Goal: Task Accomplishment & Management: Manage account settings

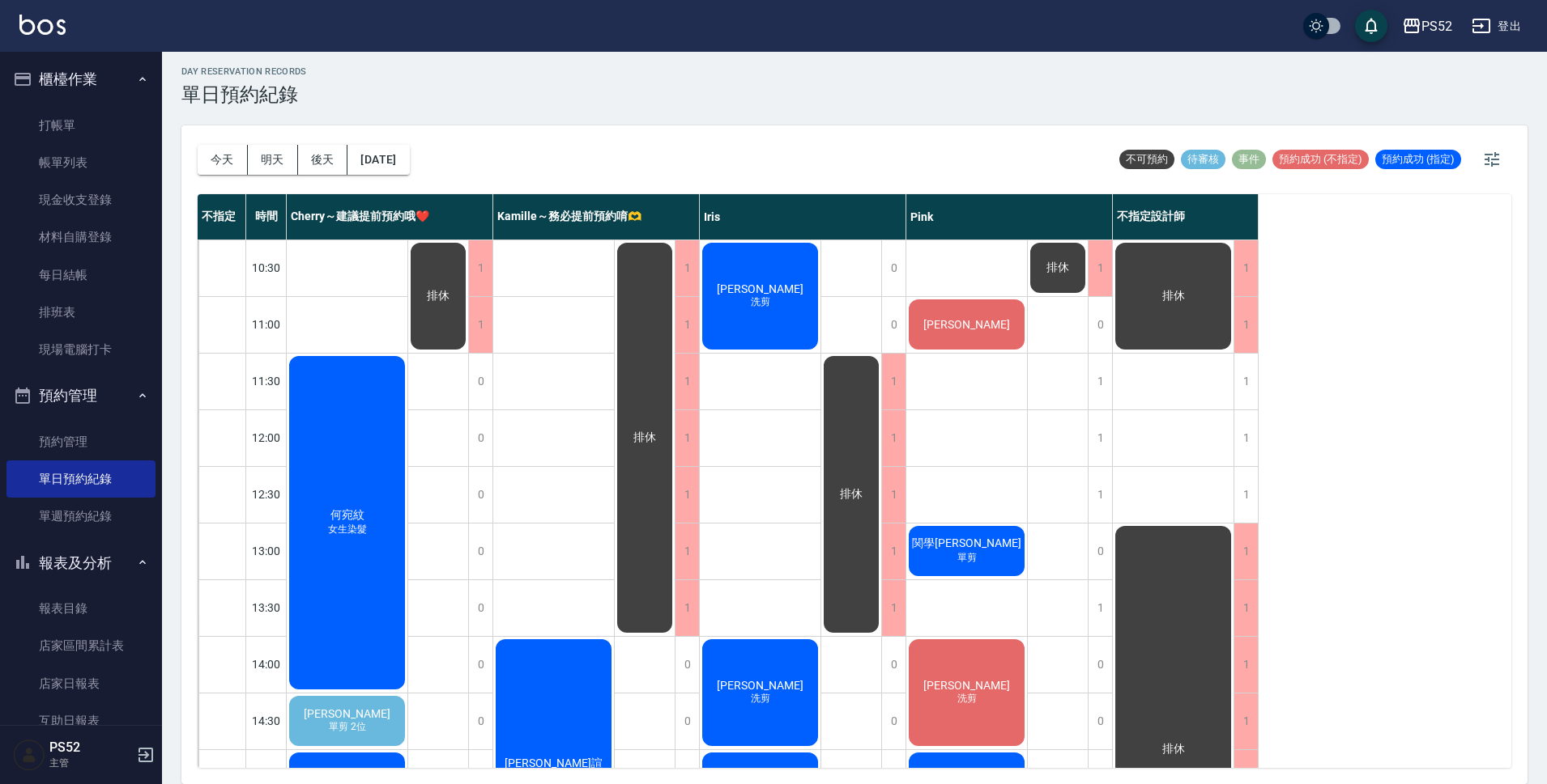
scroll to position [188, 0]
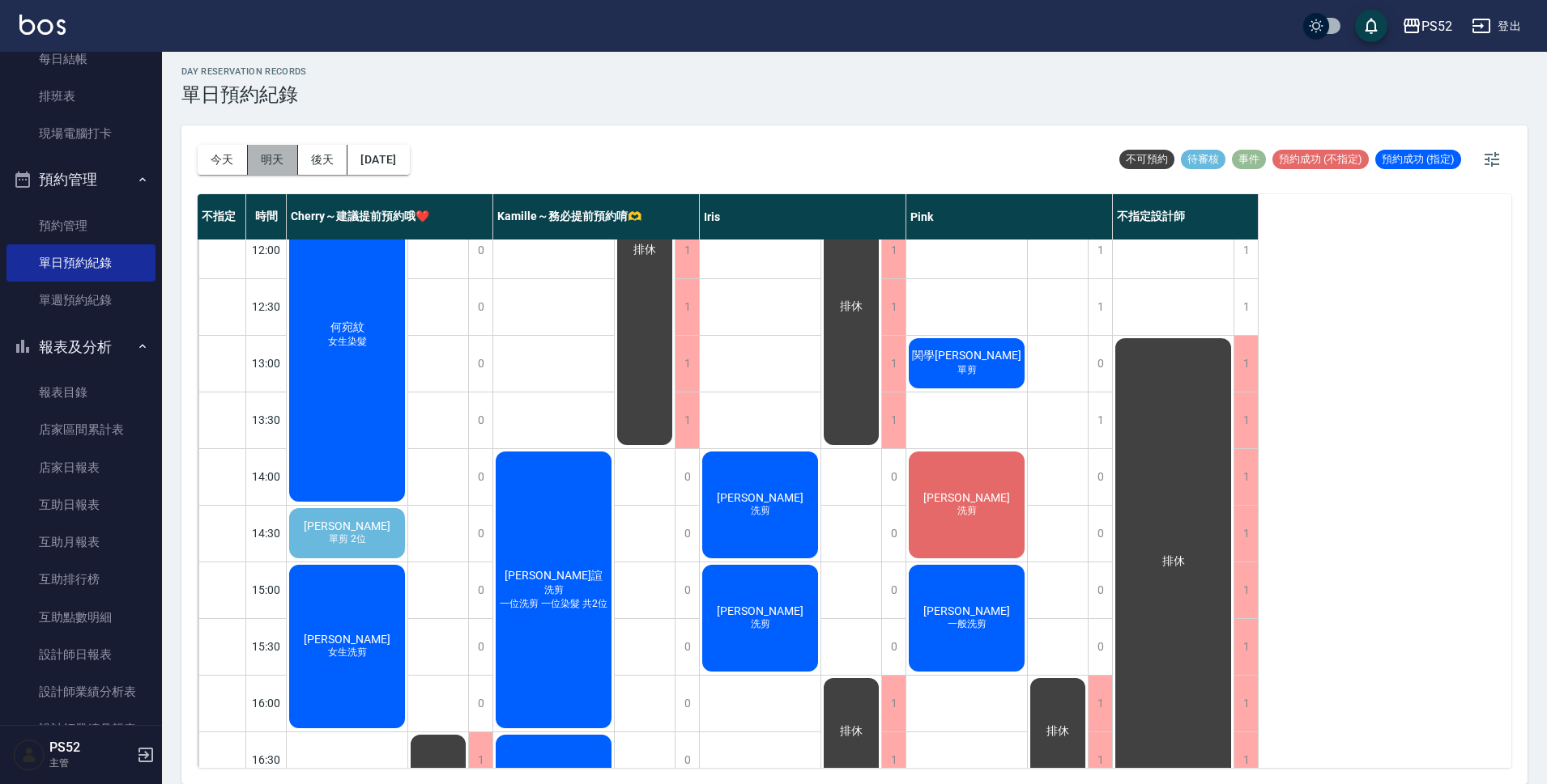
click at [281, 157] on button "明天" at bounding box center [273, 160] width 51 height 30
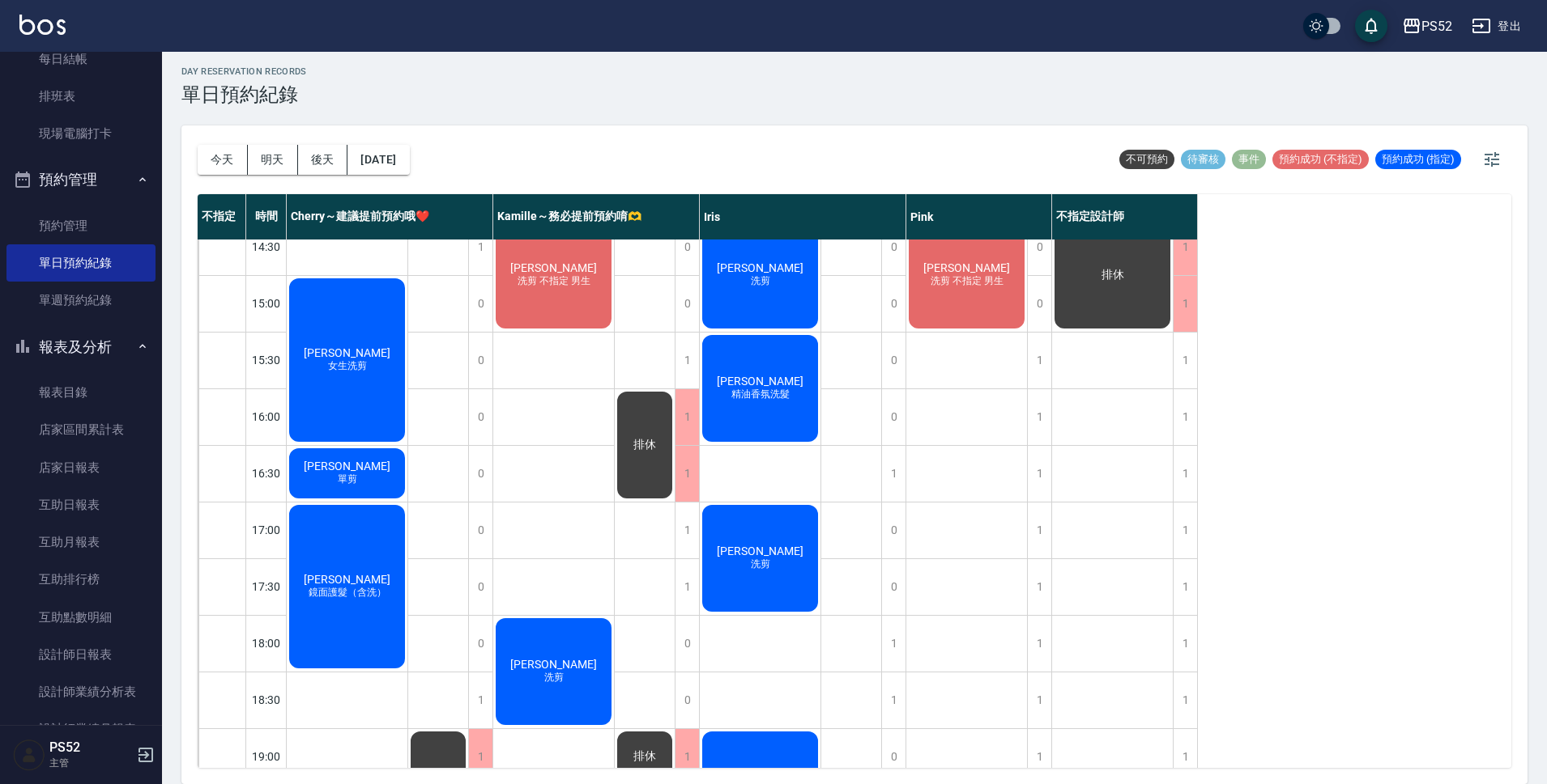
scroll to position [458, 0]
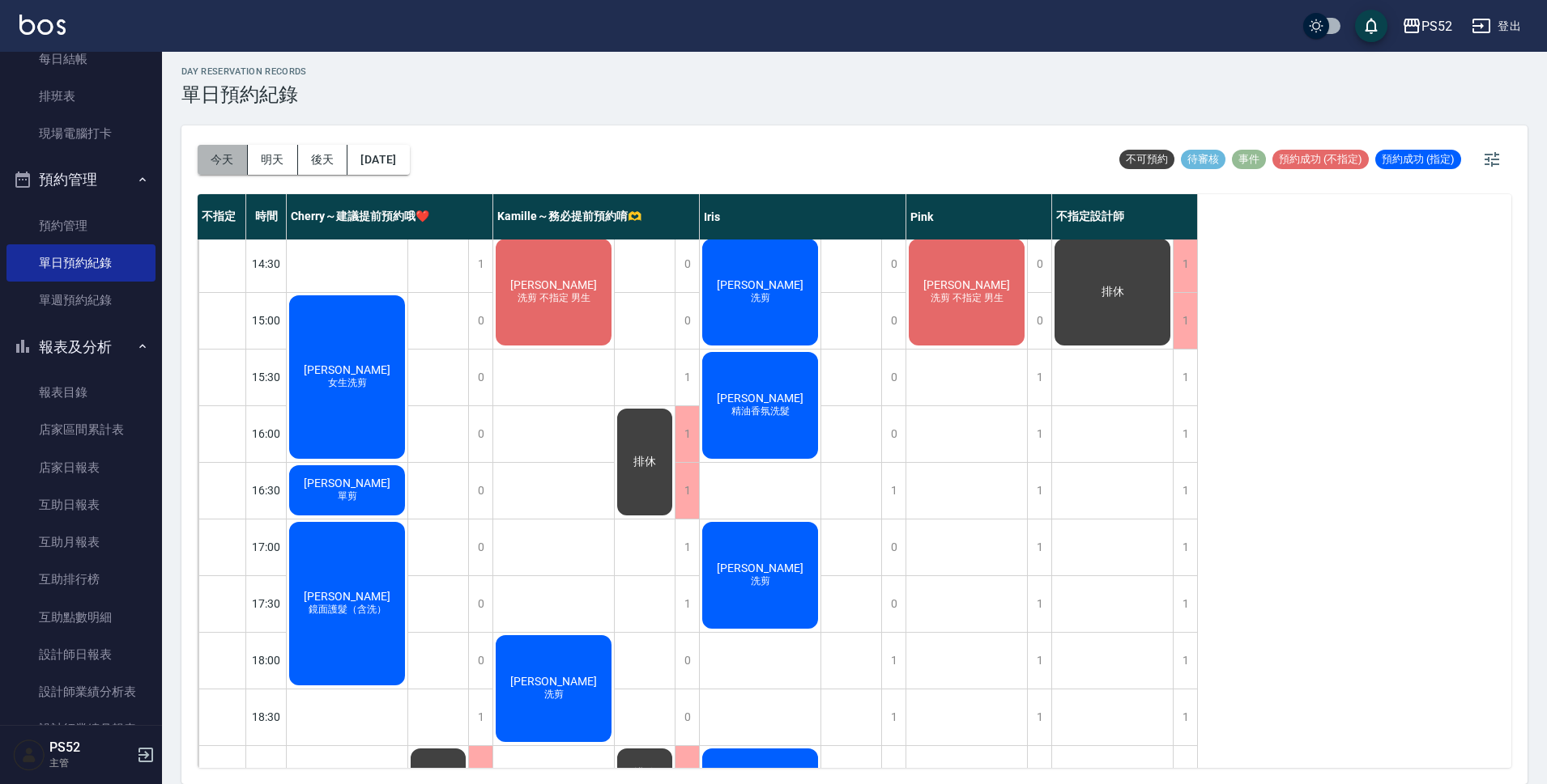
click at [217, 171] on button "今天" at bounding box center [223, 160] width 51 height 30
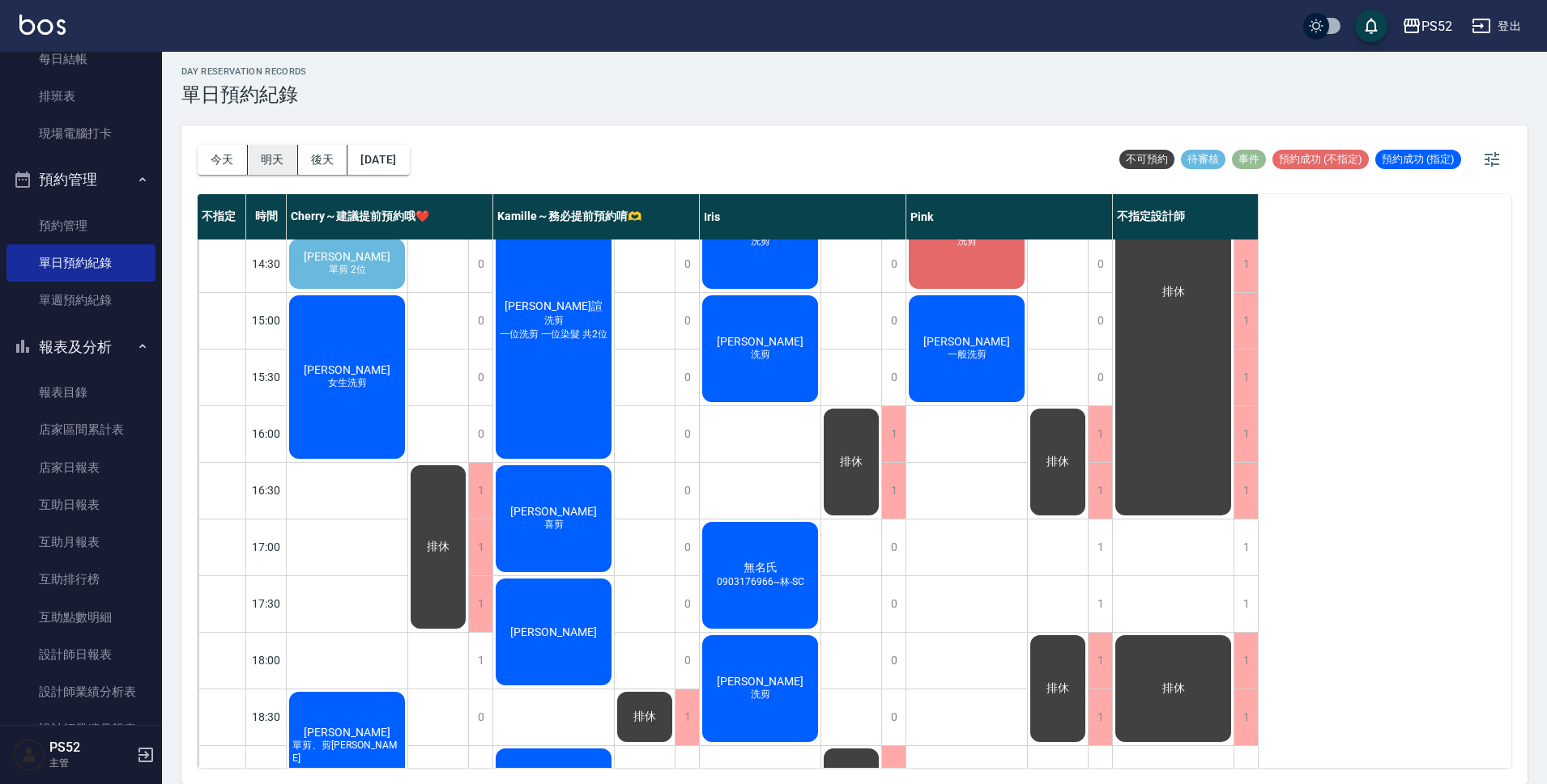
click at [276, 166] on button "明天" at bounding box center [273, 160] width 51 height 30
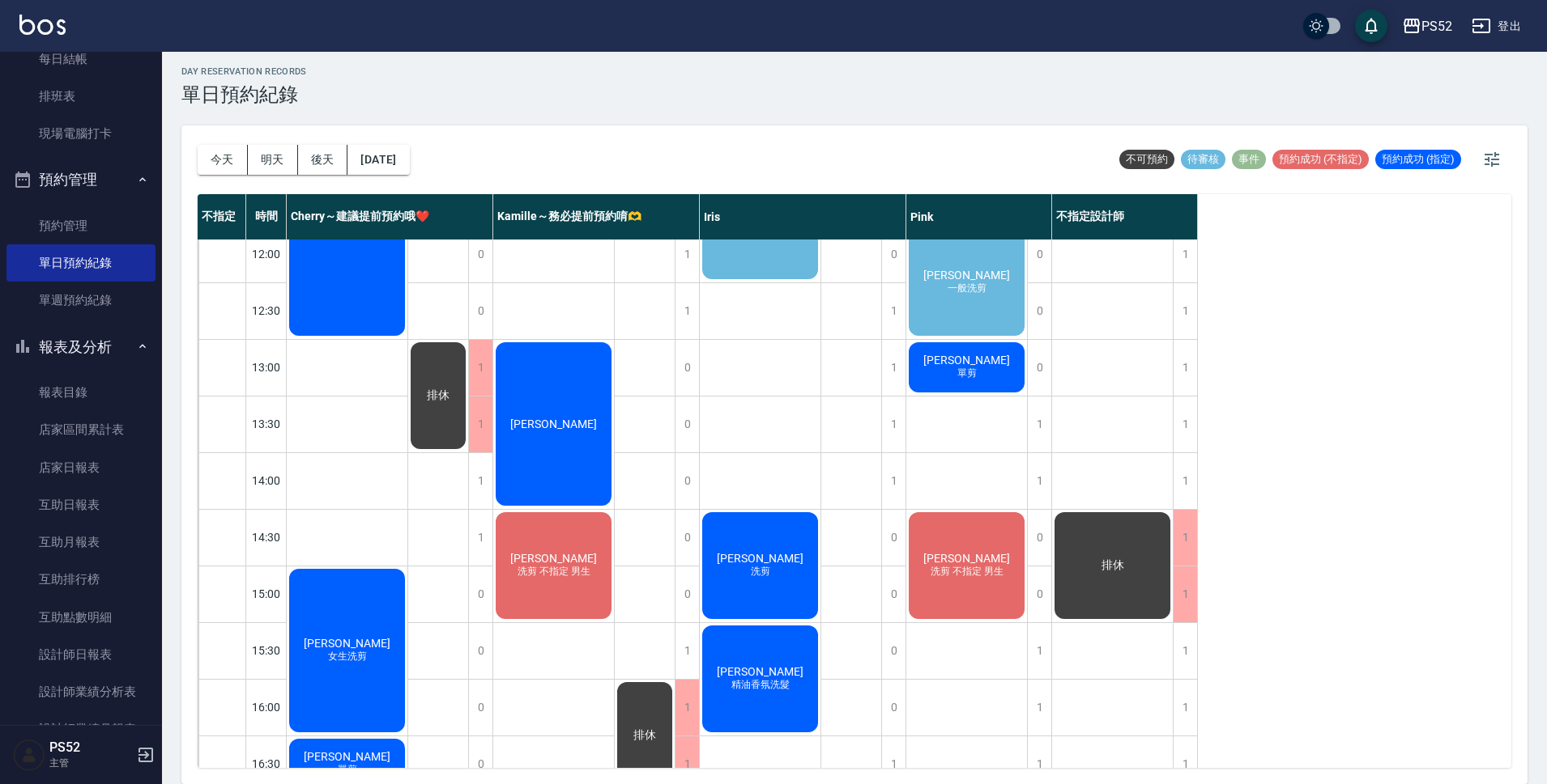
scroll to position [79, 0]
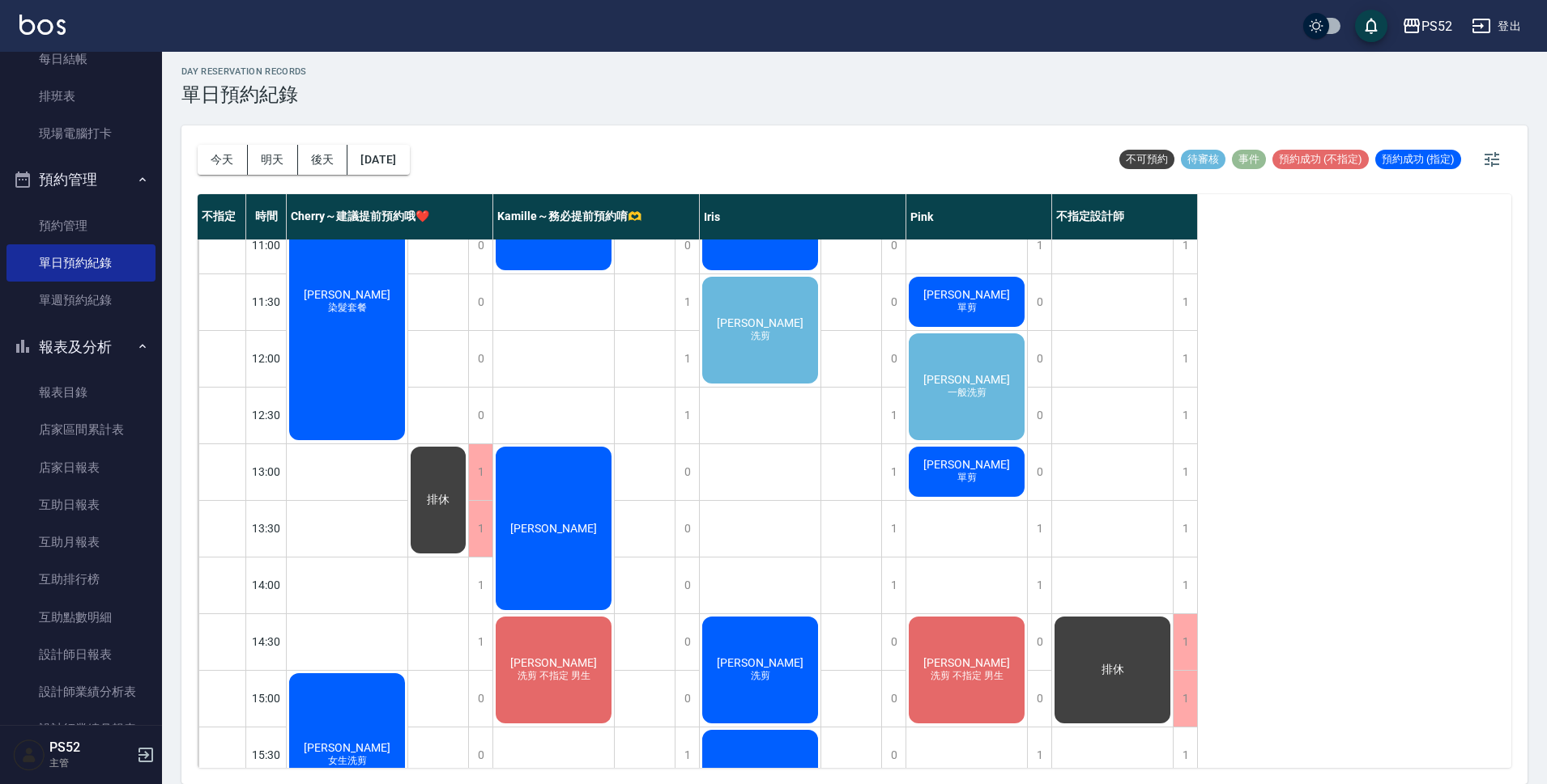
click at [763, 309] on div "[PERSON_NAME] 洗剪" at bounding box center [760, 330] width 121 height 112
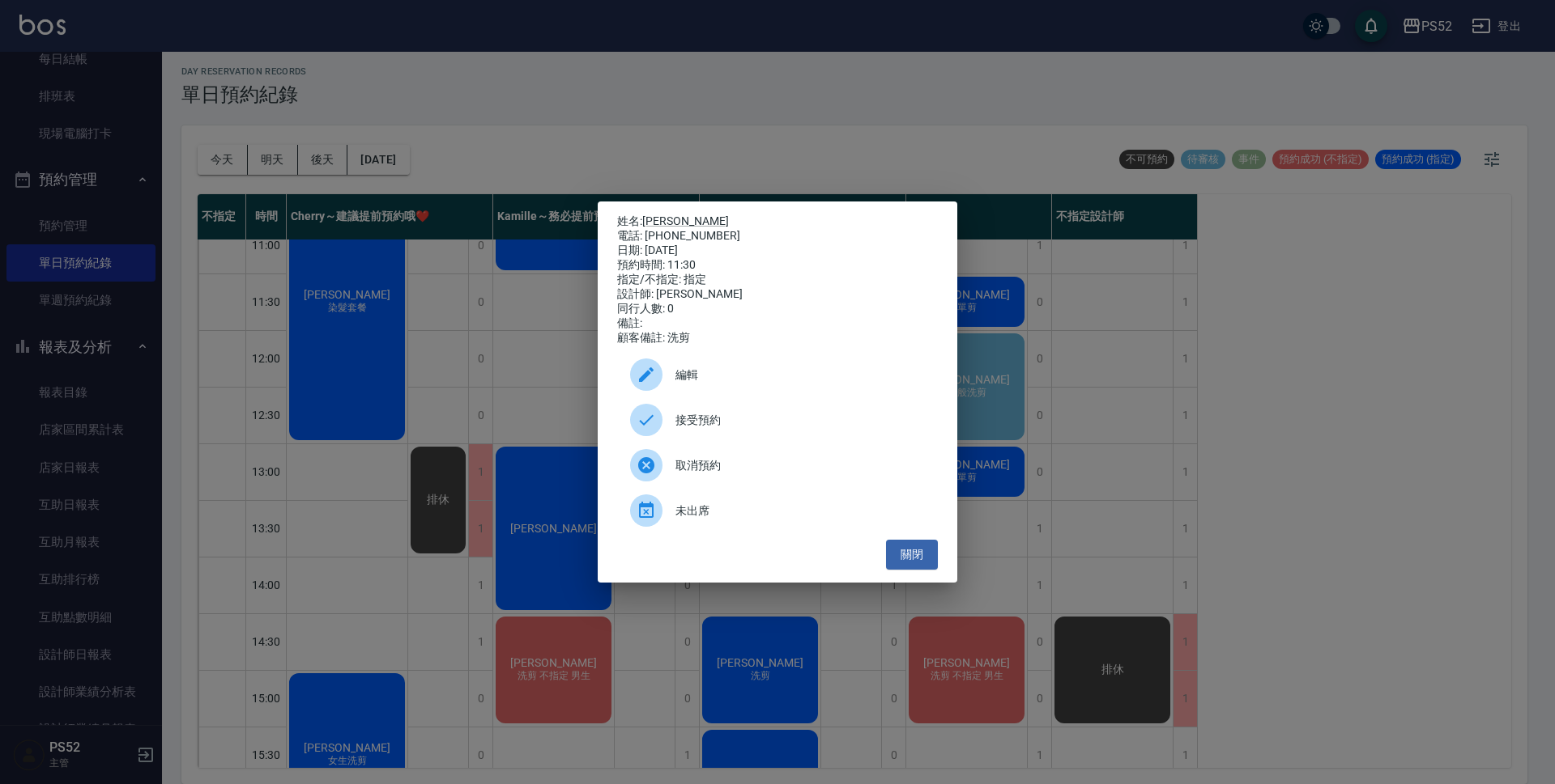
click at [811, 429] on span "接受預約" at bounding box center [800, 420] width 249 height 17
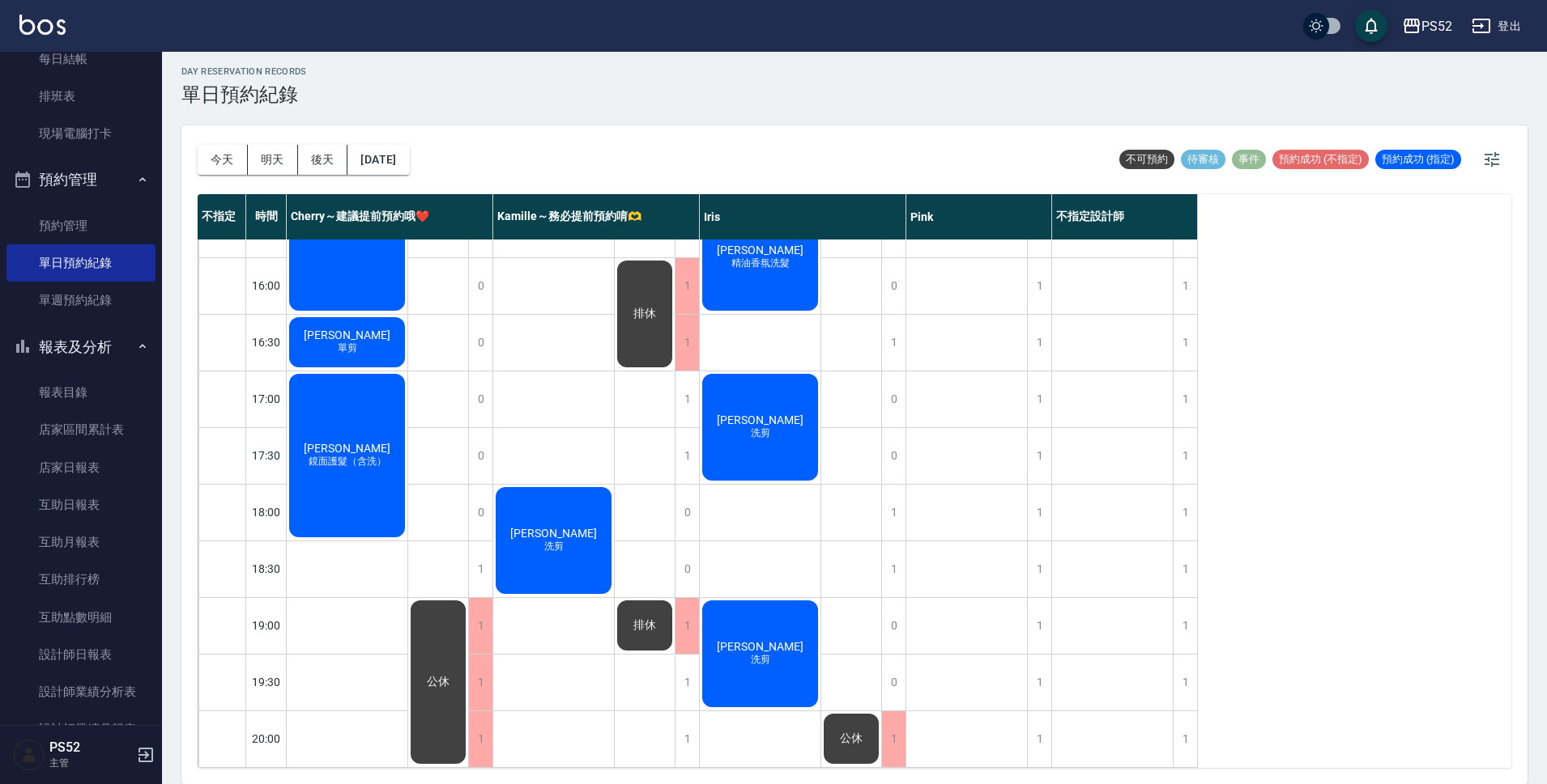
scroll to position [620, 0]
click at [224, 169] on button "今天" at bounding box center [223, 160] width 51 height 30
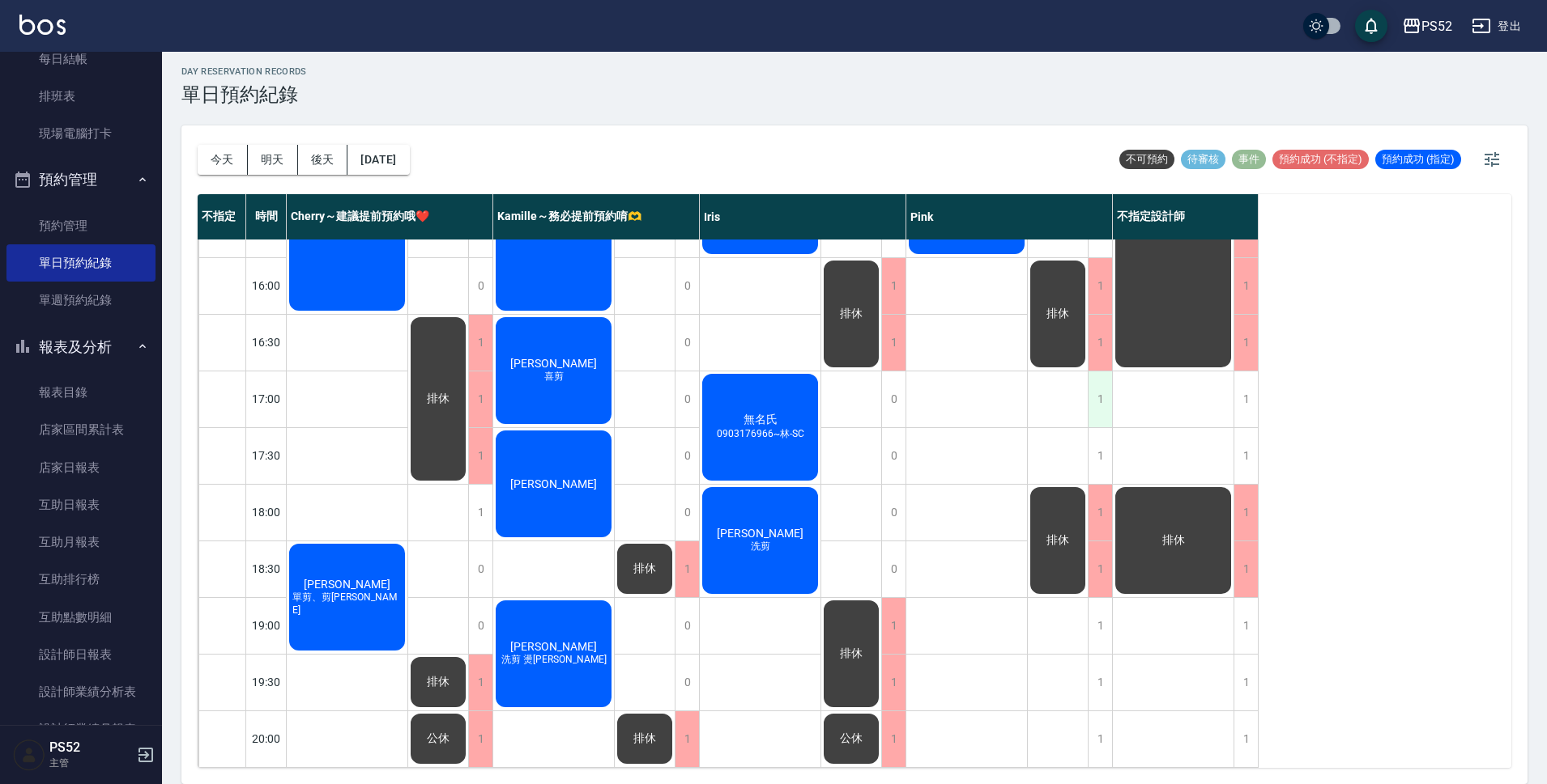
click at [1103, 383] on div "1" at bounding box center [1100, 399] width 24 height 56
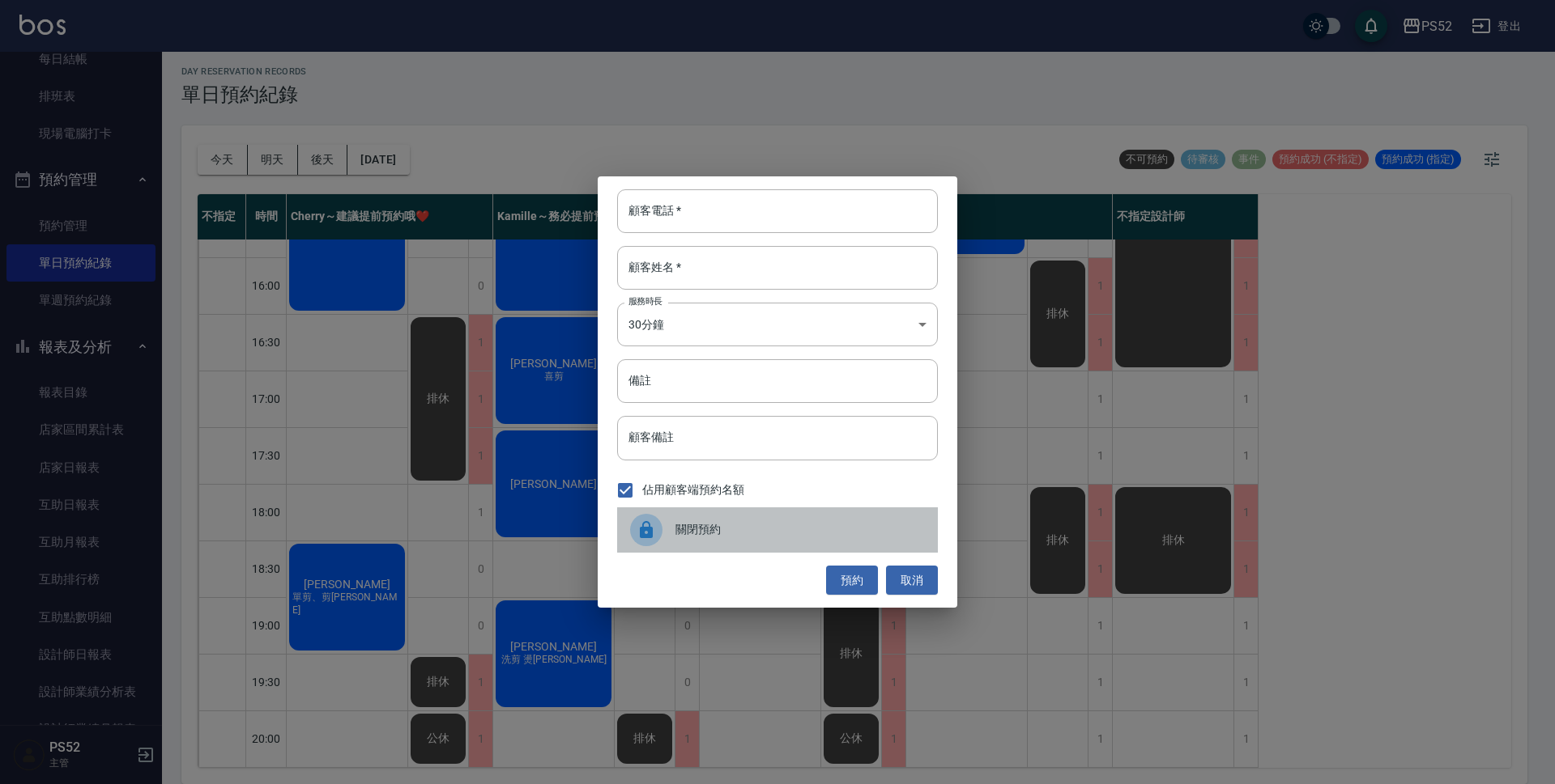
click at [768, 527] on span "關閉預約" at bounding box center [800, 529] width 249 height 17
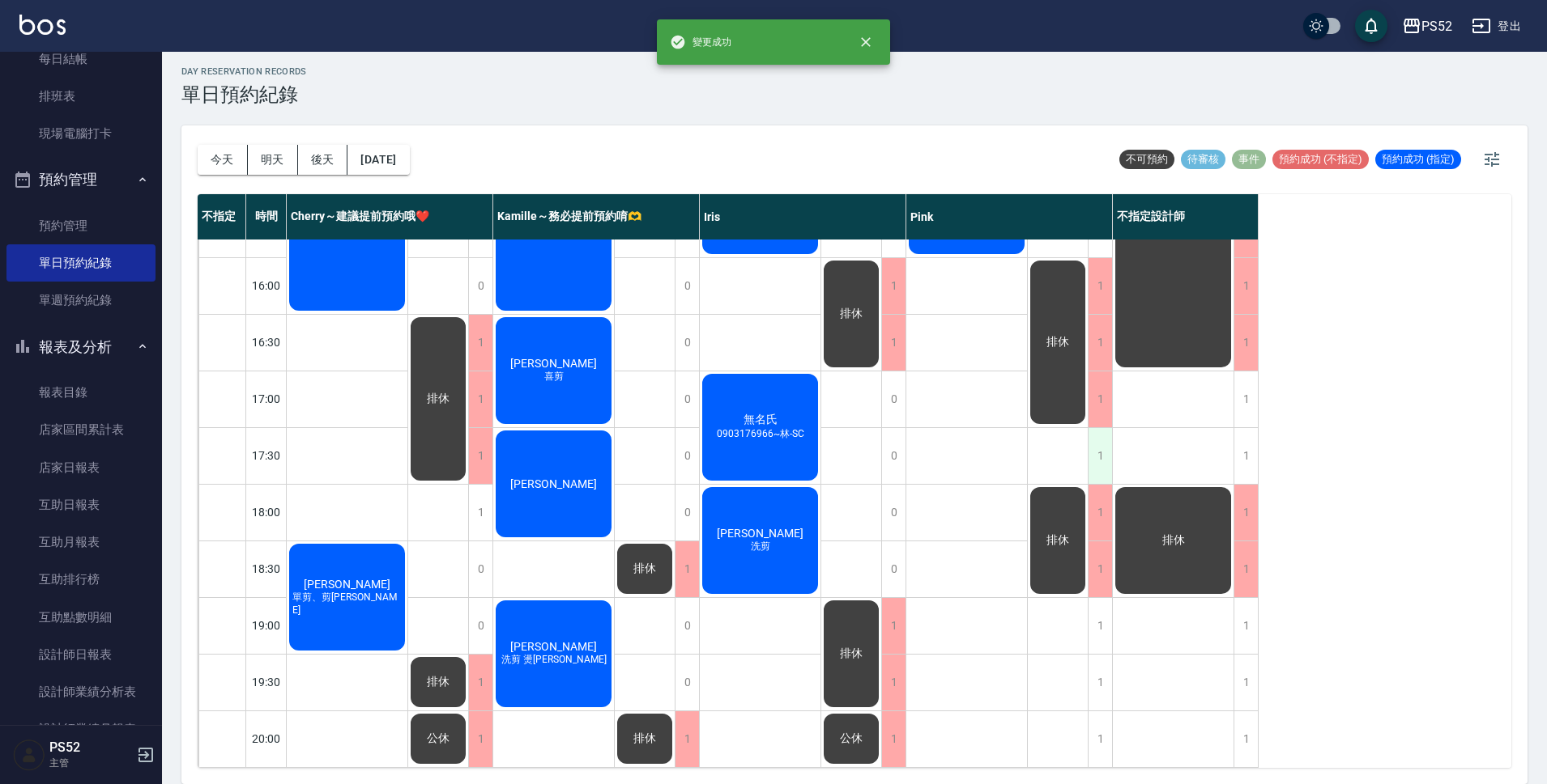
click at [1097, 450] on div "1" at bounding box center [1100, 456] width 24 height 56
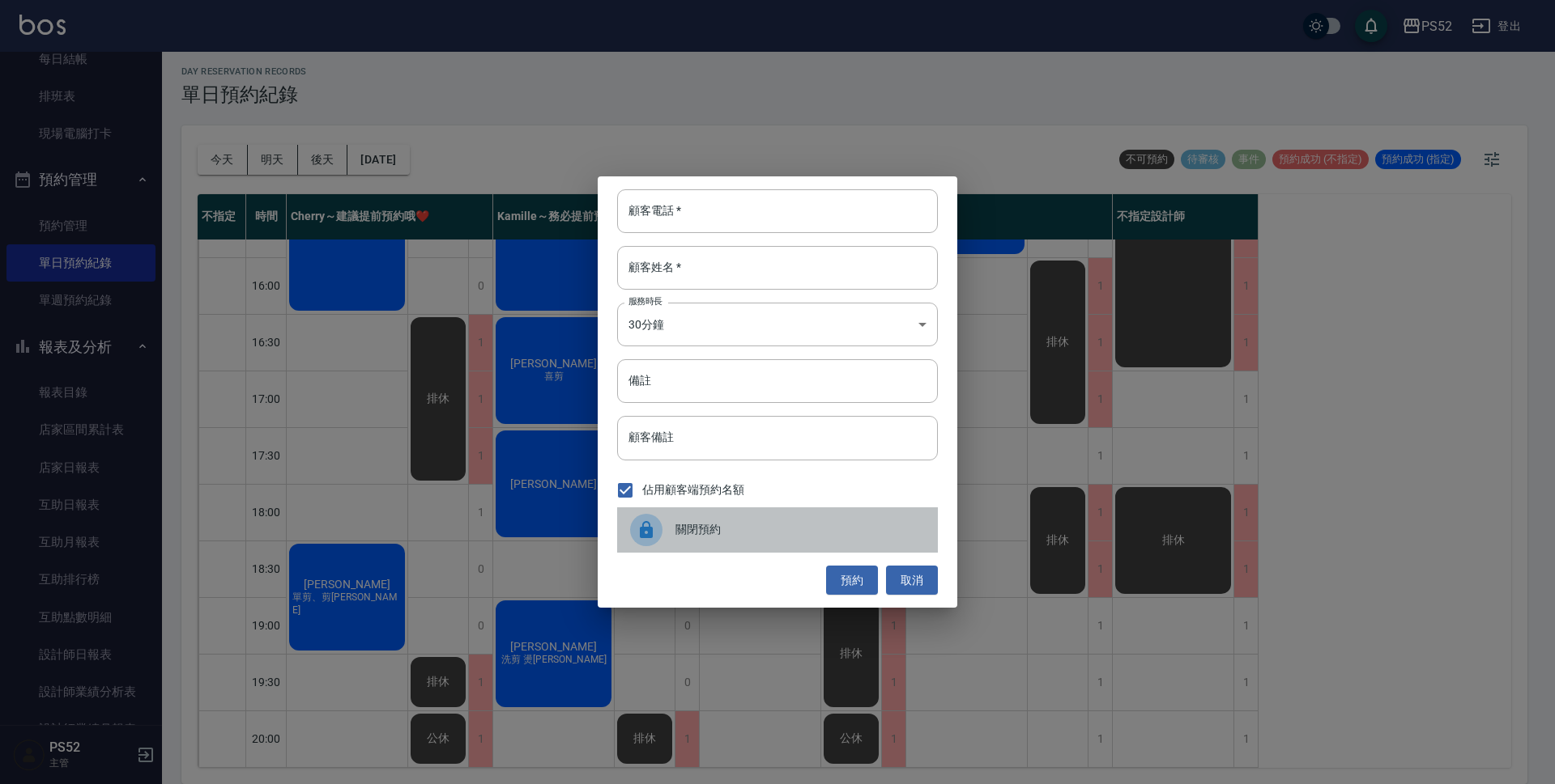
click at [775, 536] on span "關閉預約" at bounding box center [800, 529] width 249 height 17
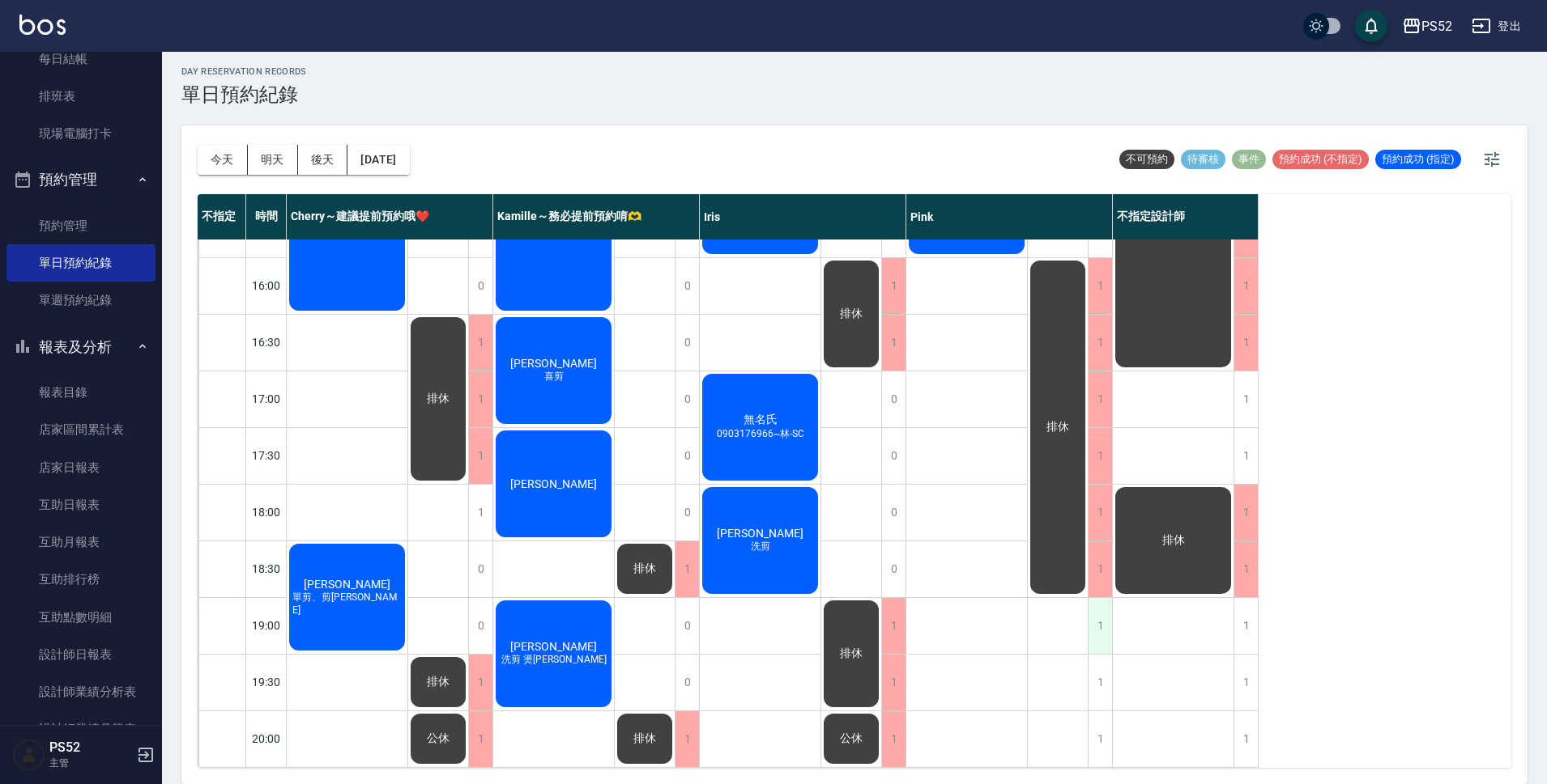
click at [1109, 620] on div "1" at bounding box center [1100, 626] width 24 height 56
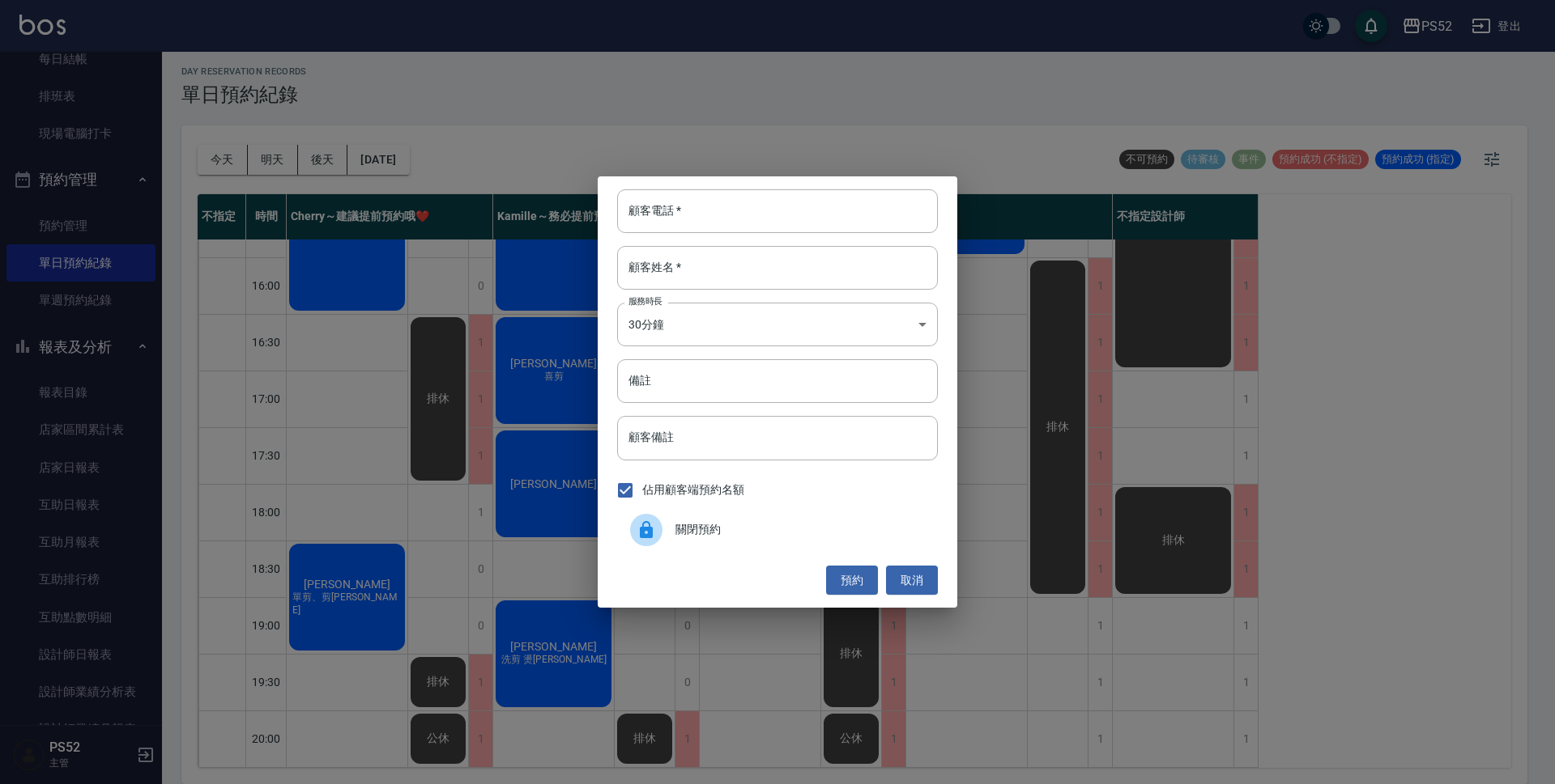
click at [740, 533] on span "關閉預約" at bounding box center [800, 529] width 249 height 17
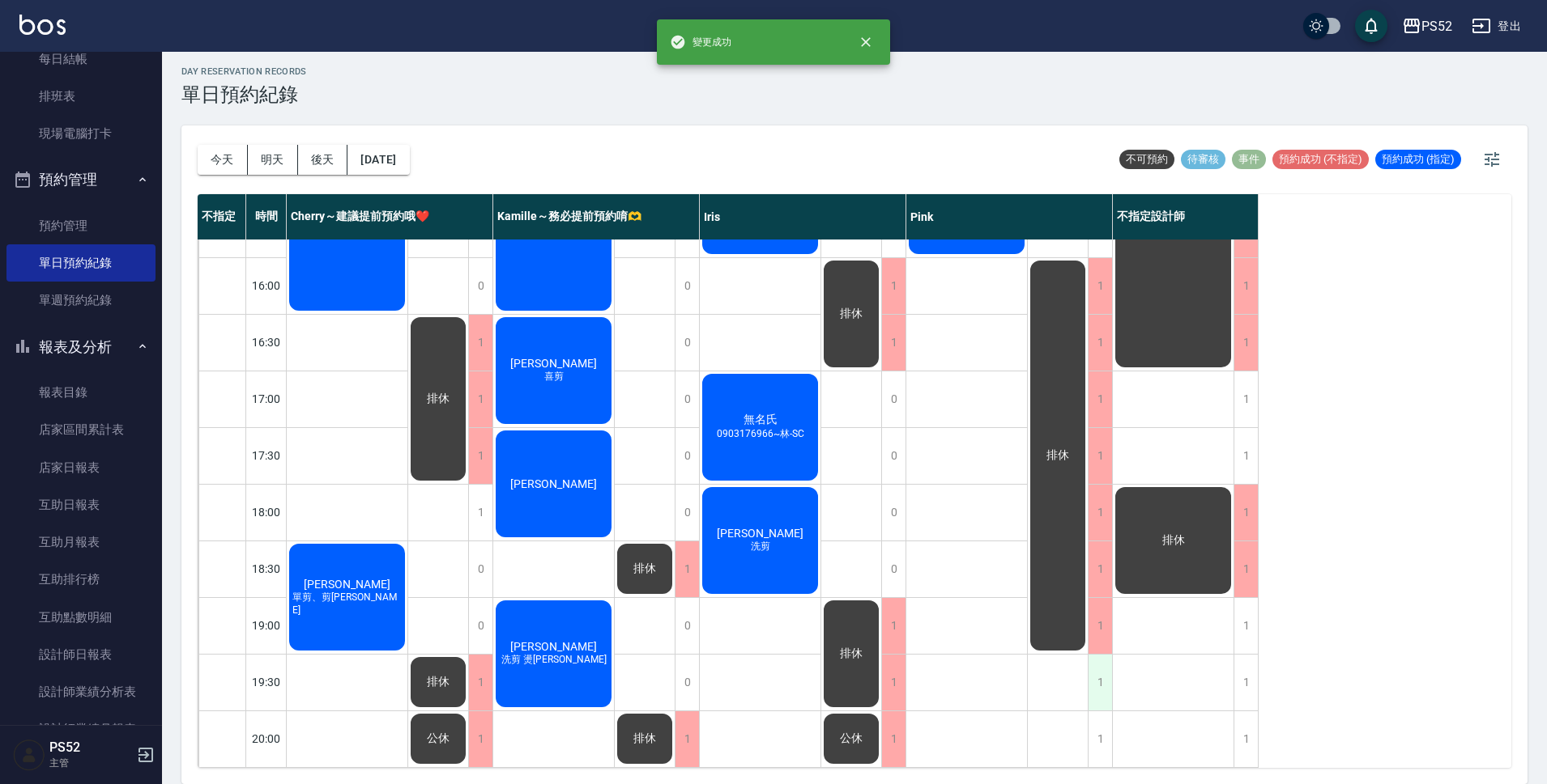
click at [1103, 673] on div "1" at bounding box center [1100, 682] width 24 height 56
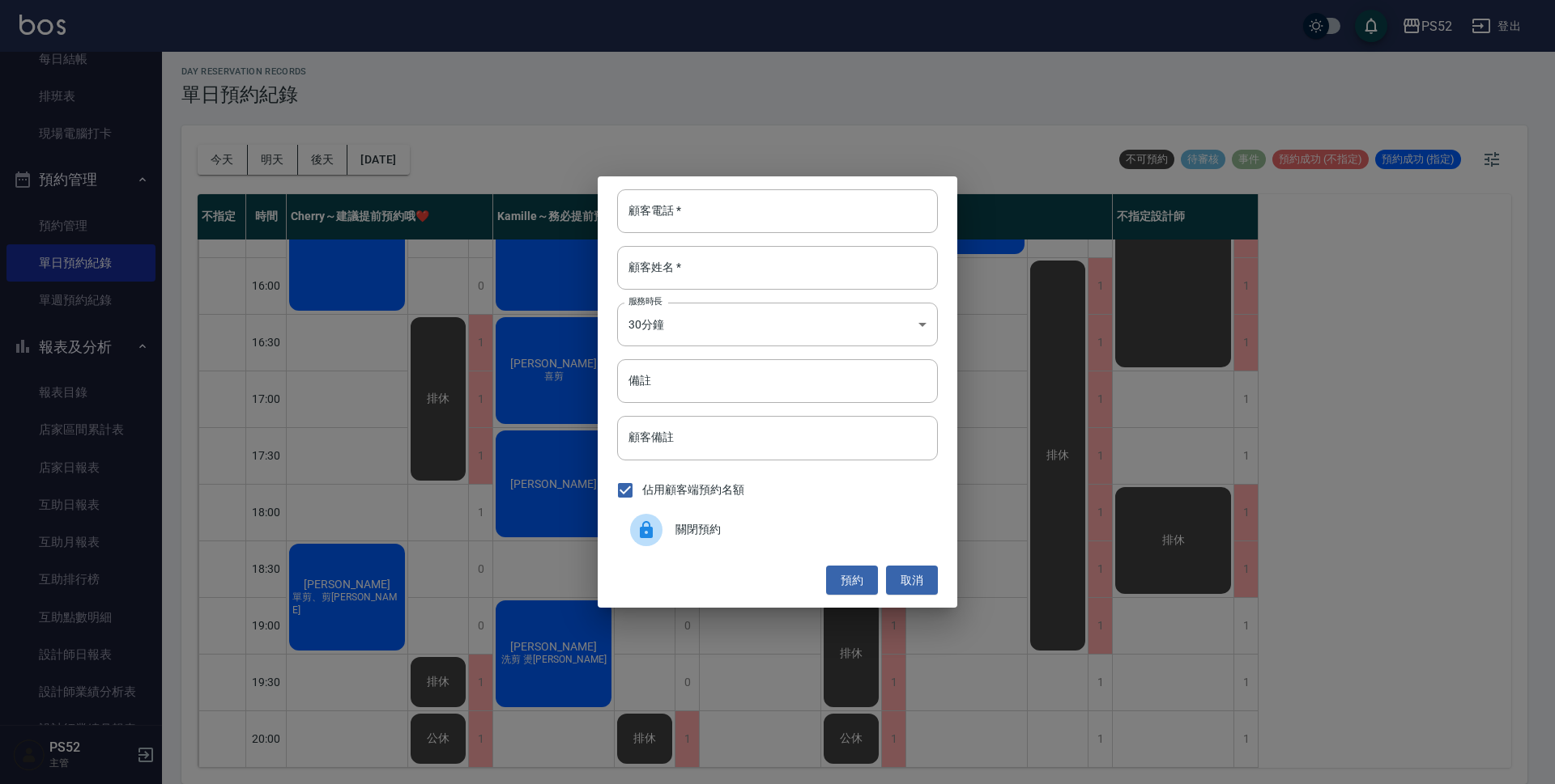
click at [792, 524] on span "關閉預約" at bounding box center [800, 529] width 249 height 17
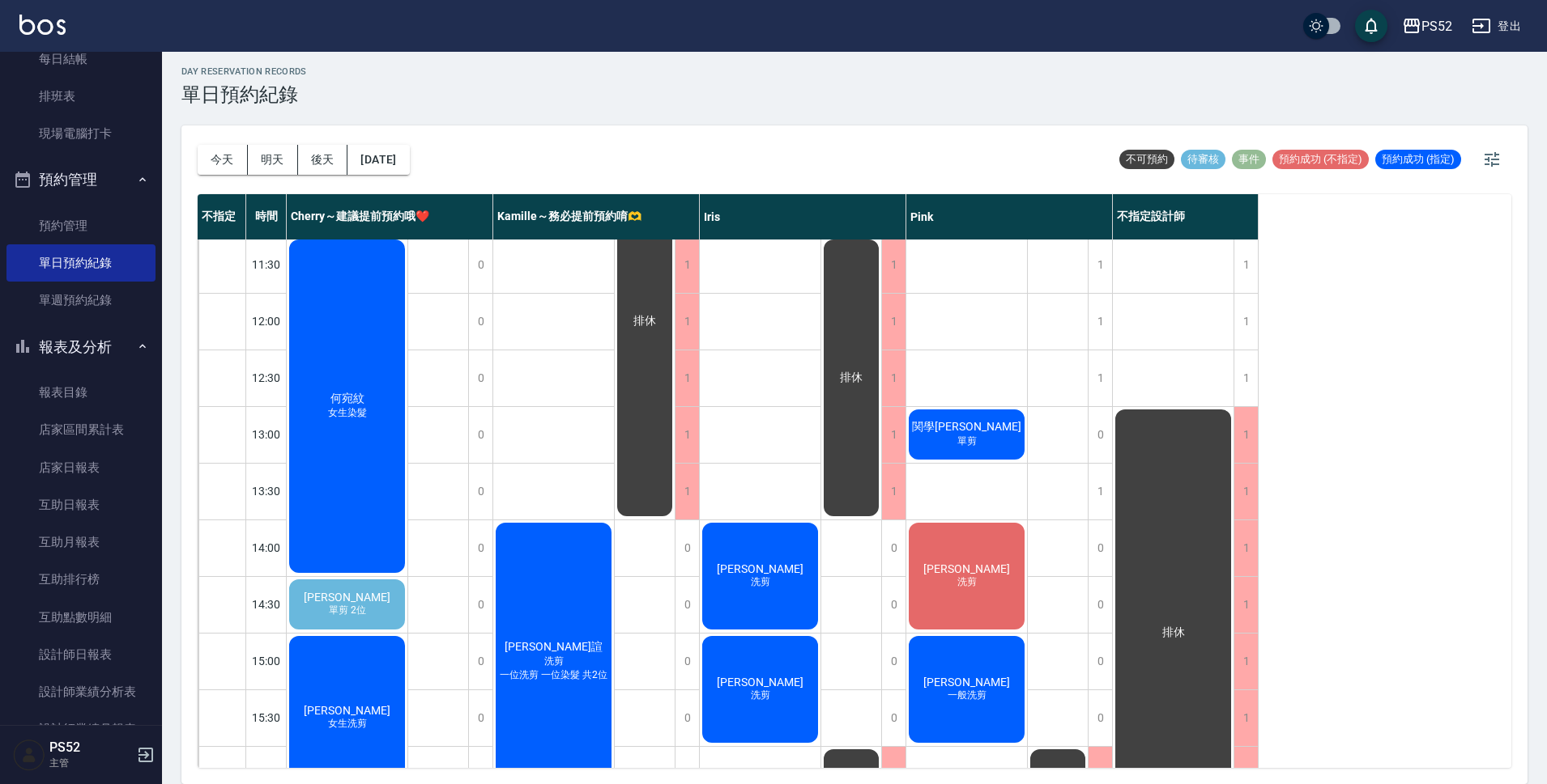
scroll to position [79, 0]
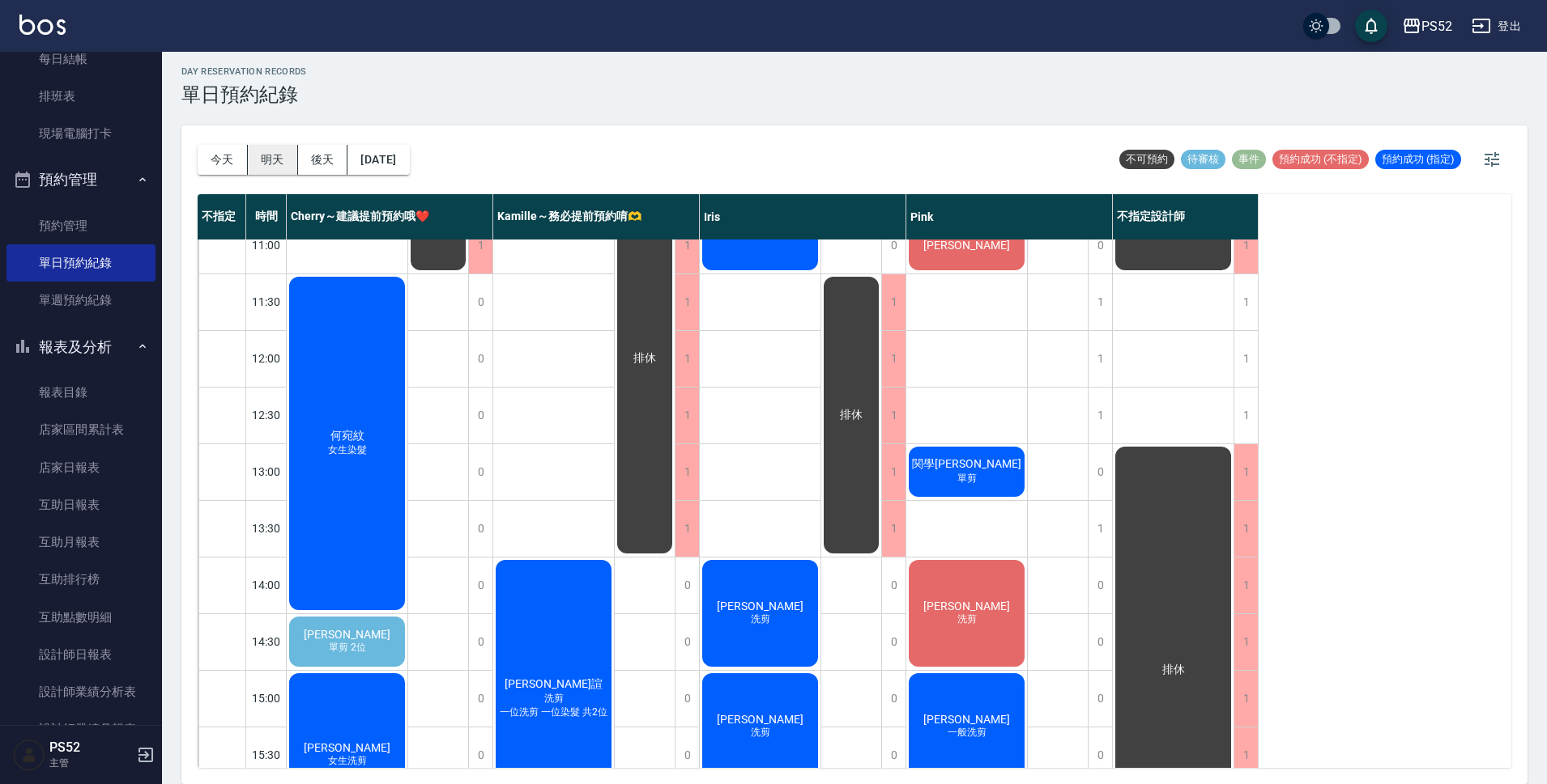
click at [260, 155] on button "明天" at bounding box center [273, 160] width 51 height 30
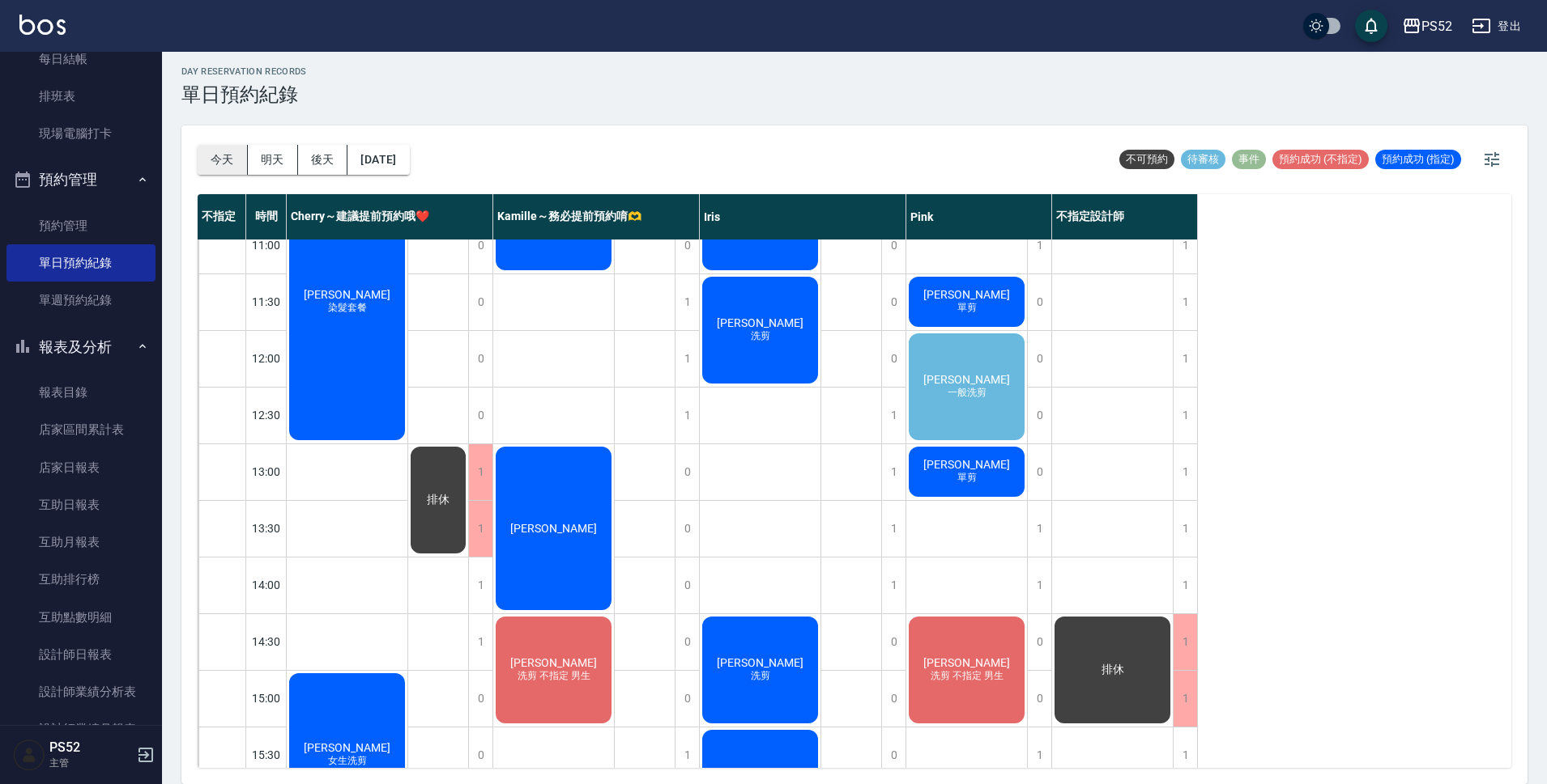
click at [226, 152] on button "今天" at bounding box center [223, 160] width 51 height 30
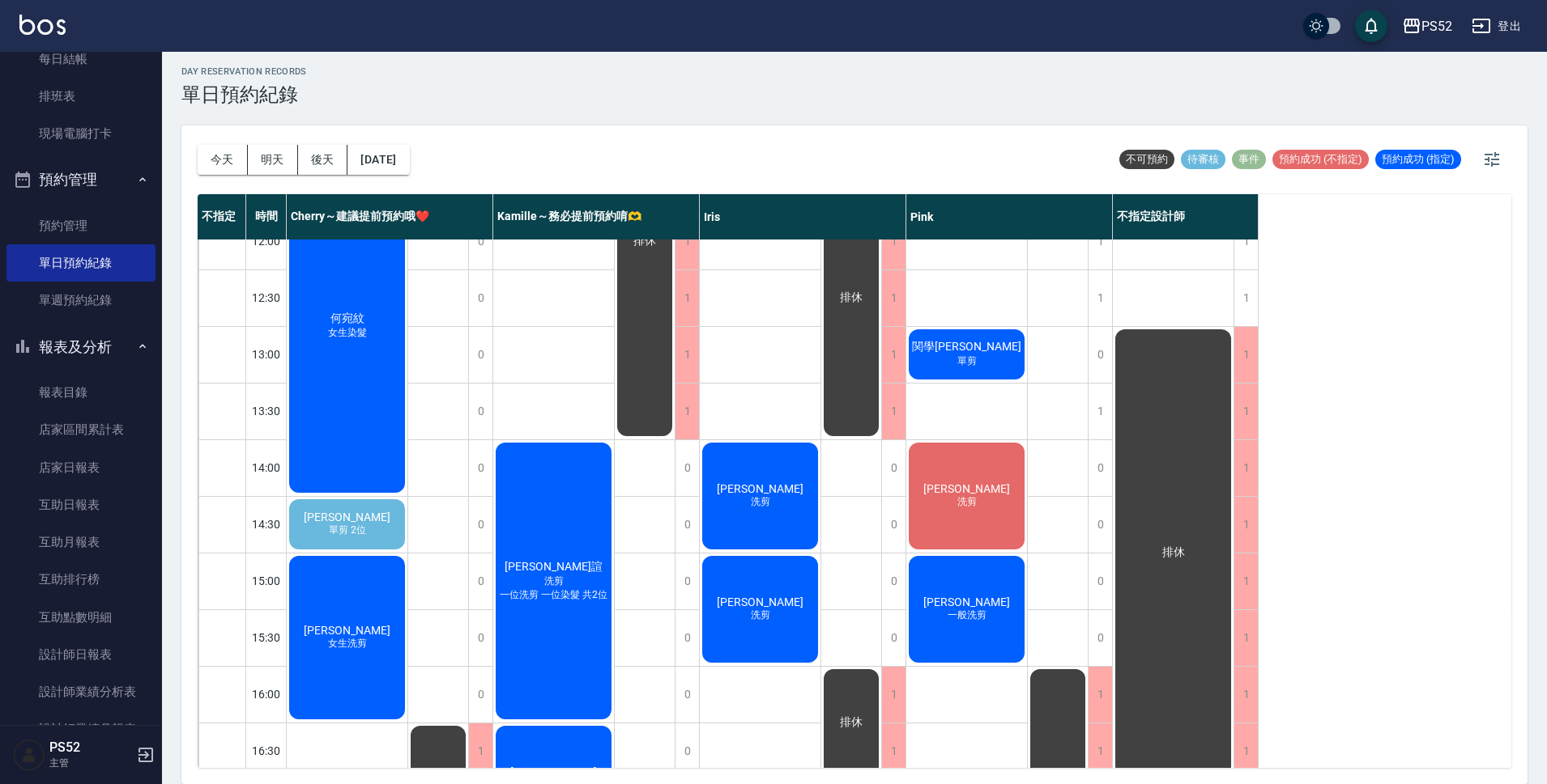
scroll to position [241, 0]
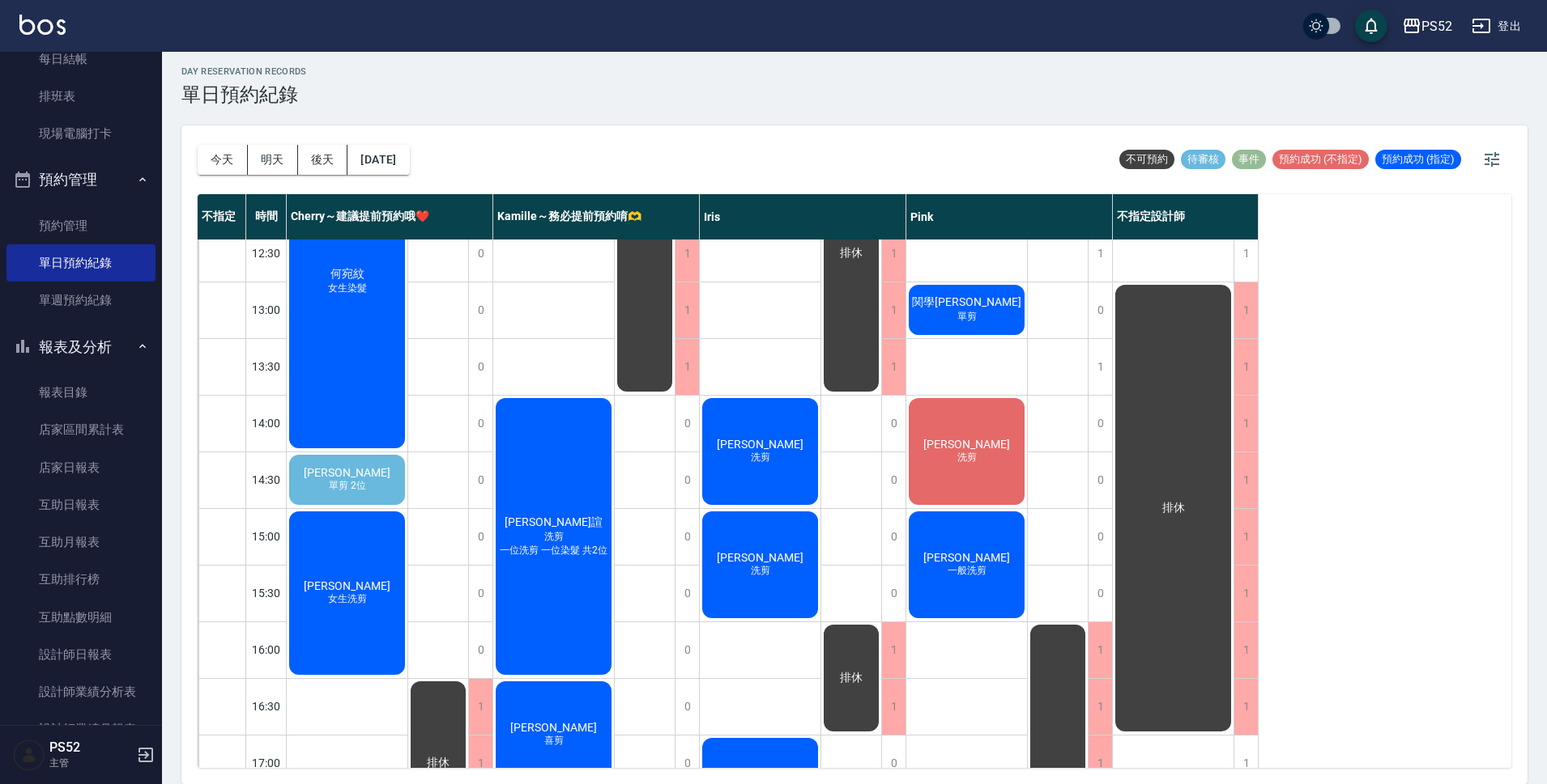
drag, startPoint x: 631, startPoint y: 37, endPoint x: 713, endPoint y: 383, distance: 355.6
drag, startPoint x: 713, startPoint y: 383, endPoint x: 661, endPoint y: 427, distance: 68.1
click at [661, 427] on div "排休 排休 排休" at bounding box center [645, 565] width 61 height 1133
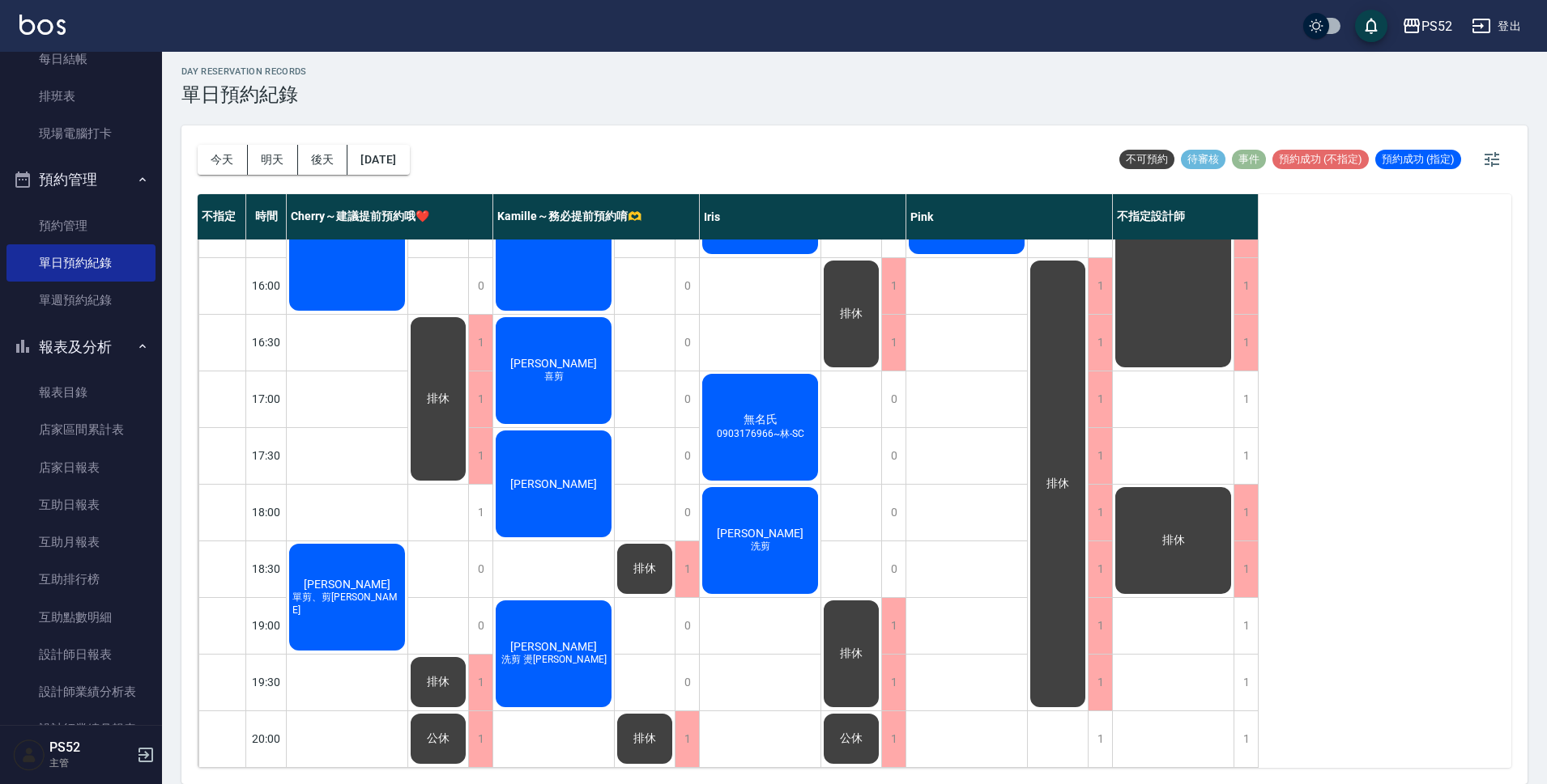
scroll to position [620, 0]
click at [409, 173] on button "[DATE]" at bounding box center [378, 160] width 62 height 30
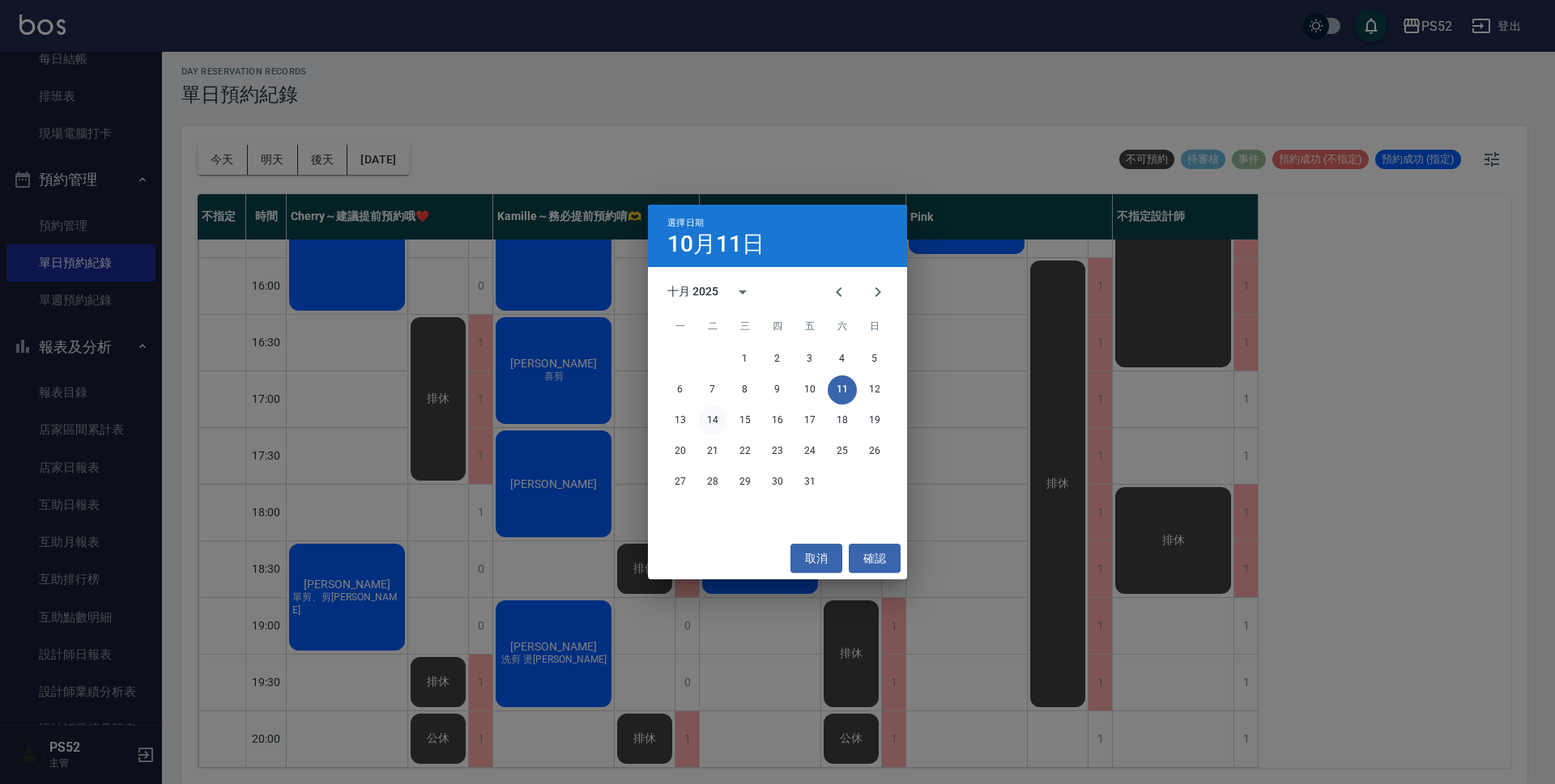
click at [713, 416] on button "14" at bounding box center [713, 421] width 29 height 29
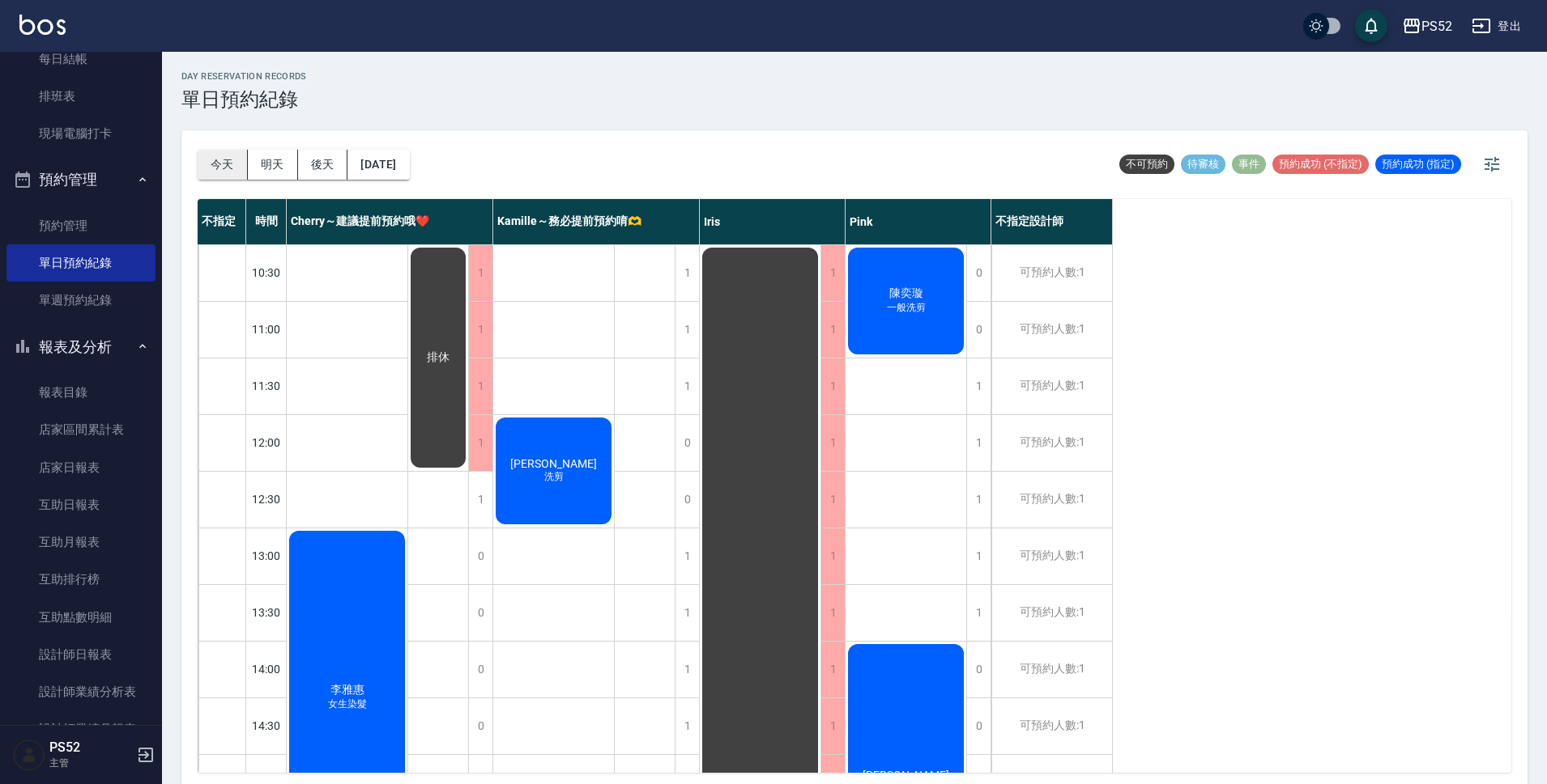
click at [231, 168] on button "今天" at bounding box center [223, 164] width 51 height 30
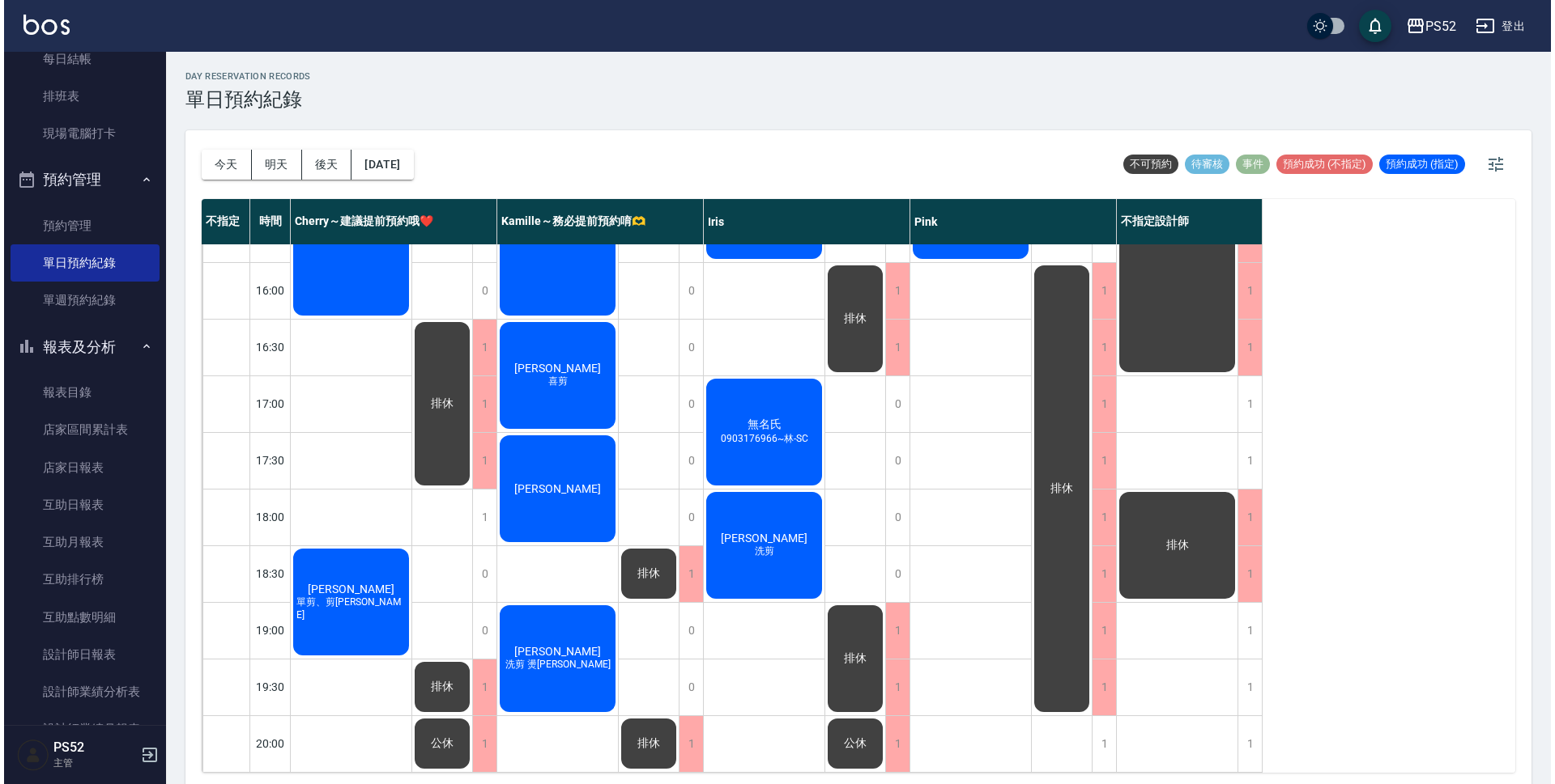
scroll to position [620, 0]
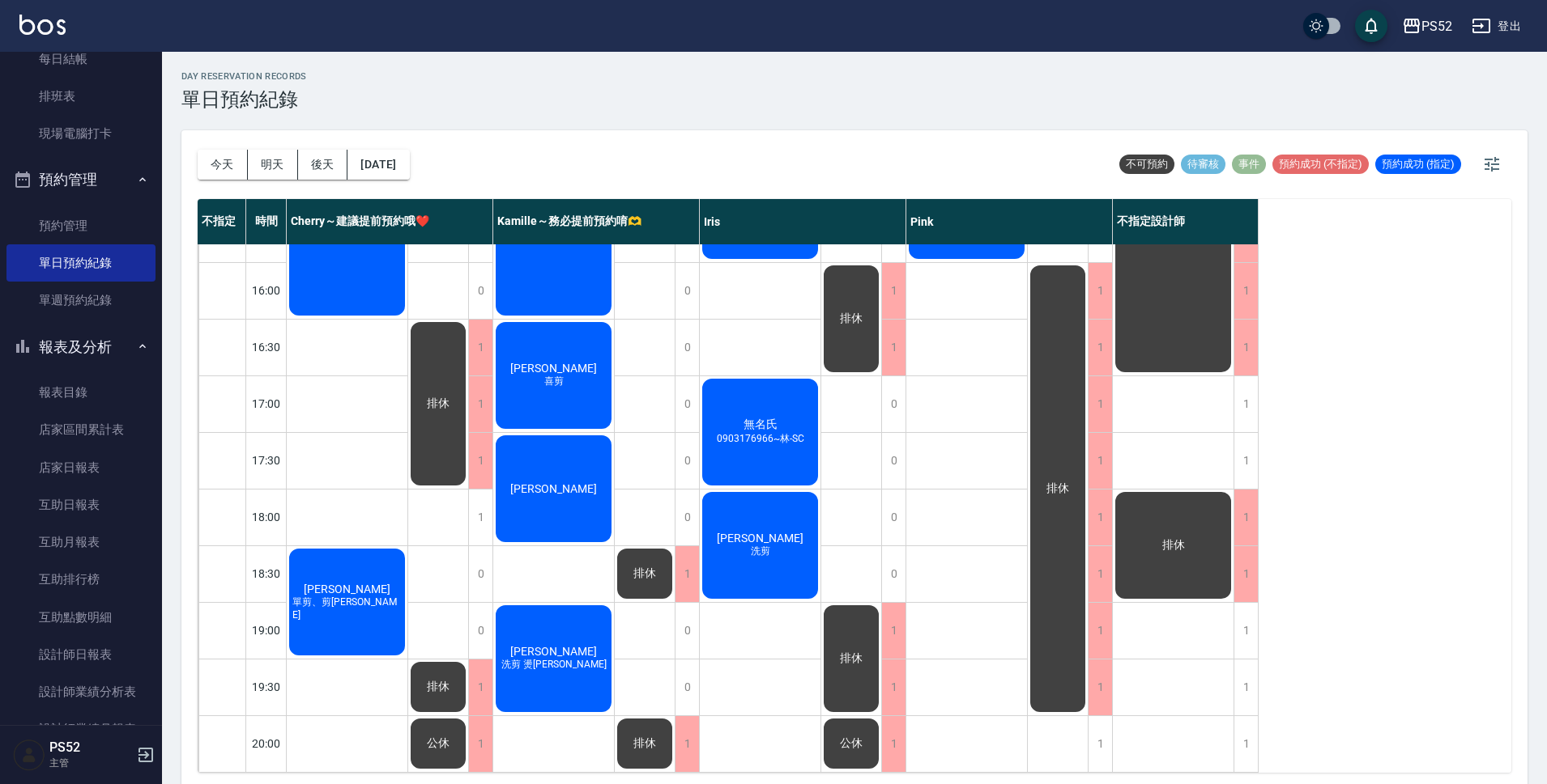
click at [591, 634] on div "[PERSON_NAME] 洗剪 燙[PERSON_NAME]" at bounding box center [553, 659] width 121 height 112
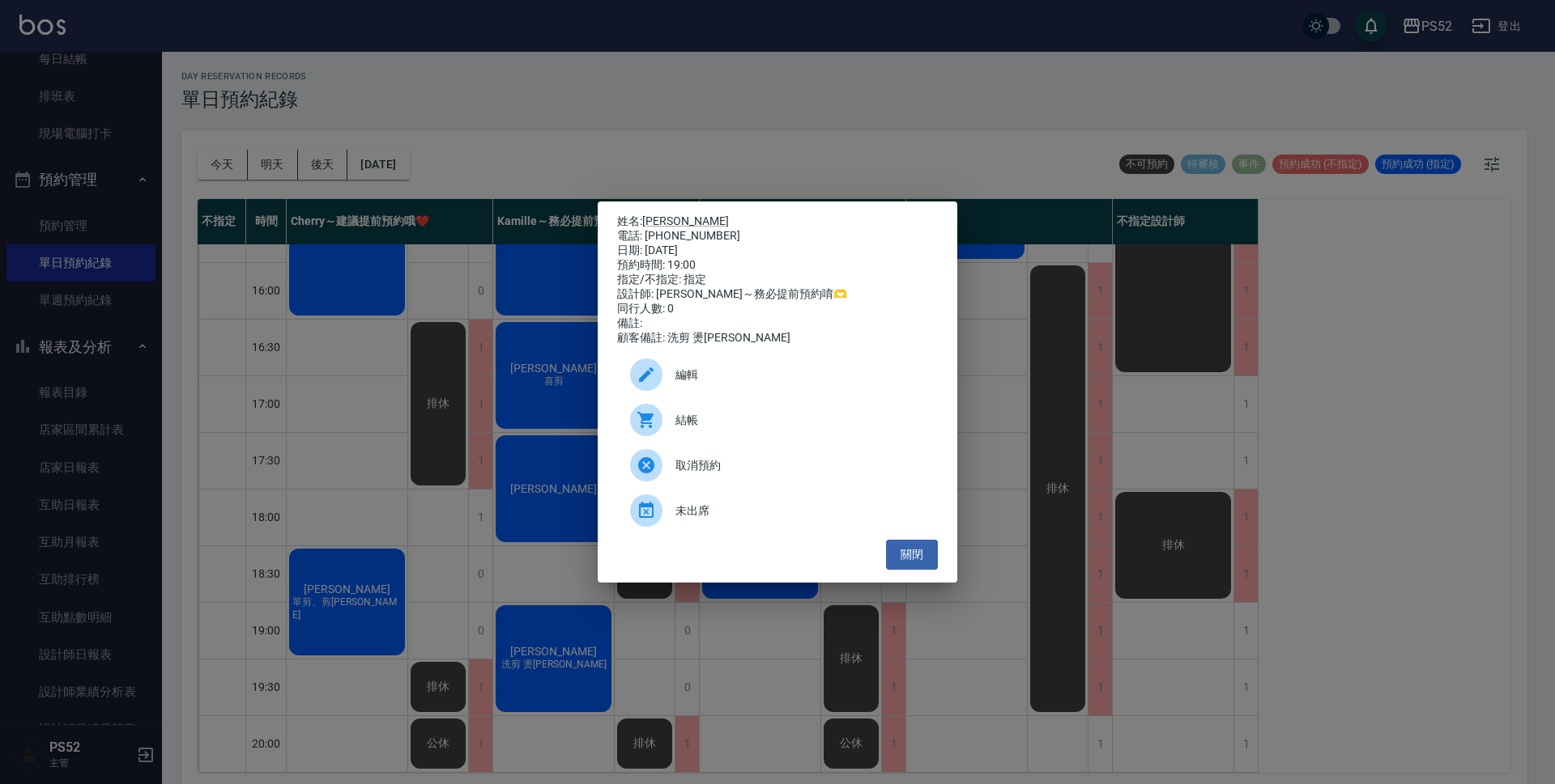
click at [705, 383] on span "編輯" at bounding box center [800, 374] width 249 height 17
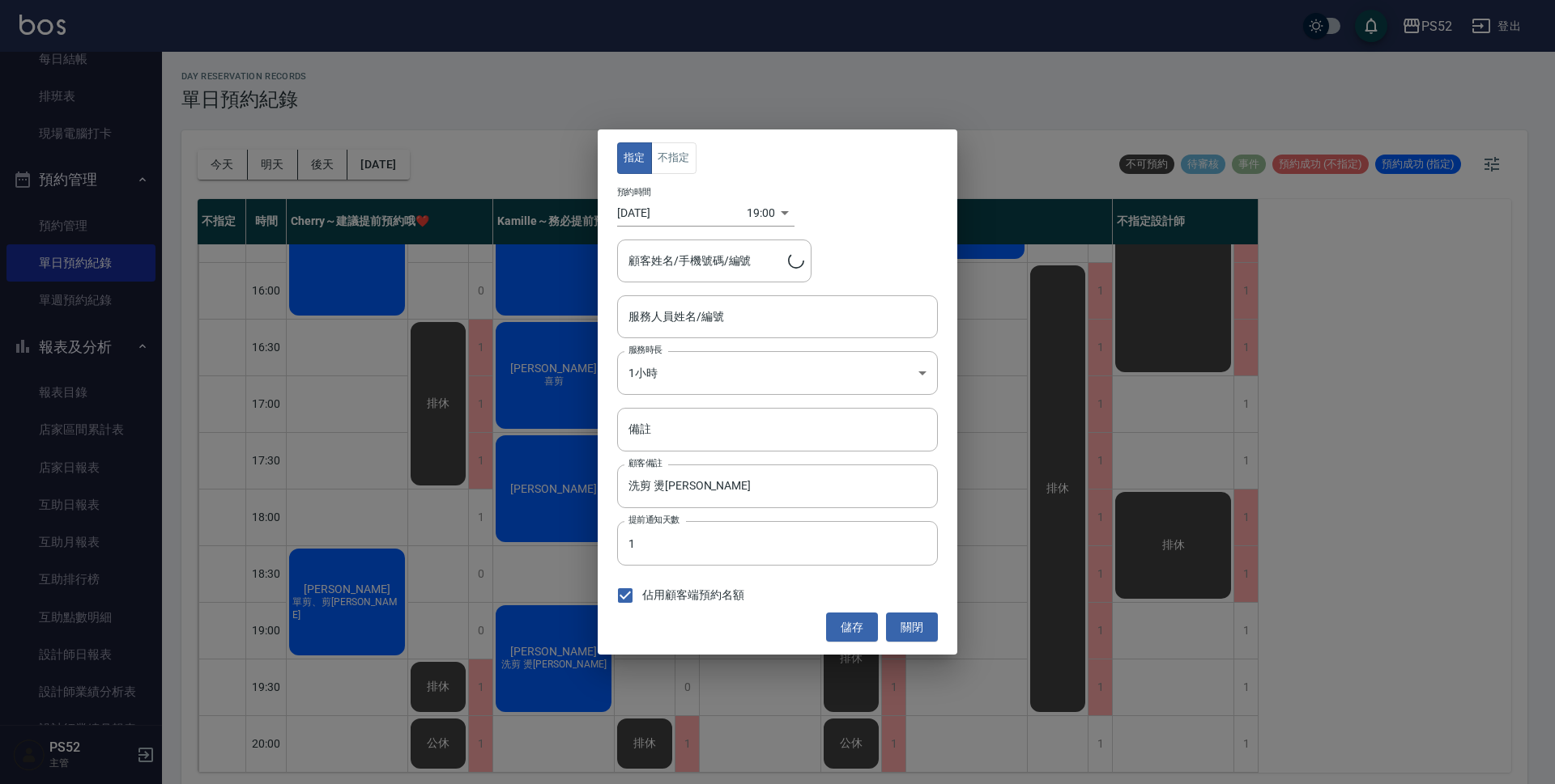
type input "Kamille～務必提前預約唷🫶-3"
type input "[PERSON_NAME]/0975733233"
click at [659, 208] on input "[DATE]" at bounding box center [682, 213] width 130 height 27
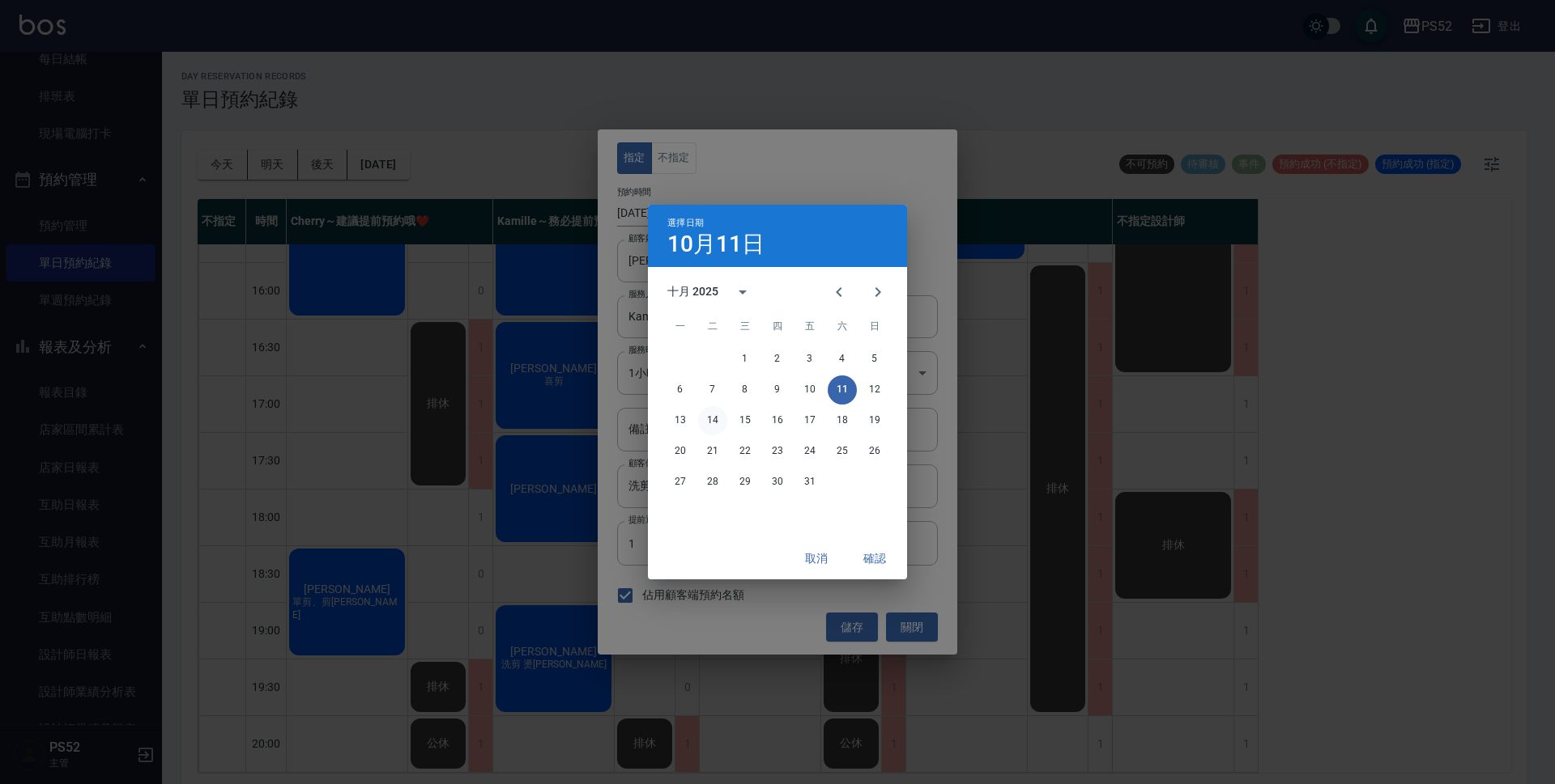
click at [722, 414] on button "14" at bounding box center [713, 421] width 29 height 29
type input "[DATE]"
click at [860, 555] on button "確認" at bounding box center [875, 558] width 52 height 30
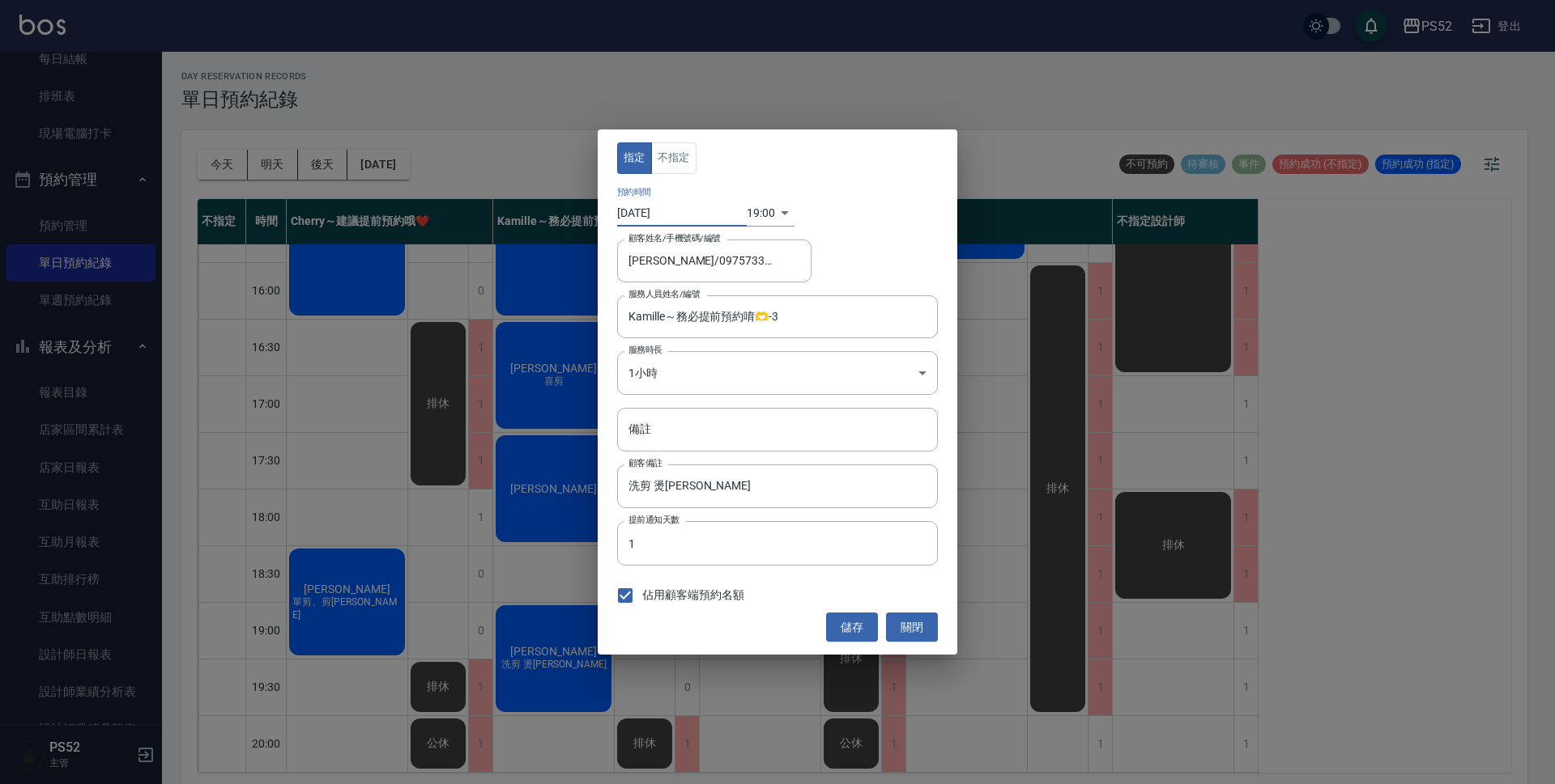
click at [772, 221] on body "PS52 登出 櫃檯作業 打帳單 帳單列表 現金收支登錄 材料自購登錄 每日結帳 排班表 現場電腦打卡 預約管理 預約管理 單日預約紀錄 單週預約紀錄 報表及…" at bounding box center [777, 394] width 1555 height 789
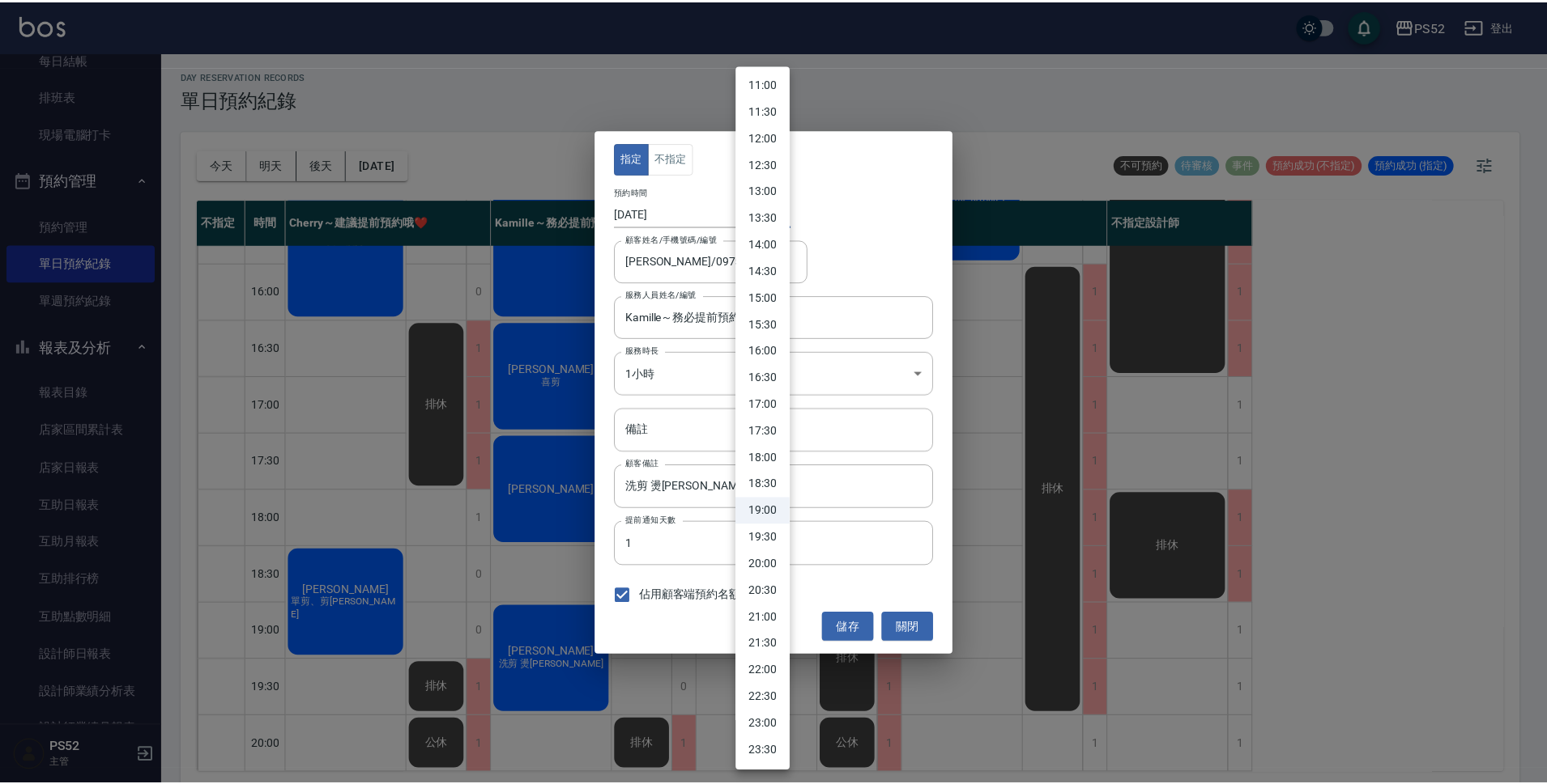
scroll to position [562, 0]
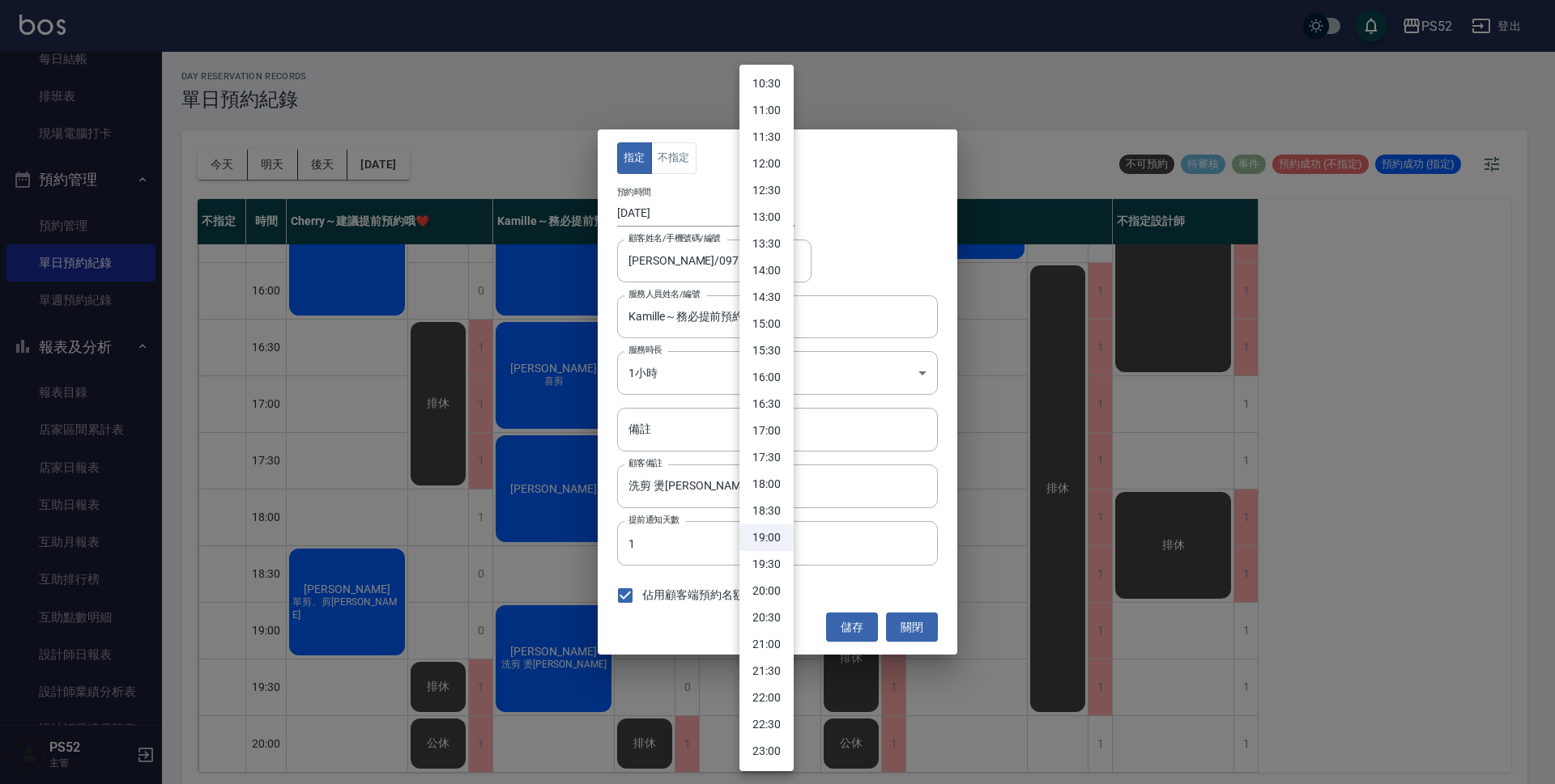
click at [777, 89] on li "10:30" at bounding box center [767, 83] width 55 height 27
type input "1760409000000"
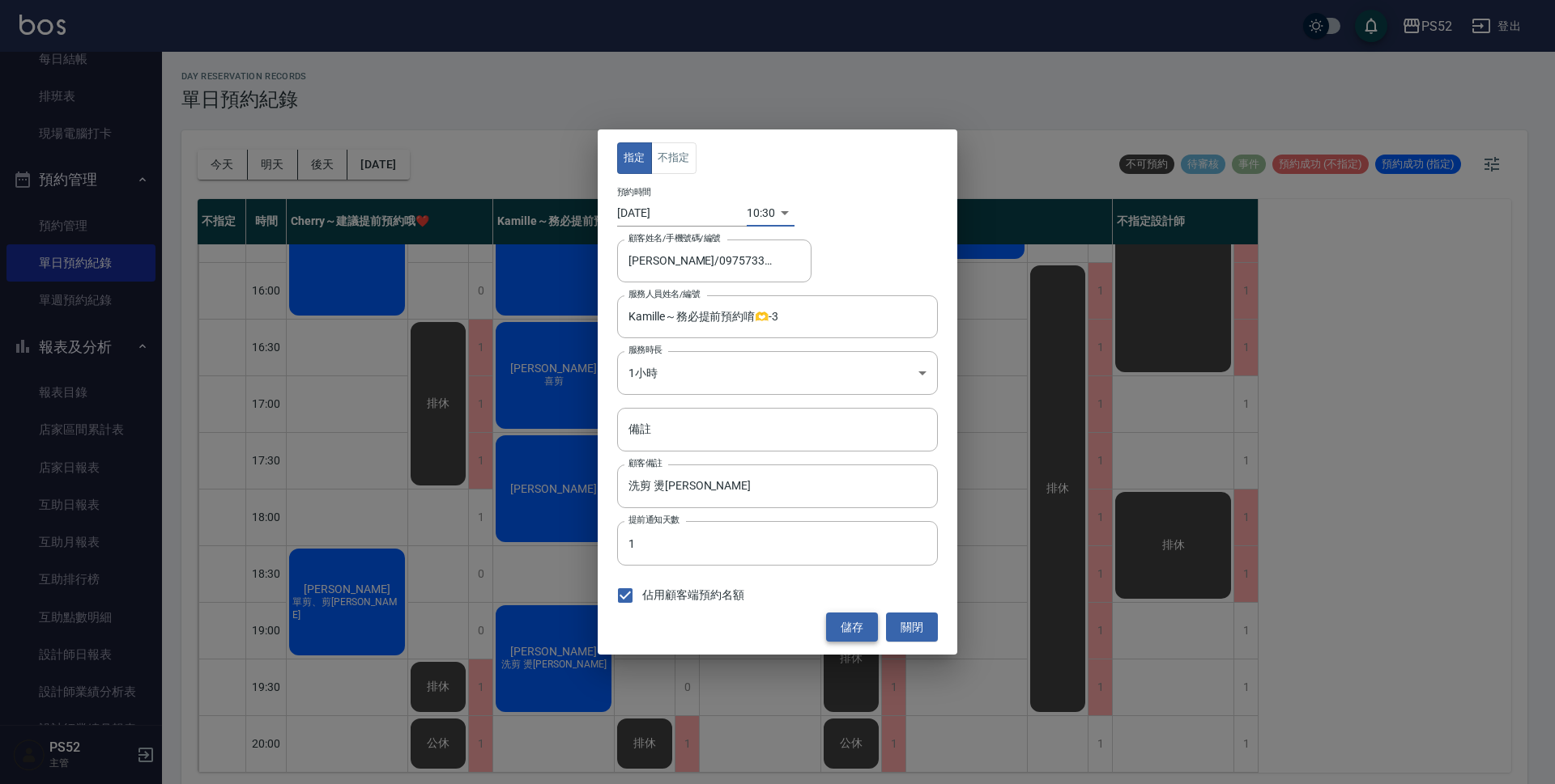
click at [854, 622] on button "儲存" at bounding box center [852, 628] width 52 height 30
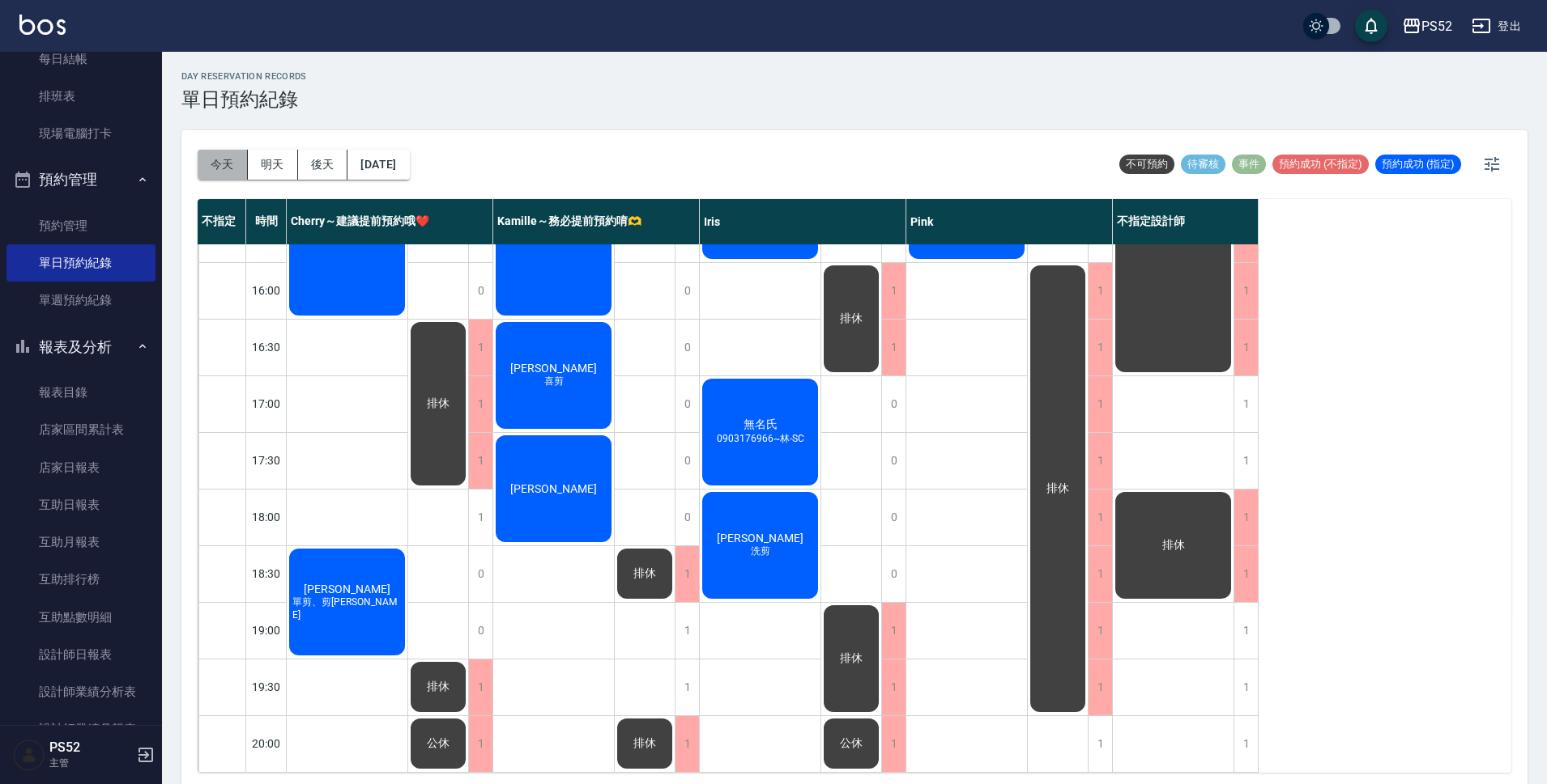
click at [227, 165] on button "今天" at bounding box center [223, 164] width 51 height 30
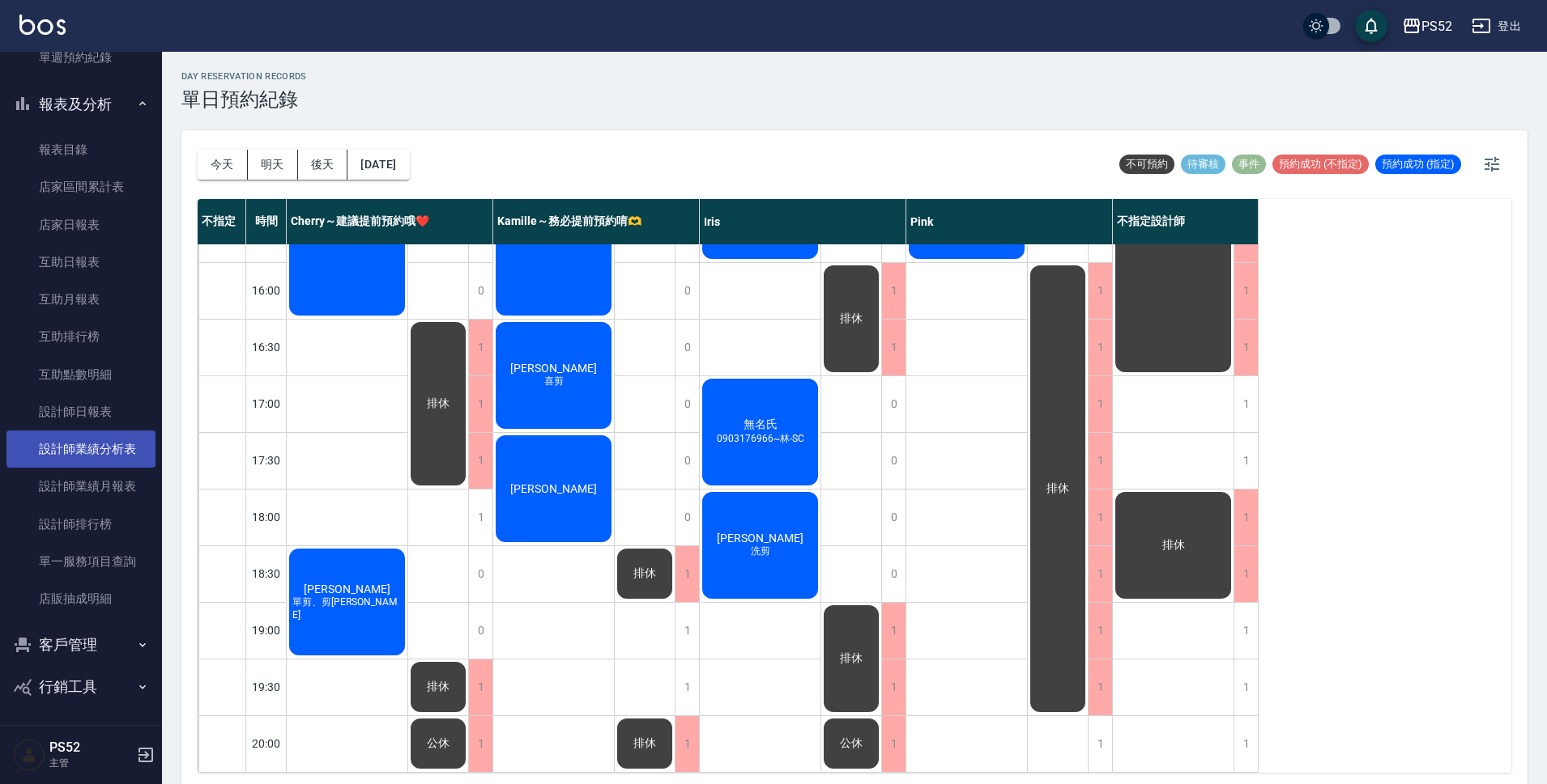
scroll to position [461, 0]
click at [126, 645] on button "客戶管理" at bounding box center [81, 643] width 149 height 42
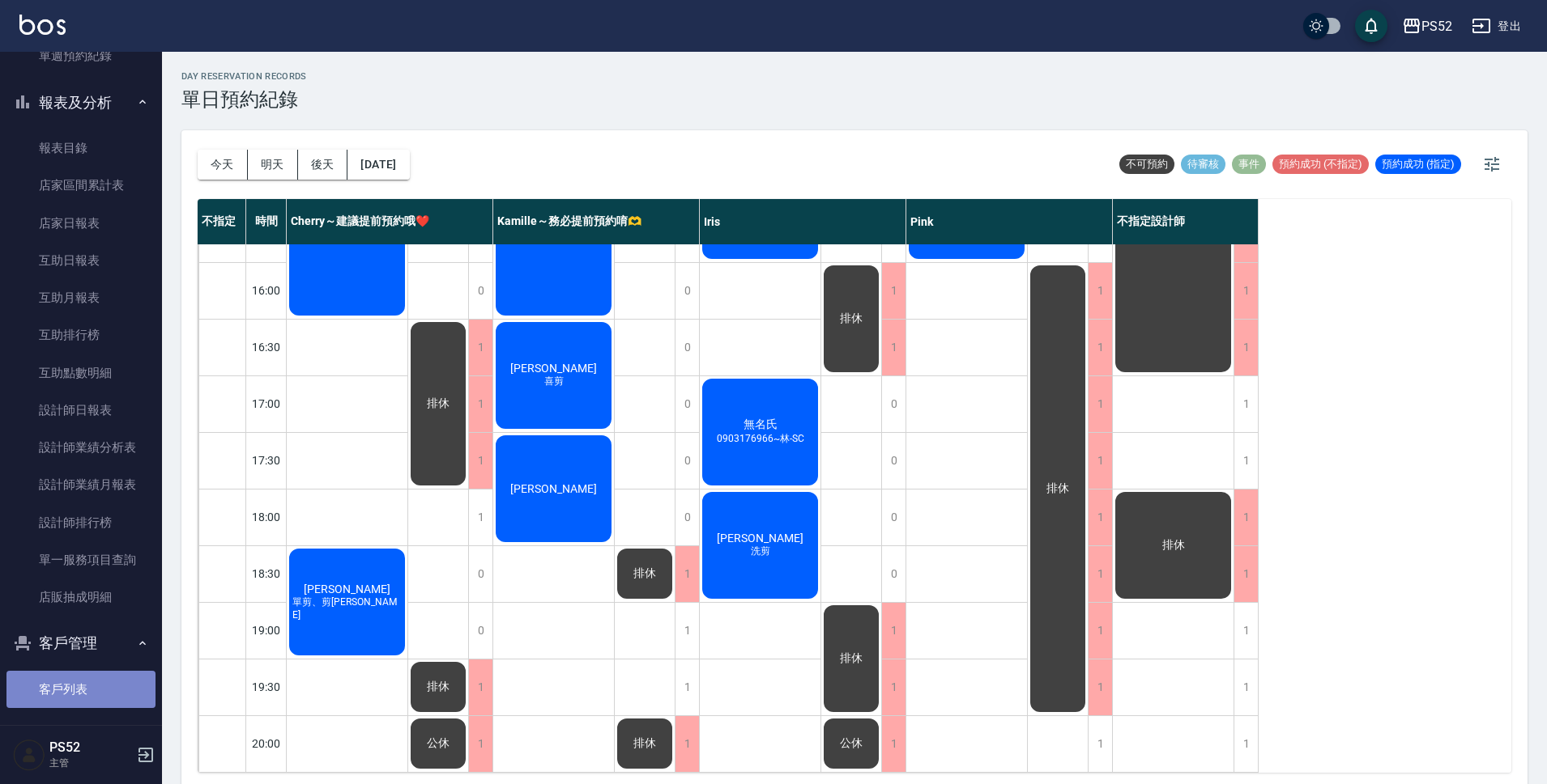
click at [99, 686] on link "客戶列表" at bounding box center [81, 690] width 149 height 37
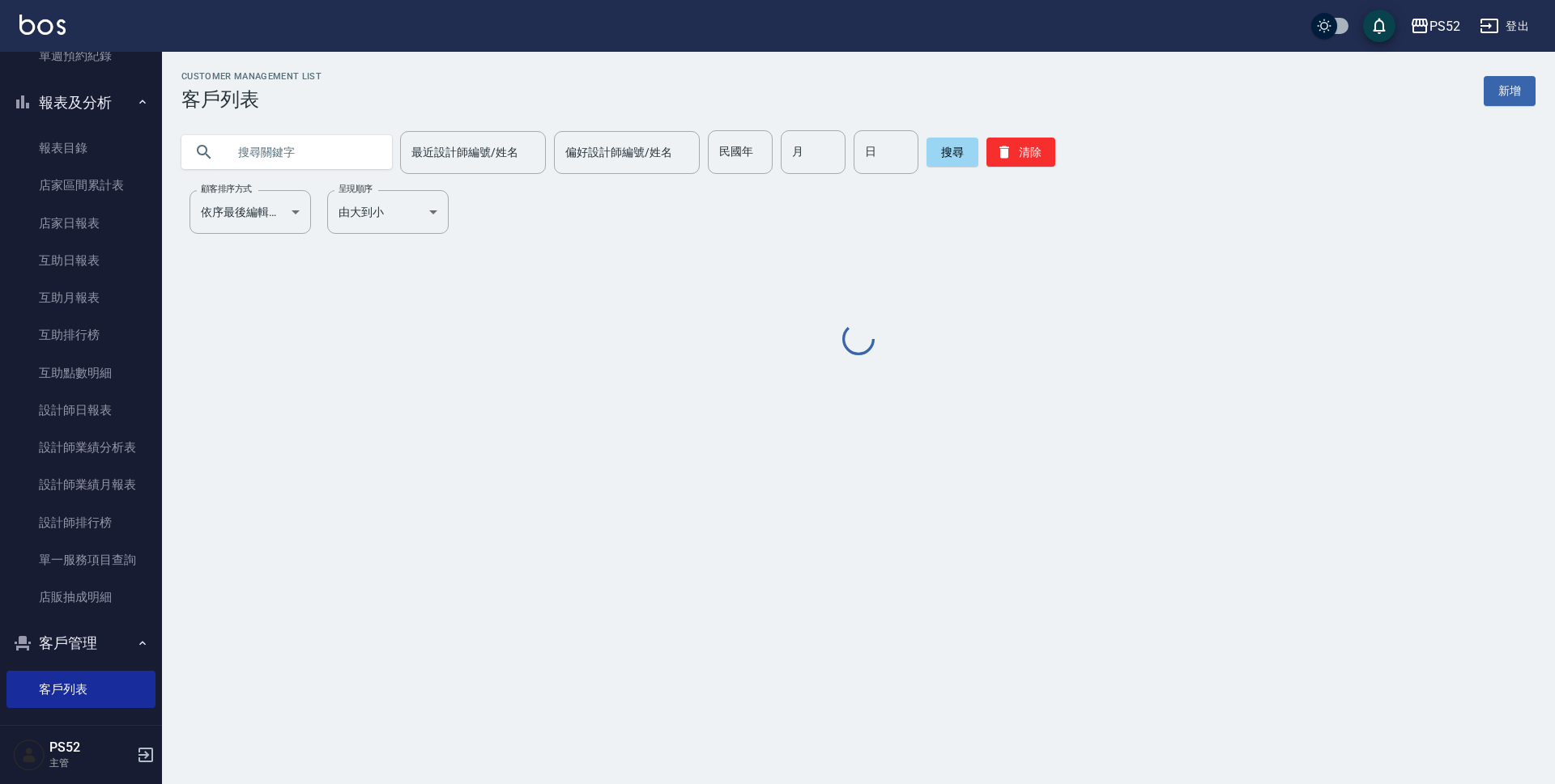
click at [319, 131] on input "text" at bounding box center [302, 152] width 152 height 44
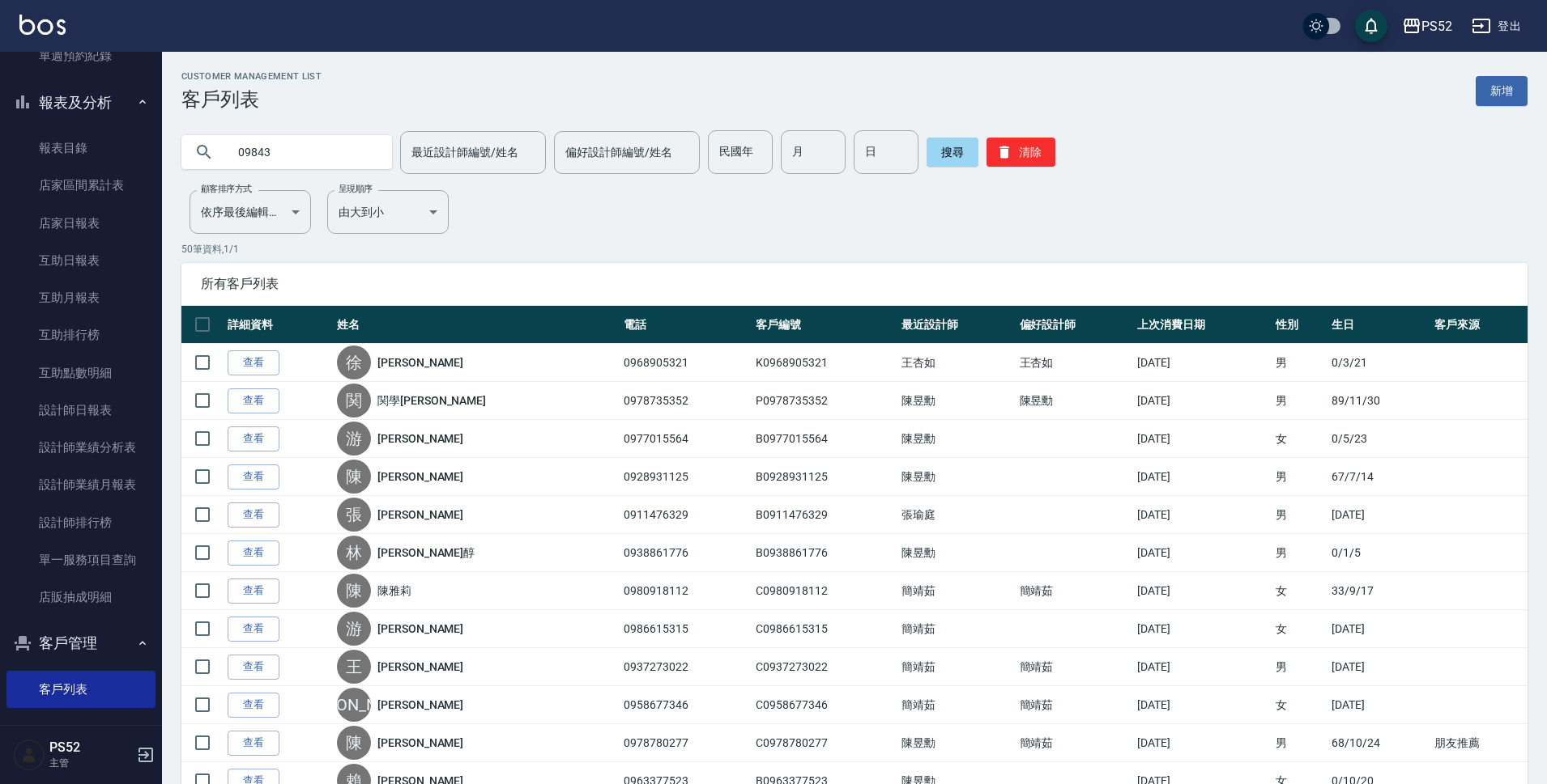
type input "09843"
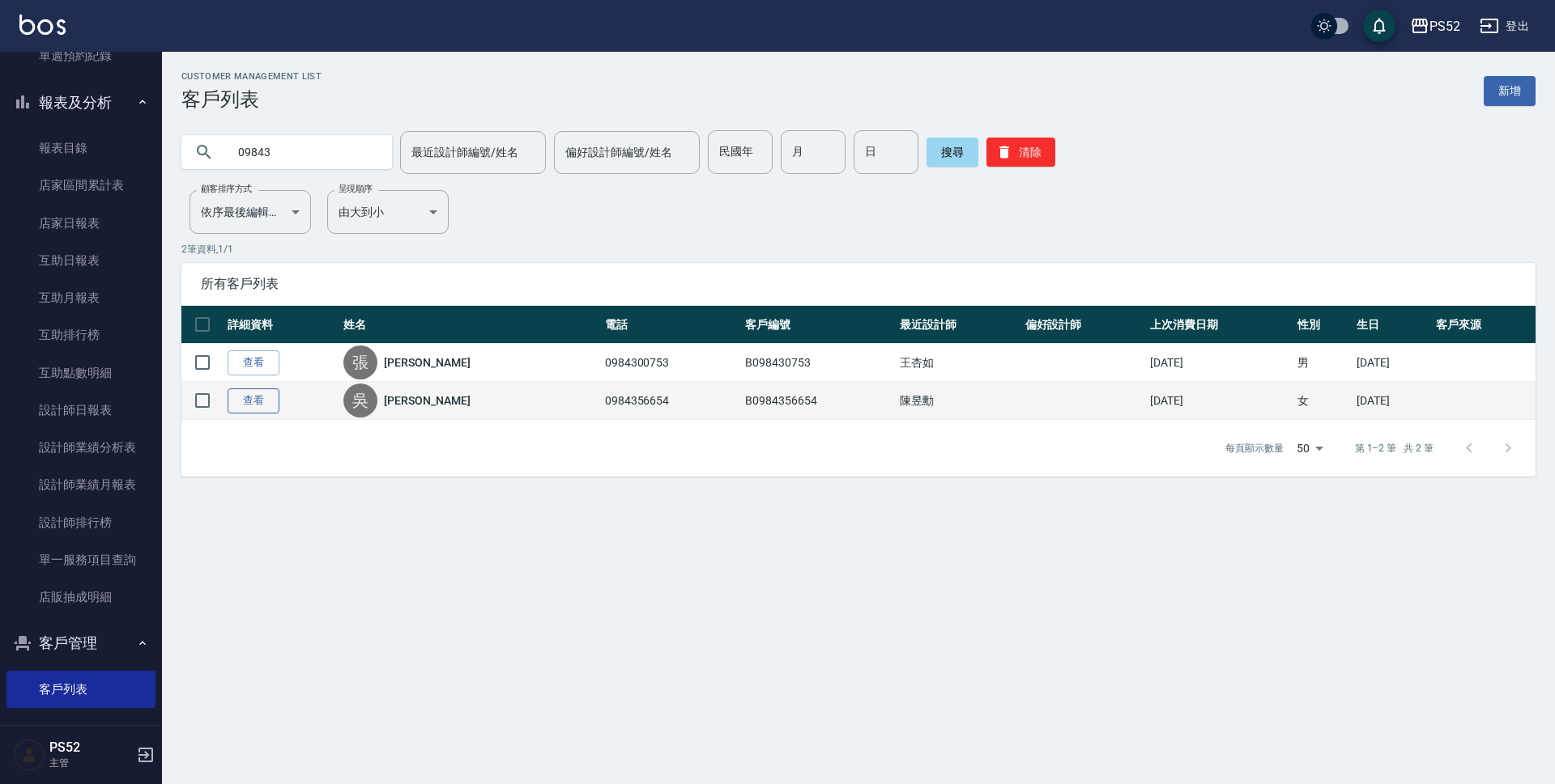
click at [253, 395] on link "查看" at bounding box center [253, 401] width 52 height 25
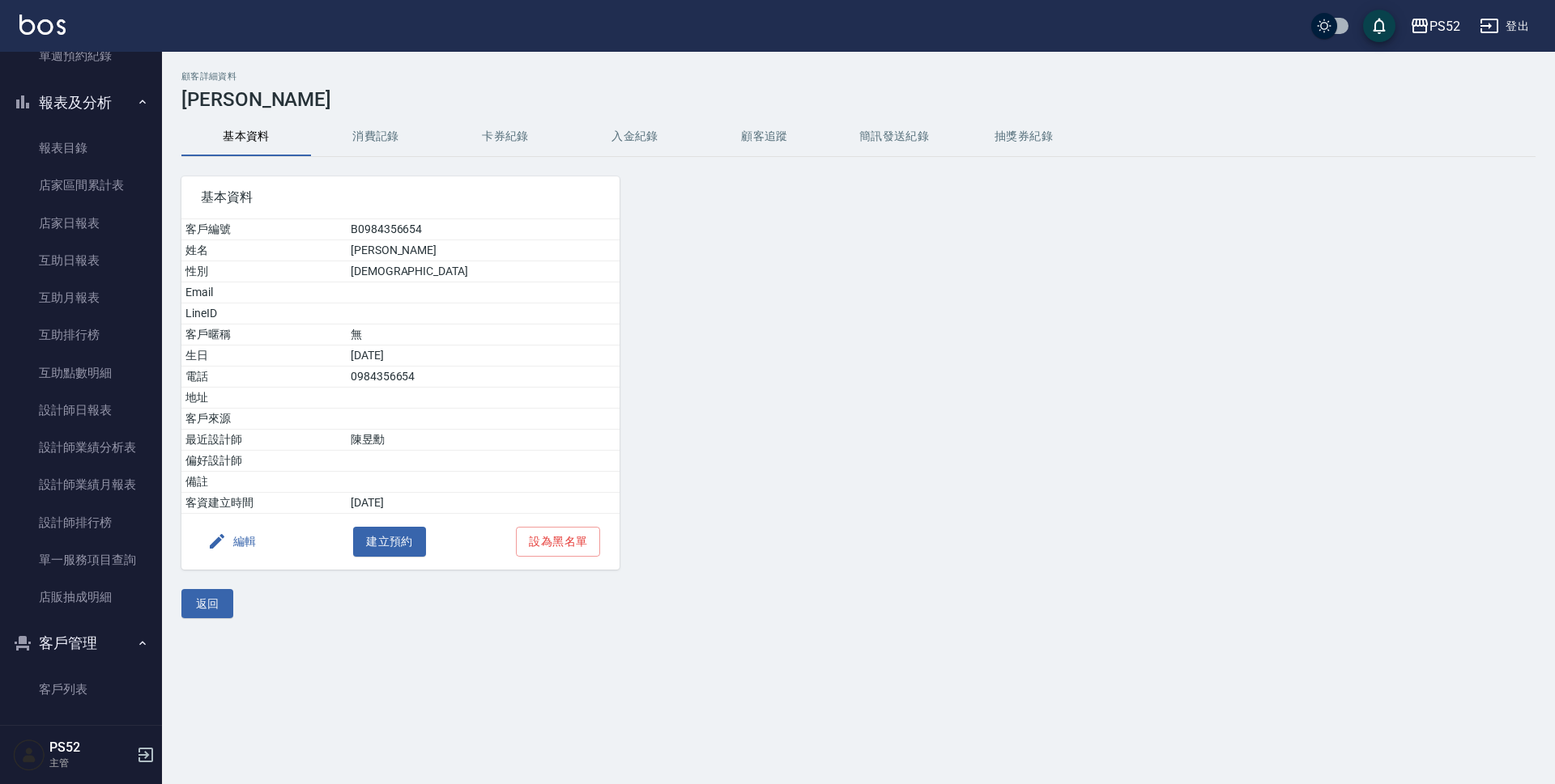
click at [900, 157] on div "顧客詳細資料 [PERSON_NAME]資料 消費記錄 卡券紀錄 入金紀錄 顧客追蹤 簡訊發送紀錄 抽獎券紀錄 基本資料 客戶編號 B0984356654 姓…" at bounding box center [859, 344] width 1393 height 547
click at [899, 149] on button "簡訊發送紀錄" at bounding box center [894, 137] width 130 height 39
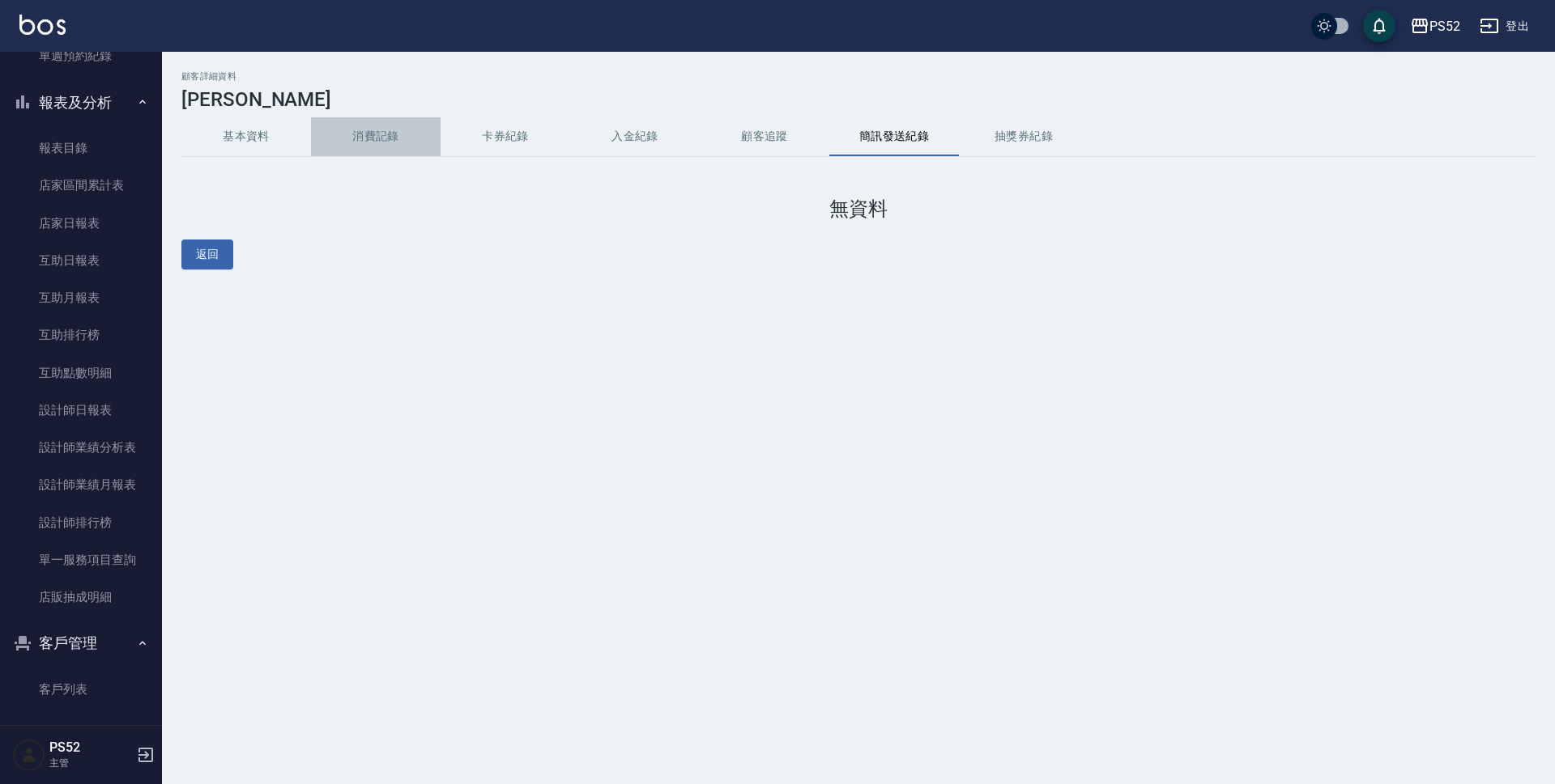
click at [384, 141] on button "消費記錄" at bounding box center [376, 137] width 130 height 39
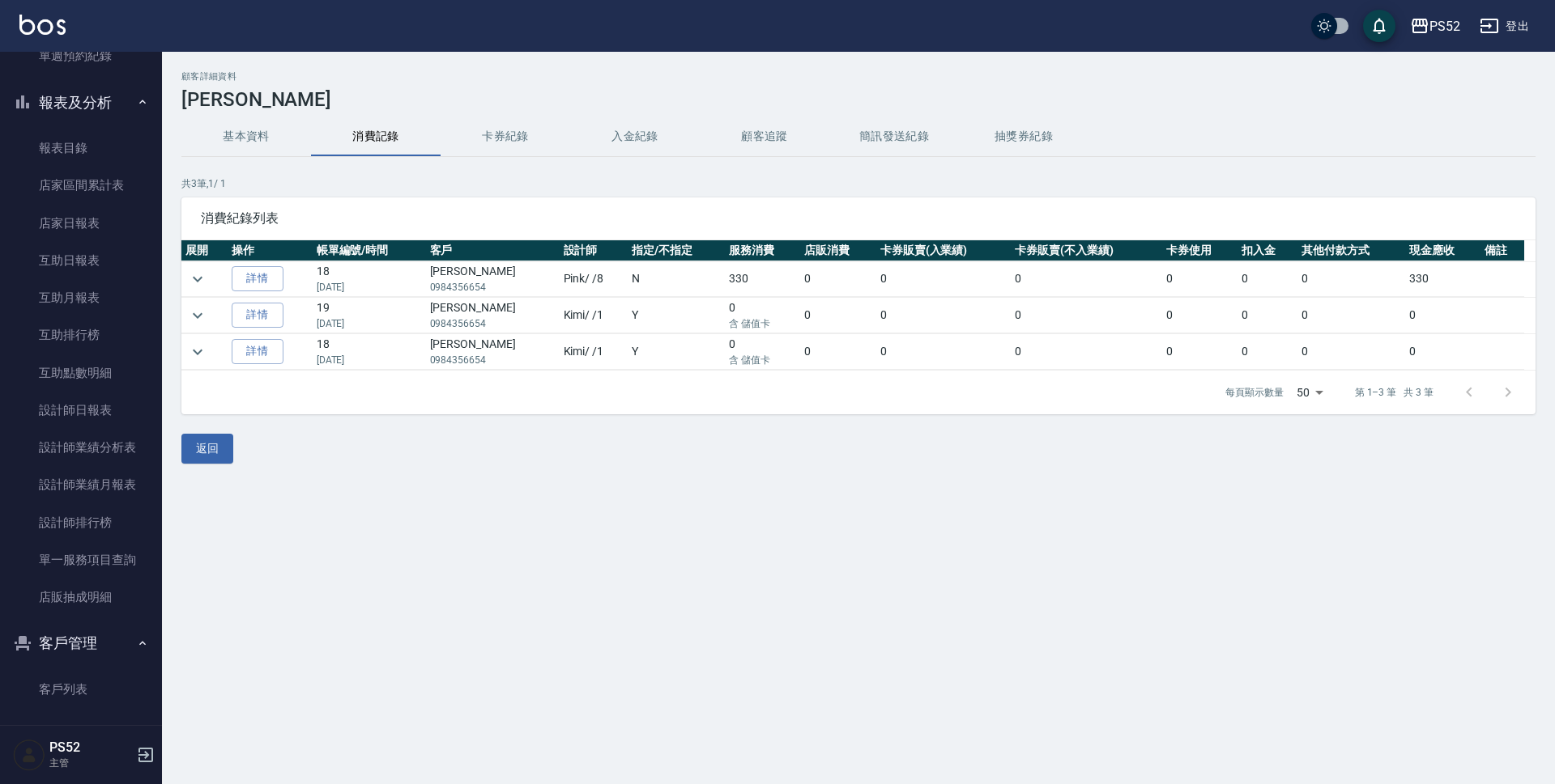
click at [225, 132] on button "基本資料" at bounding box center [246, 137] width 130 height 39
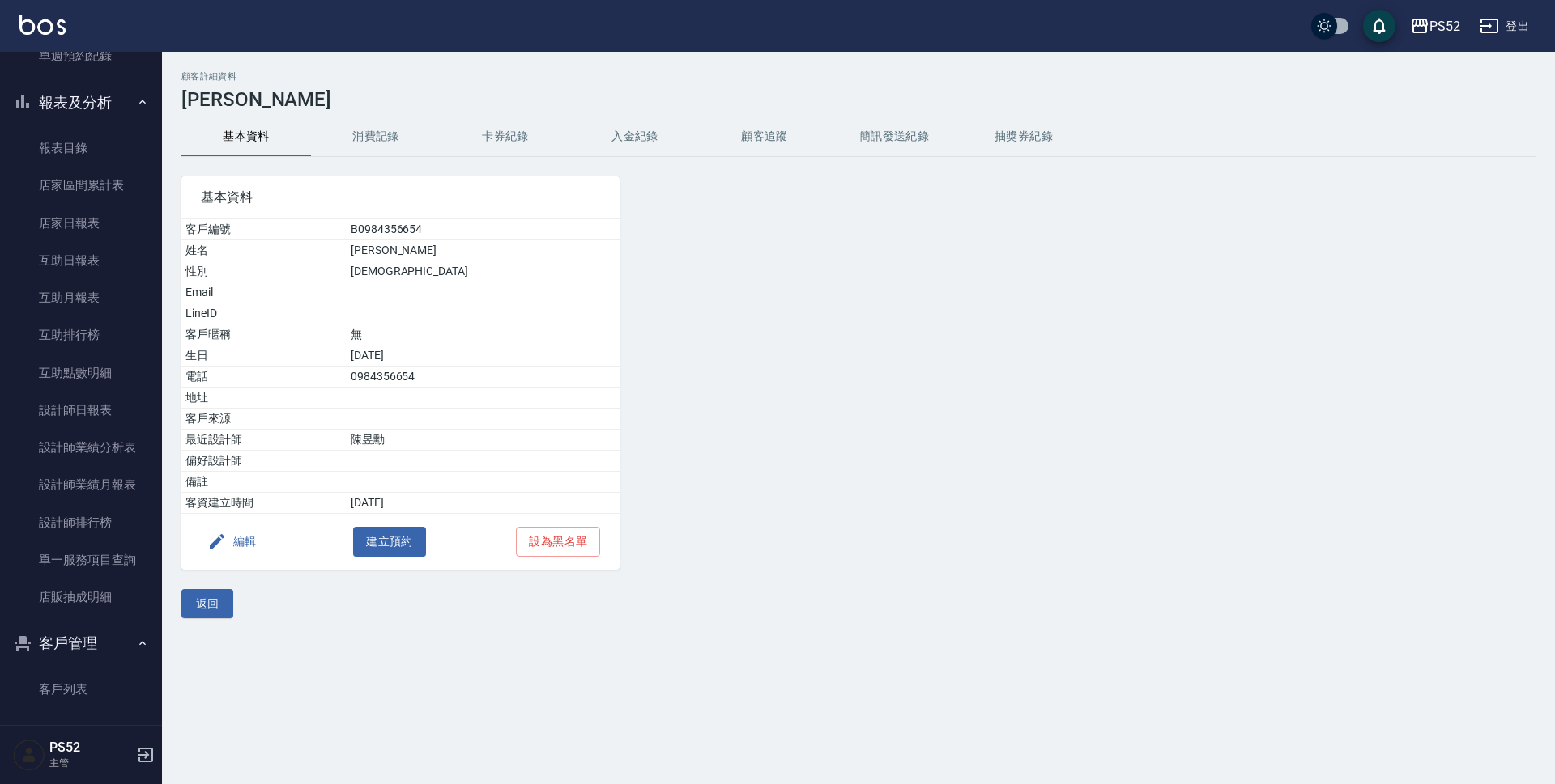
click at [246, 558] on div "編輯 建立預約 設為黑名單" at bounding box center [401, 541] width 438 height 56
click at [248, 546] on button "編輯" at bounding box center [232, 541] width 63 height 30
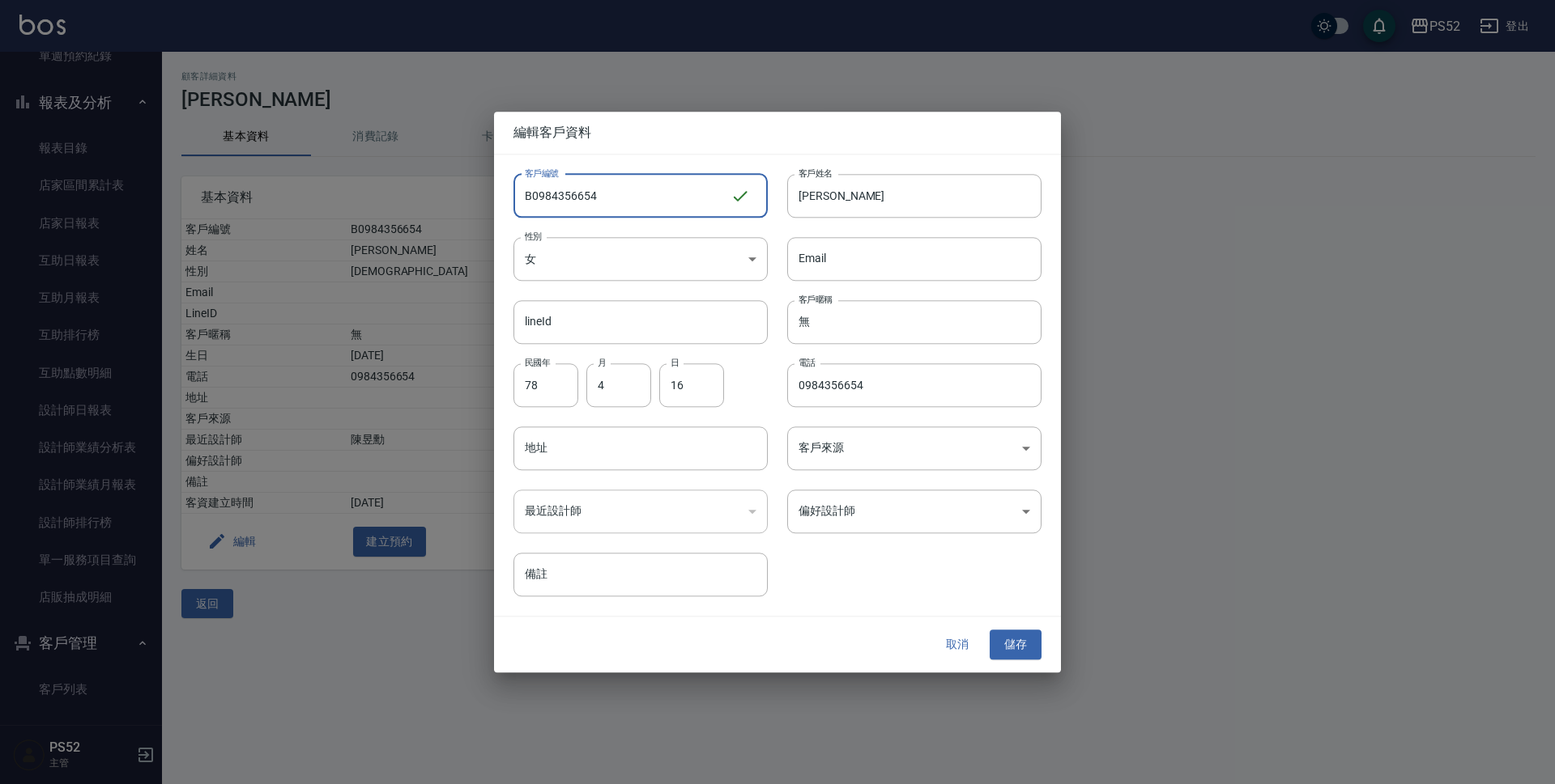
drag, startPoint x: 560, startPoint y: 196, endPoint x: 662, endPoint y: 212, distance: 103.2
click at [662, 212] on input "B0984356654" at bounding box center [622, 196] width 217 height 44
type input "B0984341245"
drag, startPoint x: 903, startPoint y: 381, endPoint x: 620, endPoint y: 377, distance: 283.0
click at [631, 377] on div "客戶編號 B0984341245 ​ 客戶編號 客戶姓名 [PERSON_NAME]姓名 性別 女 [DEMOGRAPHIC_DATA] 性別 Email E…" at bounding box center [767, 376] width 547 height 443
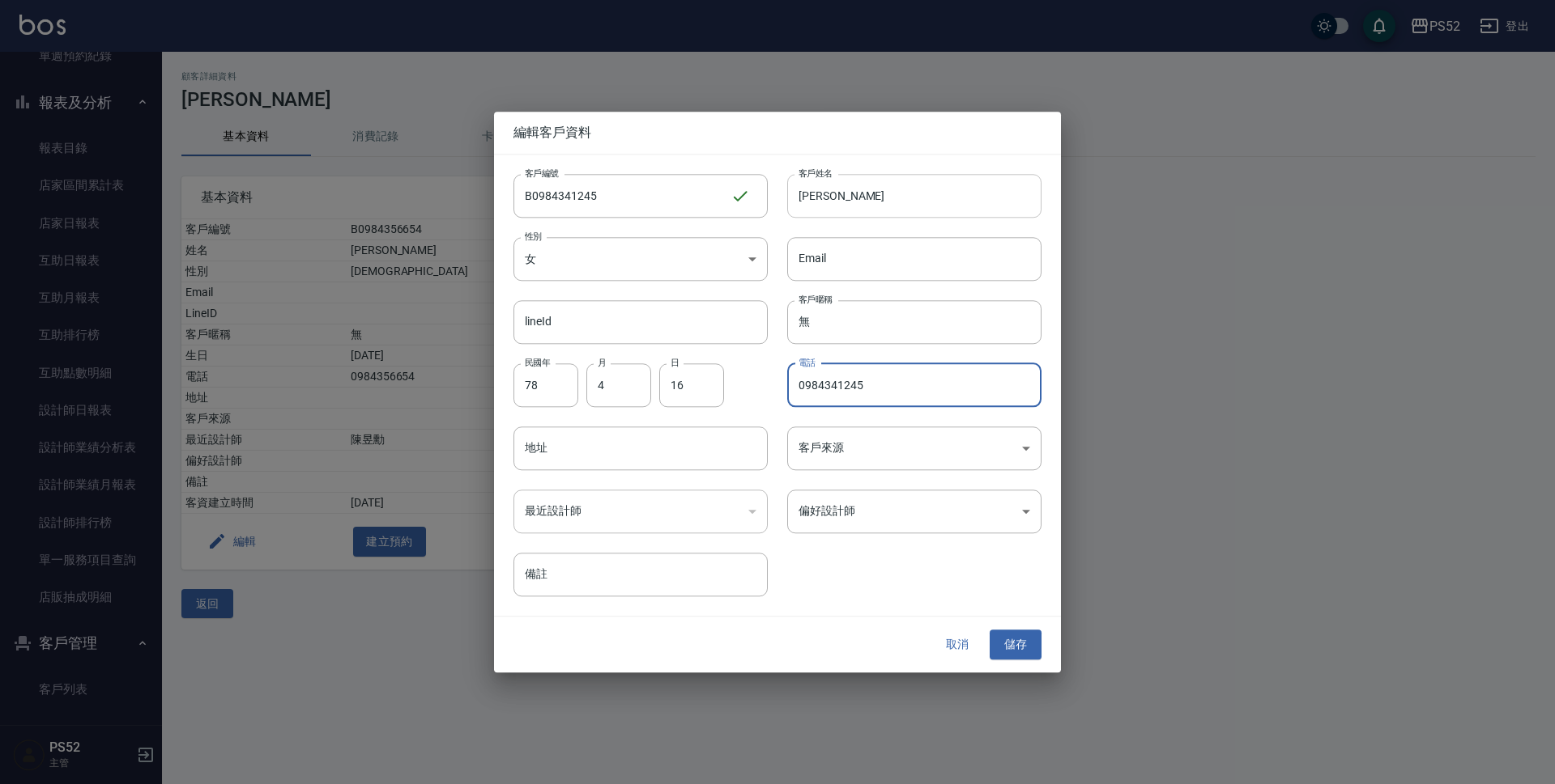
type input "0984341245"
drag, startPoint x: 878, startPoint y: 193, endPoint x: 627, endPoint y: 174, distance: 251.7
click at [627, 174] on div "客戶編號 B0984341245 ​ 客戶編號 客戶姓名 [PERSON_NAME]姓名 性別 女 [DEMOGRAPHIC_DATA] 性別 Email E…" at bounding box center [767, 376] width 547 height 443
type input "X"
type input "[PERSON_NAME]"
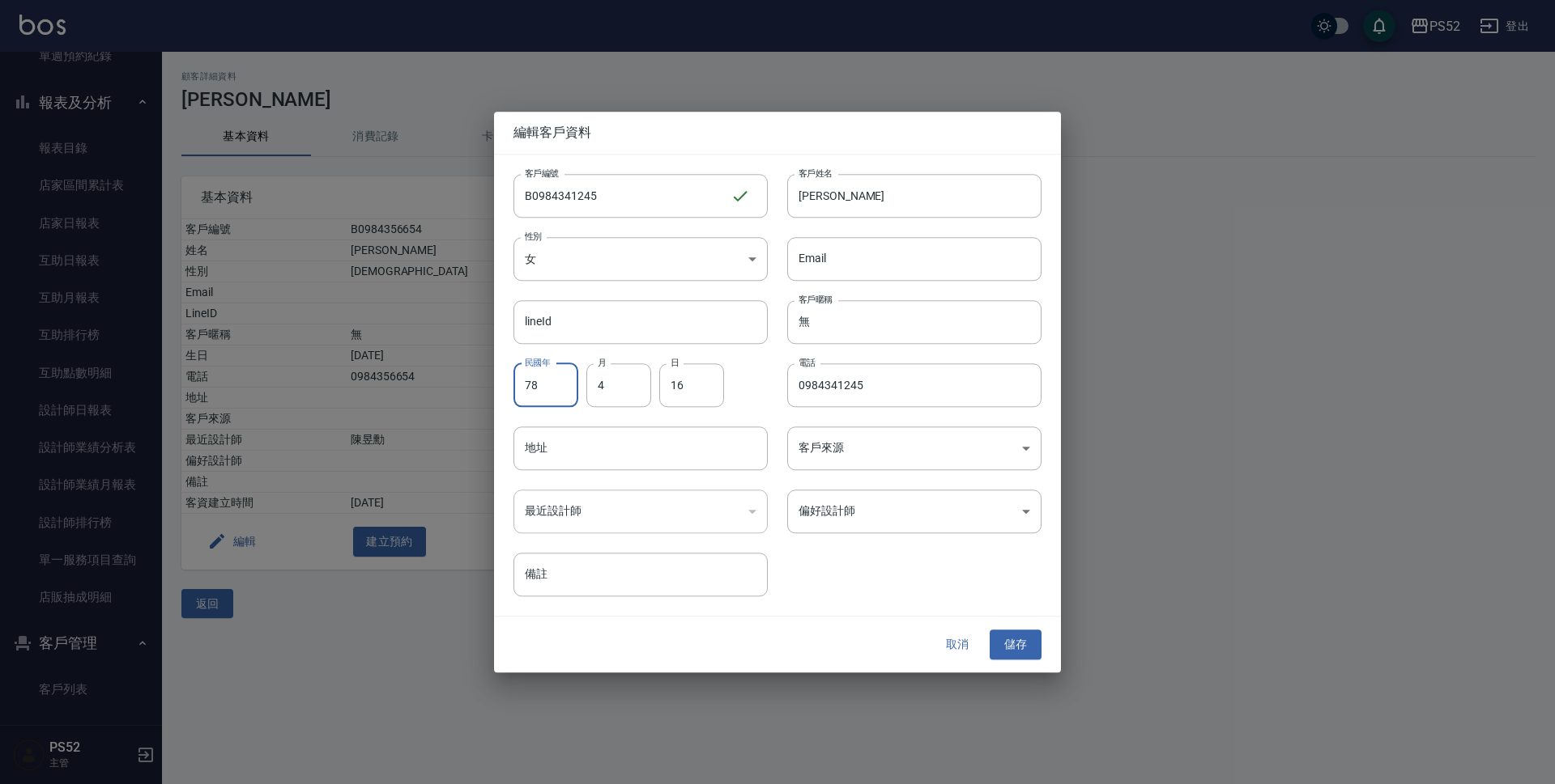
click at [557, 380] on input "78" at bounding box center [546, 385] width 65 height 44
type input "86"
type input "12"
type input "28"
click at [1034, 637] on button "儲存" at bounding box center [1016, 645] width 52 height 30
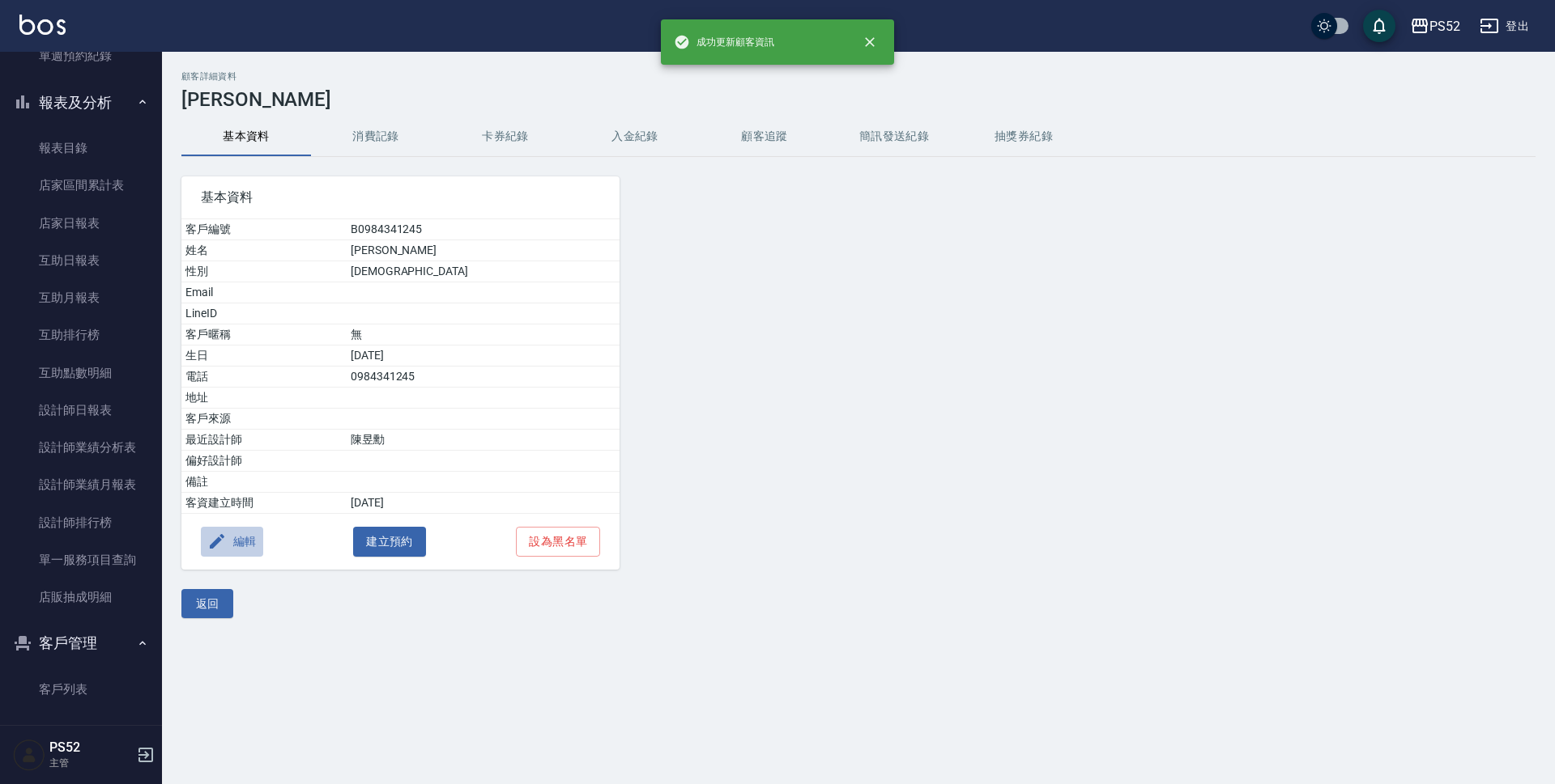
click at [216, 539] on icon "button" at bounding box center [217, 541] width 20 height 20
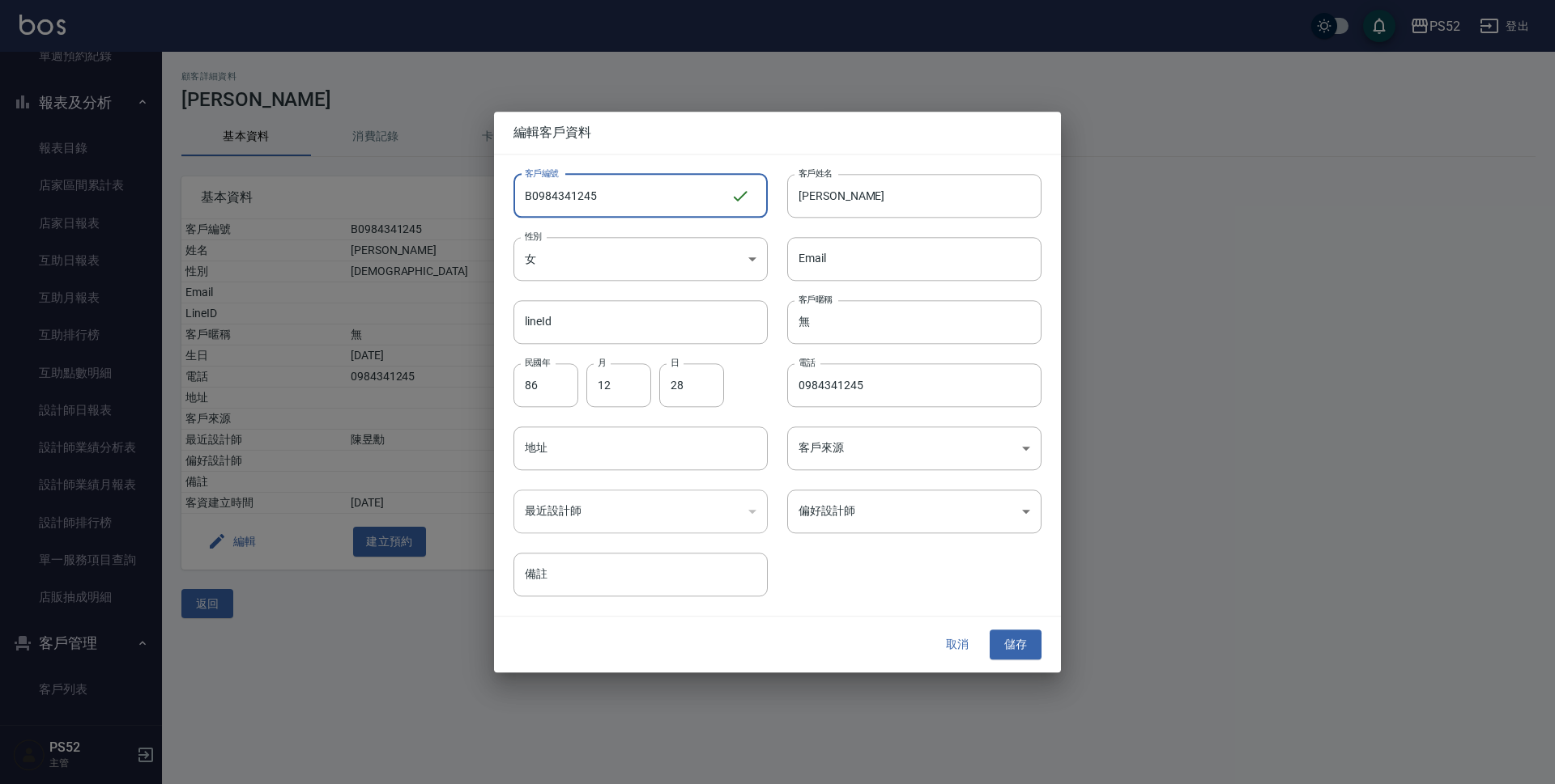
click at [527, 193] on input "B0984341245" at bounding box center [622, 196] width 217 height 44
type input "C0984341245"
click at [947, 513] on body "PS52 登出 櫃檯作業 打帳單 帳單列表 現金收支登錄 材料自購登錄 每日結帳 排班表 現場電腦打卡 預約管理 預約管理 單日預約紀錄 單週預約紀錄 報表及…" at bounding box center [777, 392] width 1555 height 784
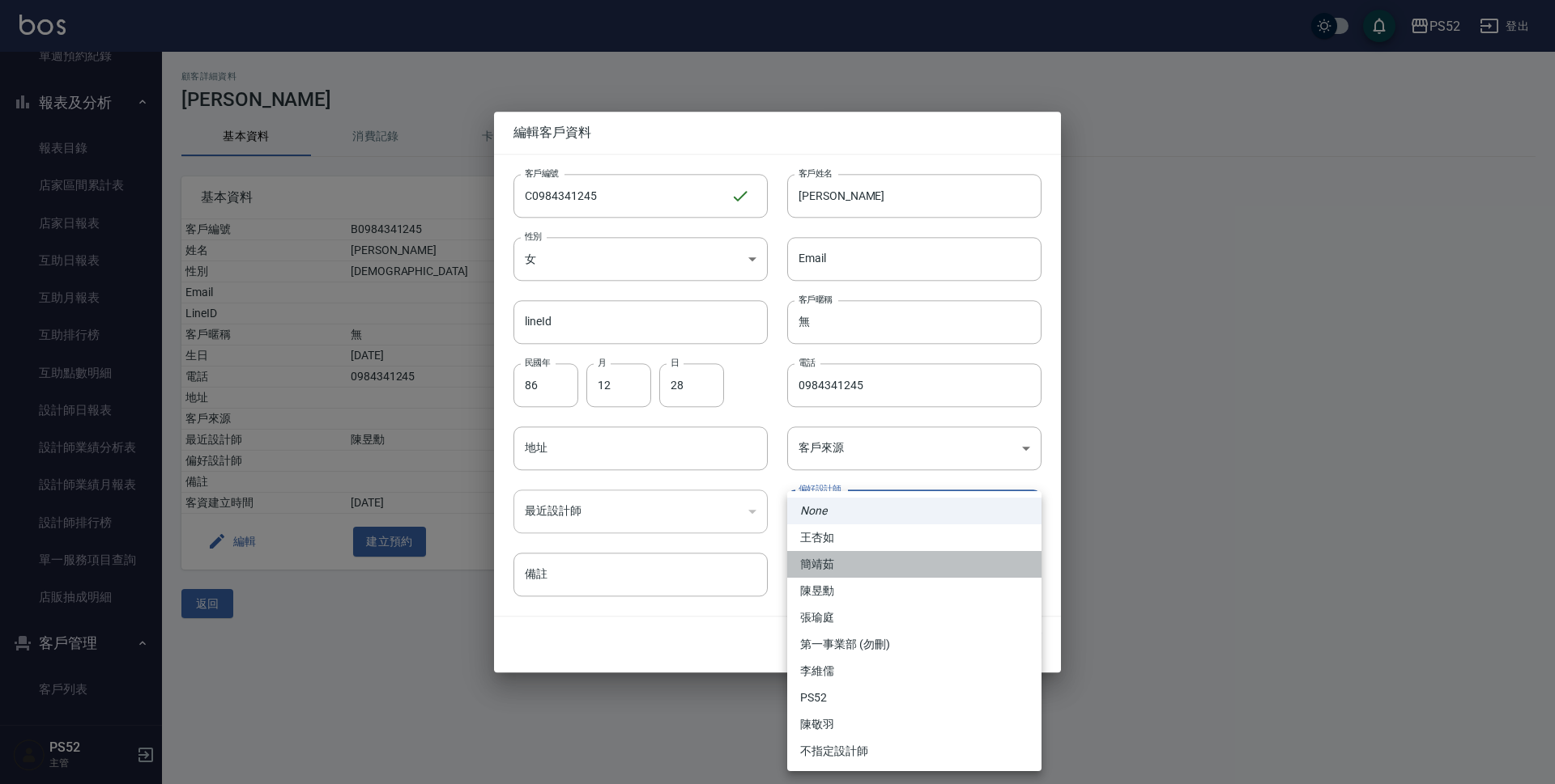
click at [885, 565] on li "簡靖茹" at bounding box center [914, 564] width 254 height 27
type input "152d3eed-6d60-4cf0-8ae2-4e337103ecd3"
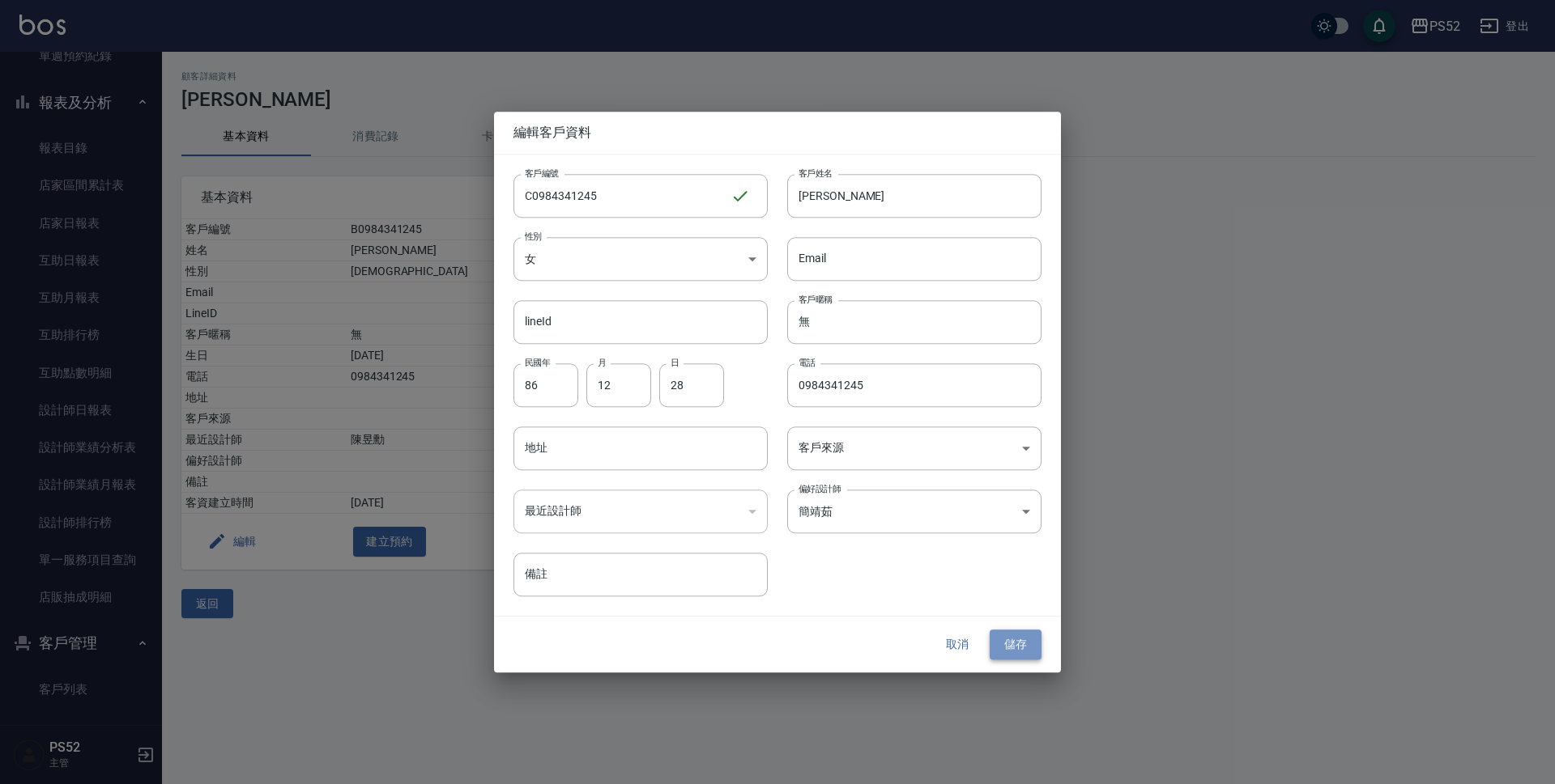
click at [1021, 633] on button "儲存" at bounding box center [1016, 645] width 52 height 30
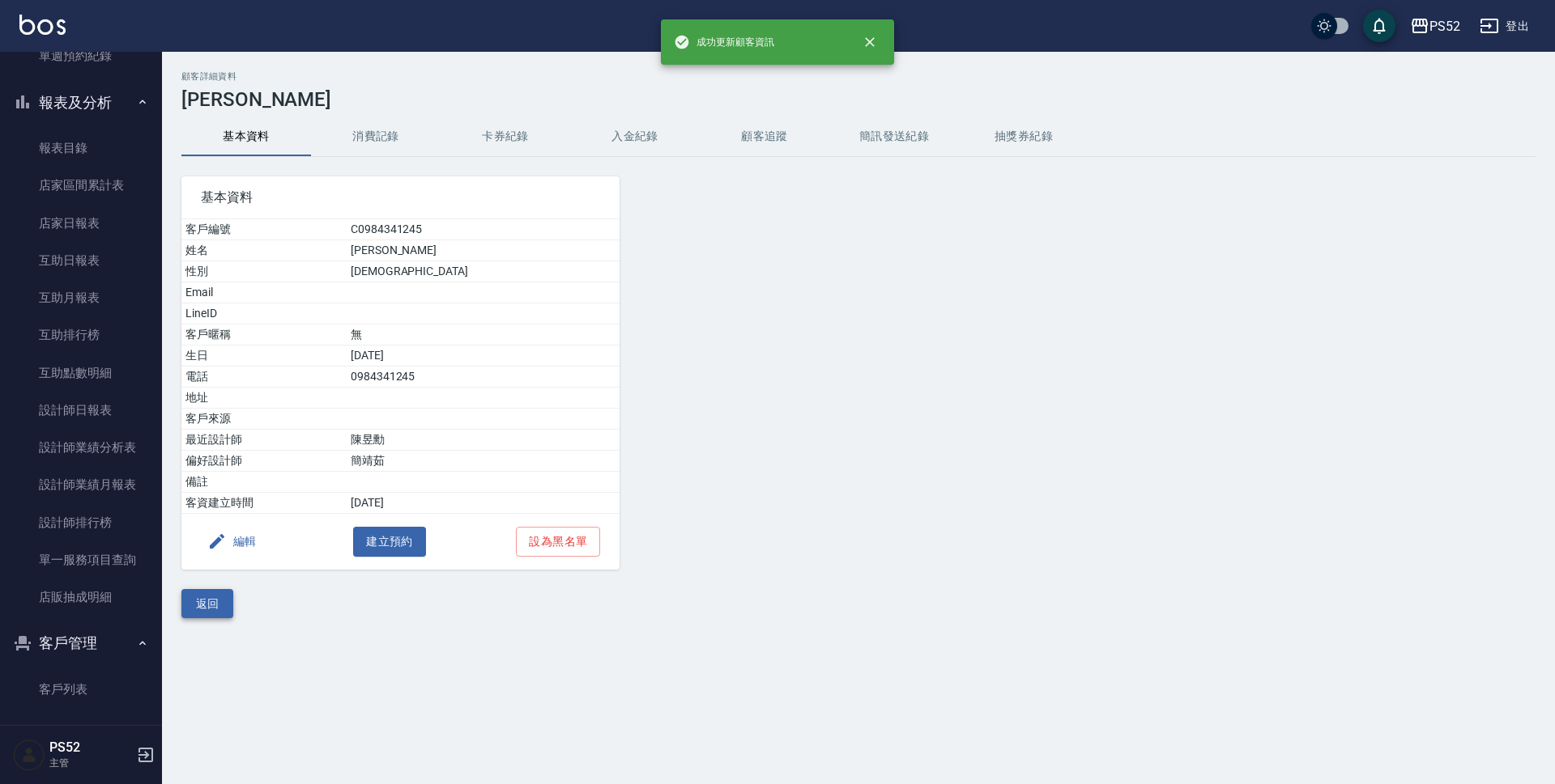
click at [205, 605] on button "返回" at bounding box center [208, 604] width 52 height 30
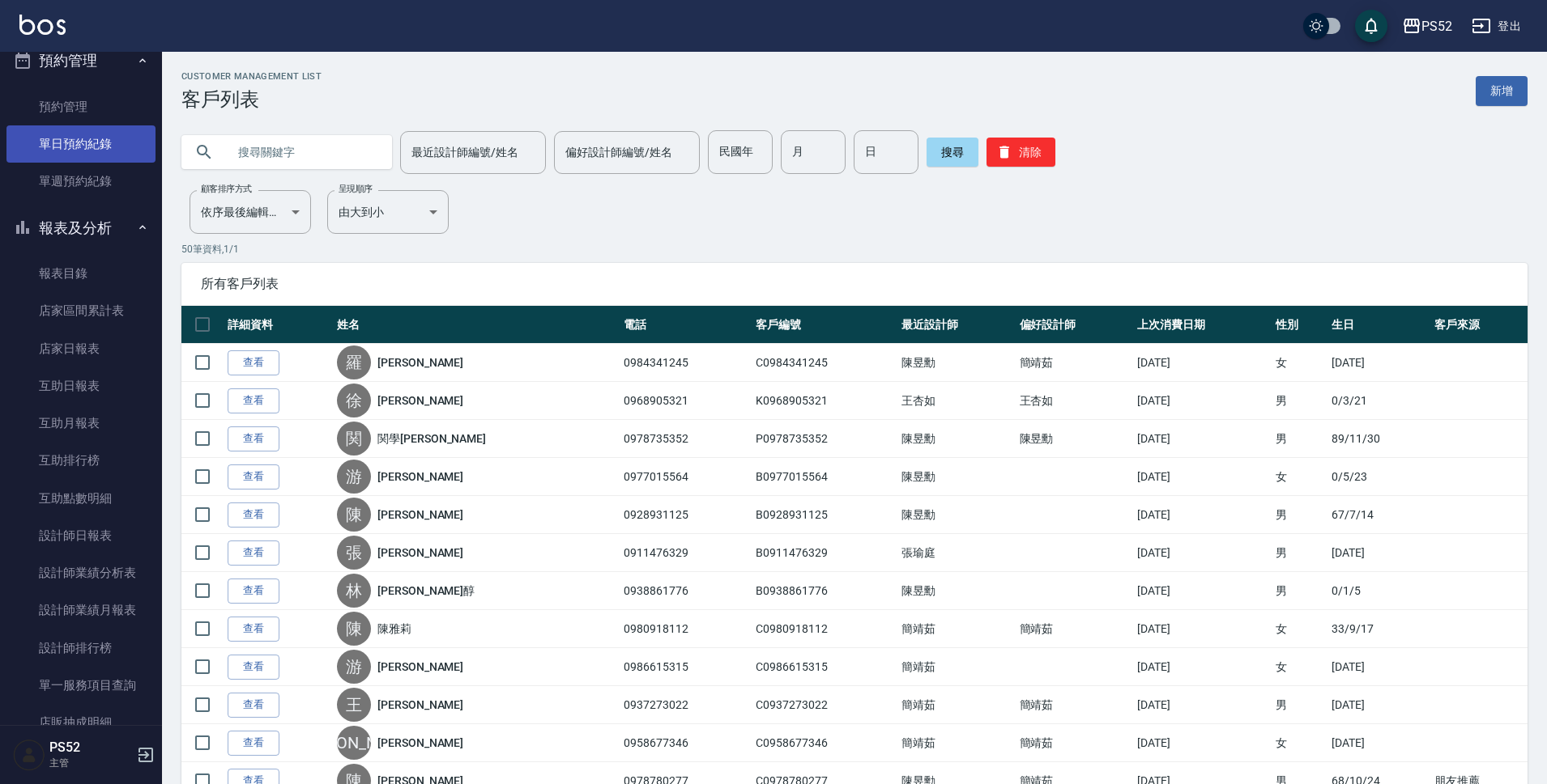
scroll to position [326, 0]
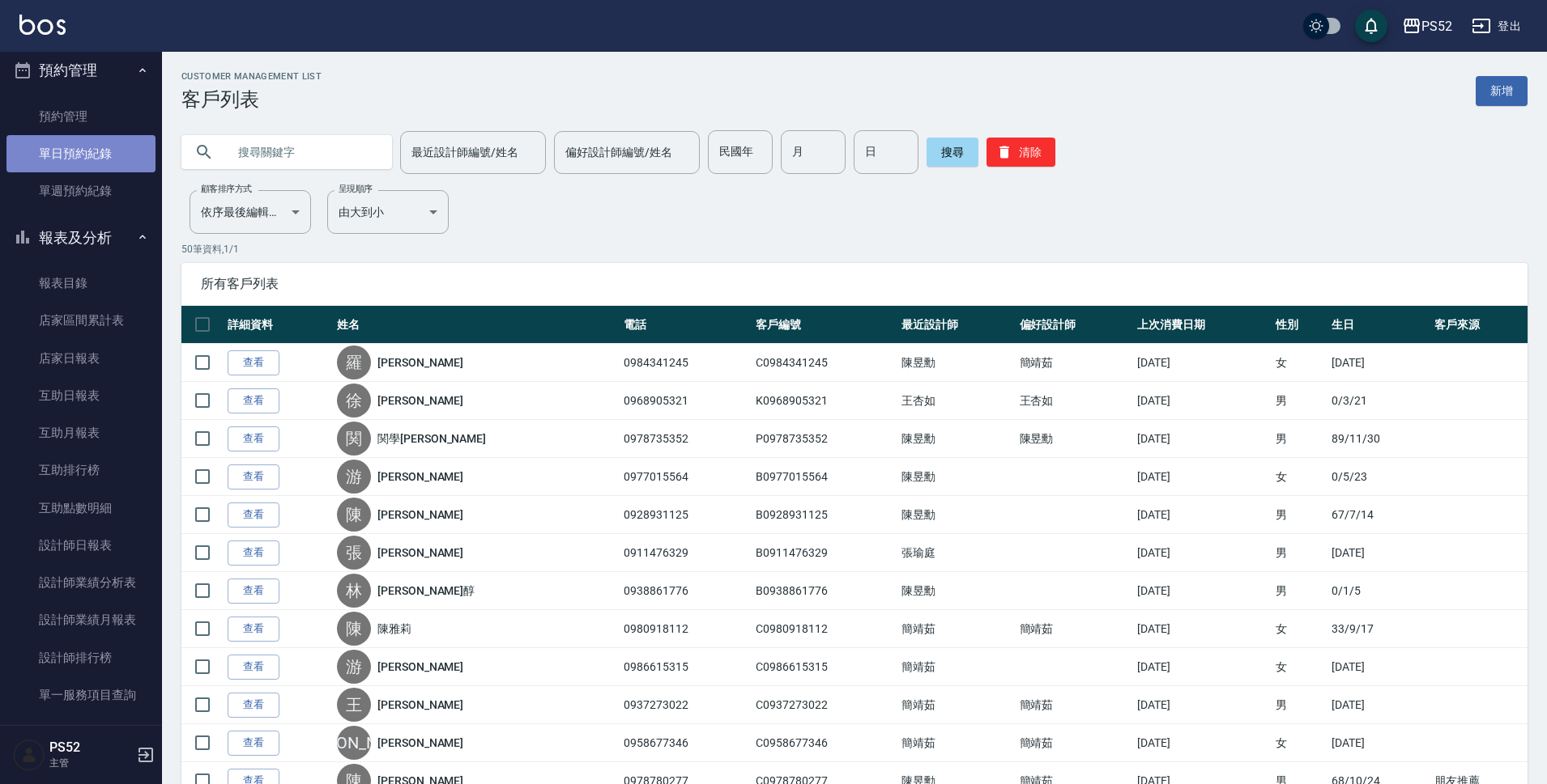
click at [86, 145] on link "單日預約紀錄" at bounding box center [81, 154] width 149 height 37
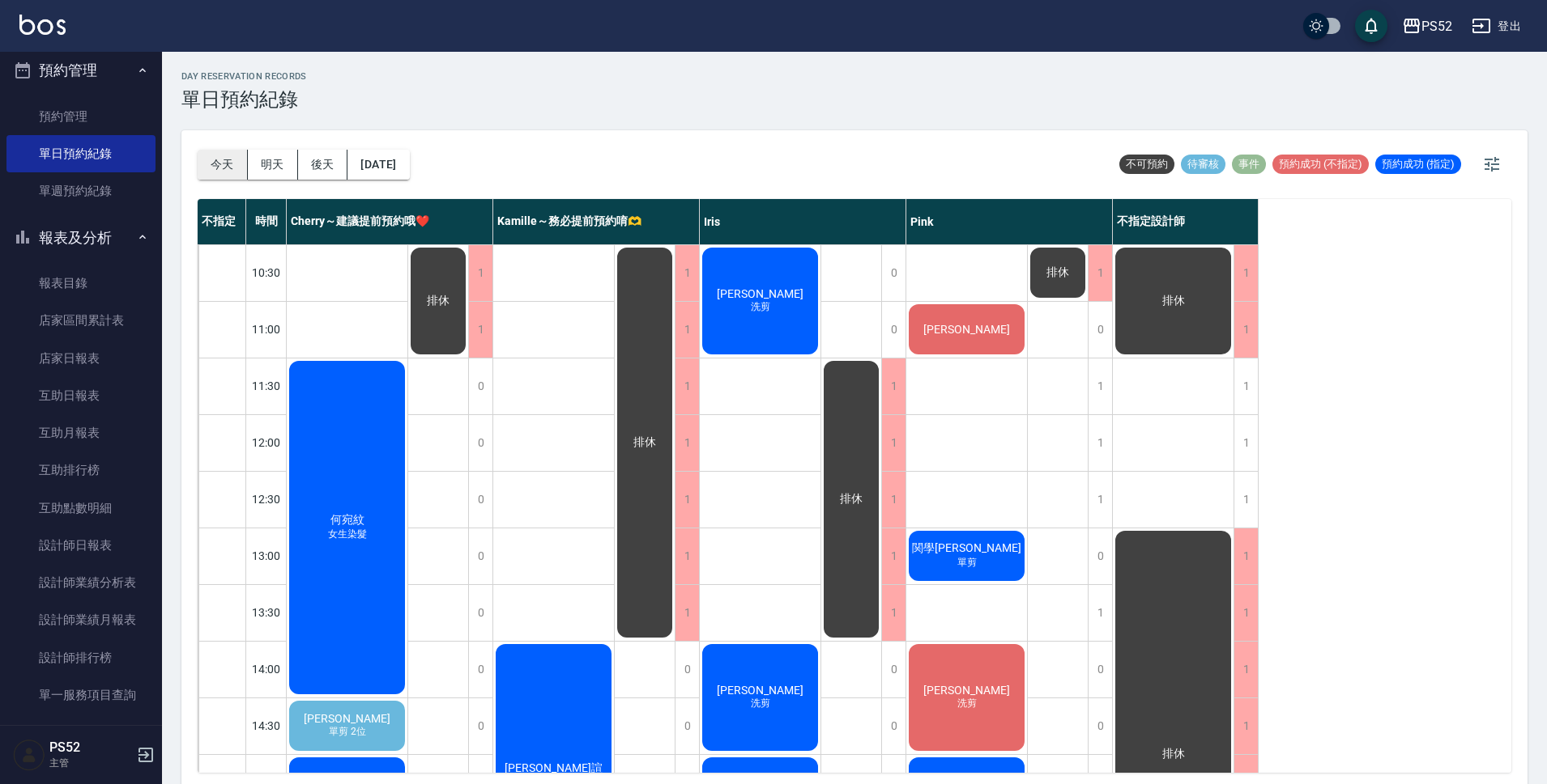
click at [240, 164] on button "今天" at bounding box center [223, 164] width 51 height 30
click at [261, 165] on button "明天" at bounding box center [273, 164] width 51 height 30
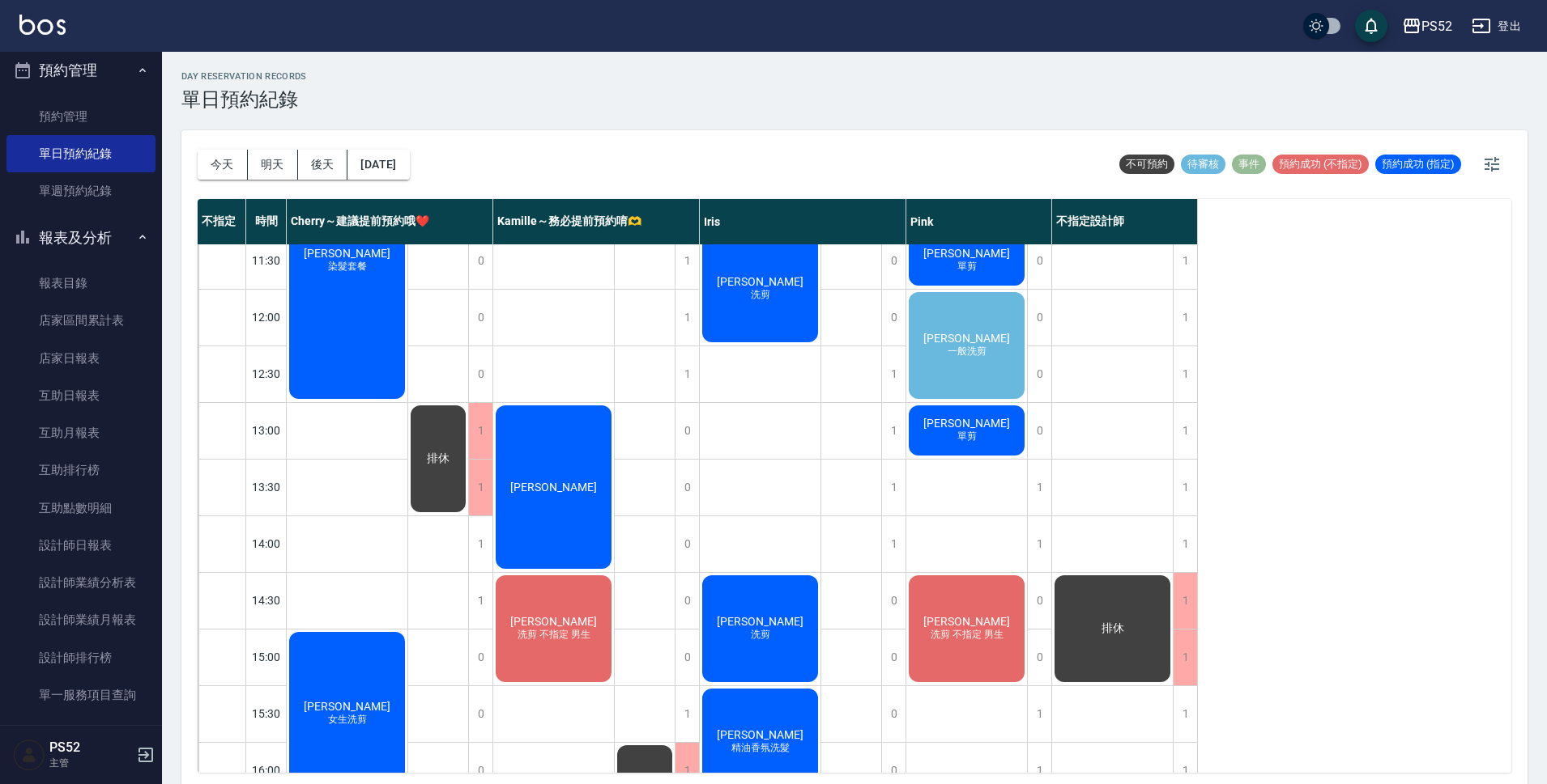
scroll to position [135, 0]
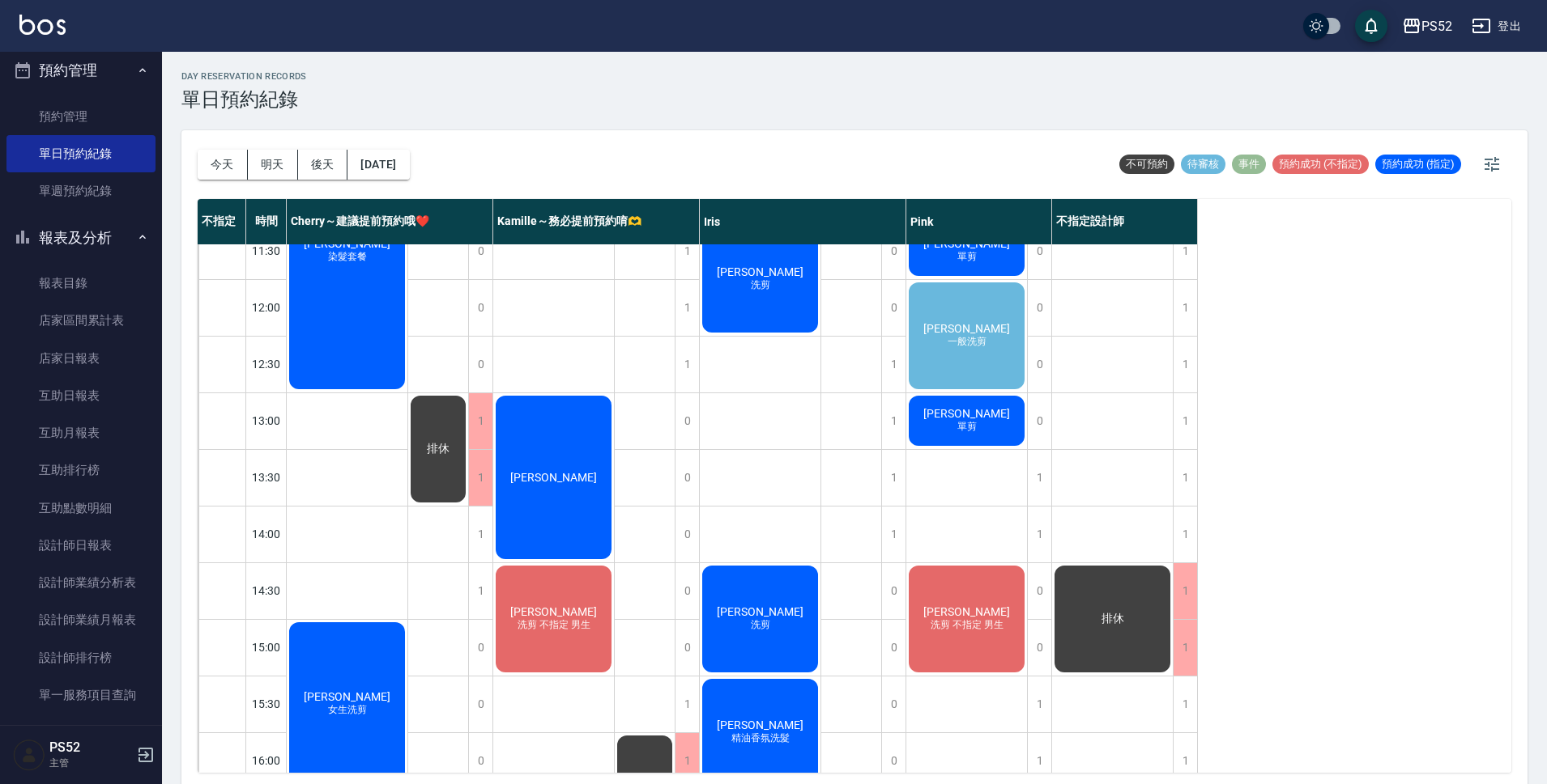
click at [571, 611] on span "[PERSON_NAME]" at bounding box center [553, 612] width 93 height 13
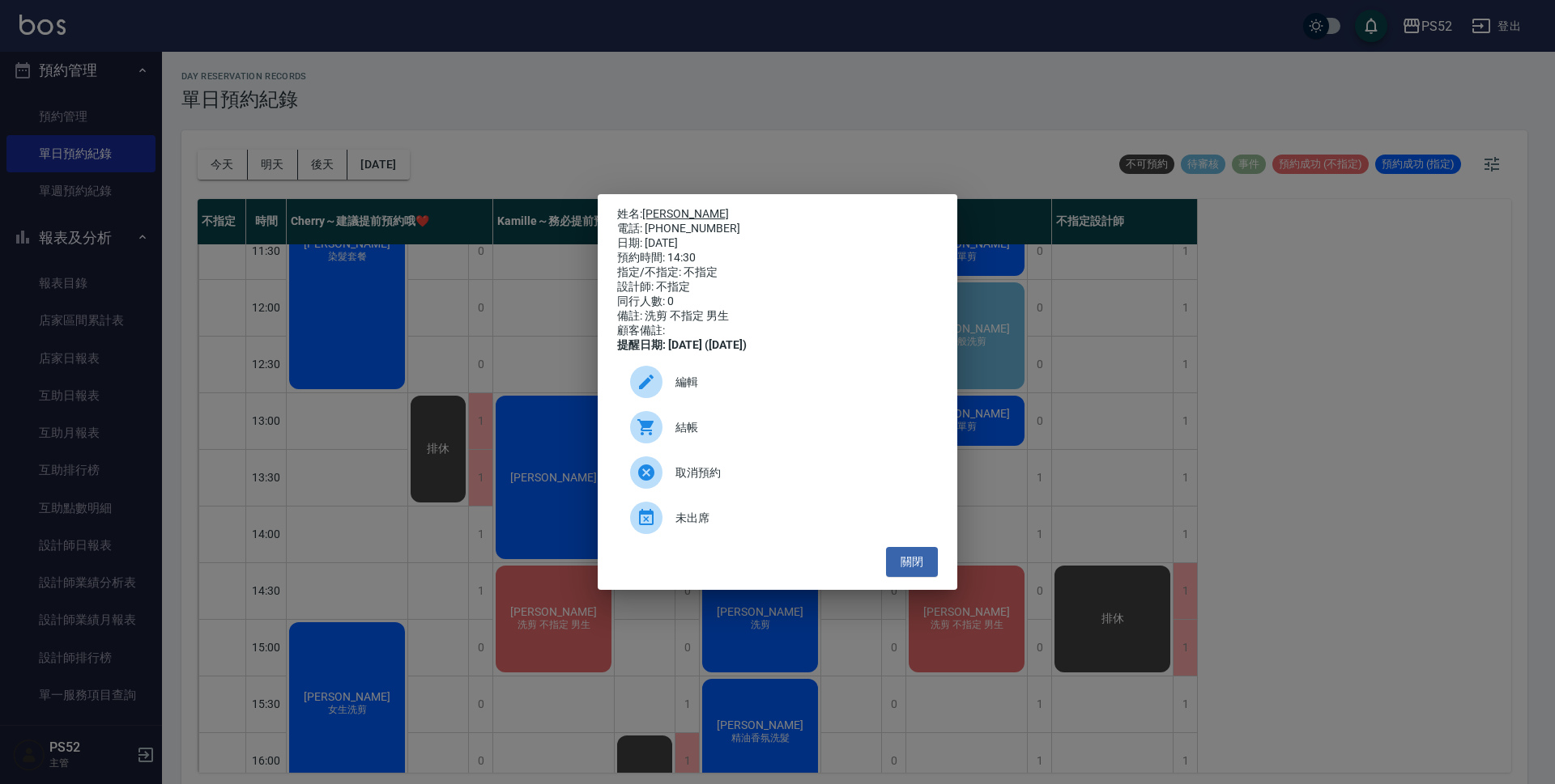
click at [659, 208] on link "[PERSON_NAME]" at bounding box center [685, 214] width 86 height 13
click at [925, 566] on button "關閉" at bounding box center [912, 562] width 52 height 30
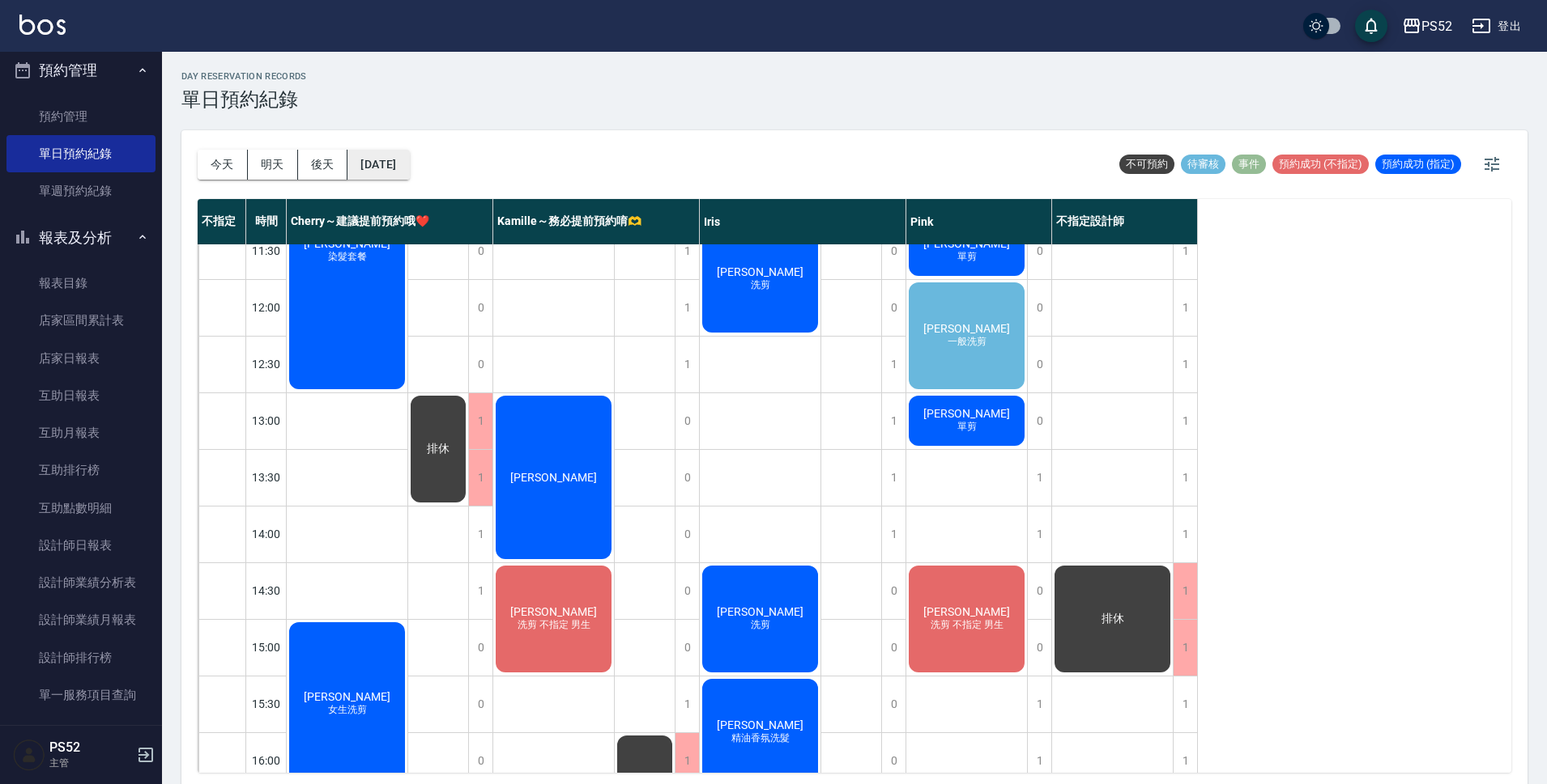
click at [366, 173] on button "[DATE]" at bounding box center [378, 164] width 62 height 30
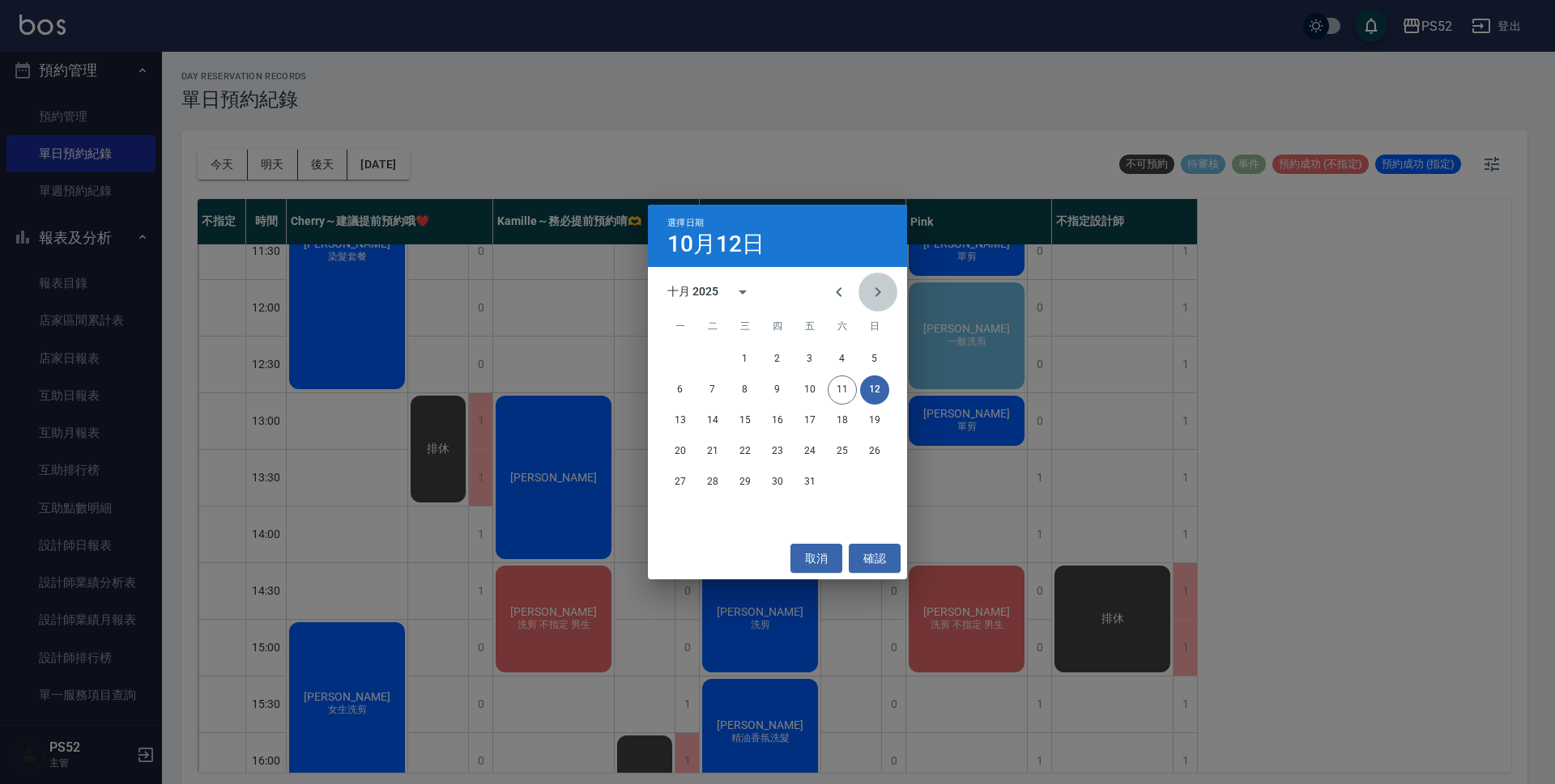
click at [871, 299] on icon "Next month" at bounding box center [878, 292] width 20 height 20
click at [705, 395] on button "4" at bounding box center [713, 390] width 29 height 29
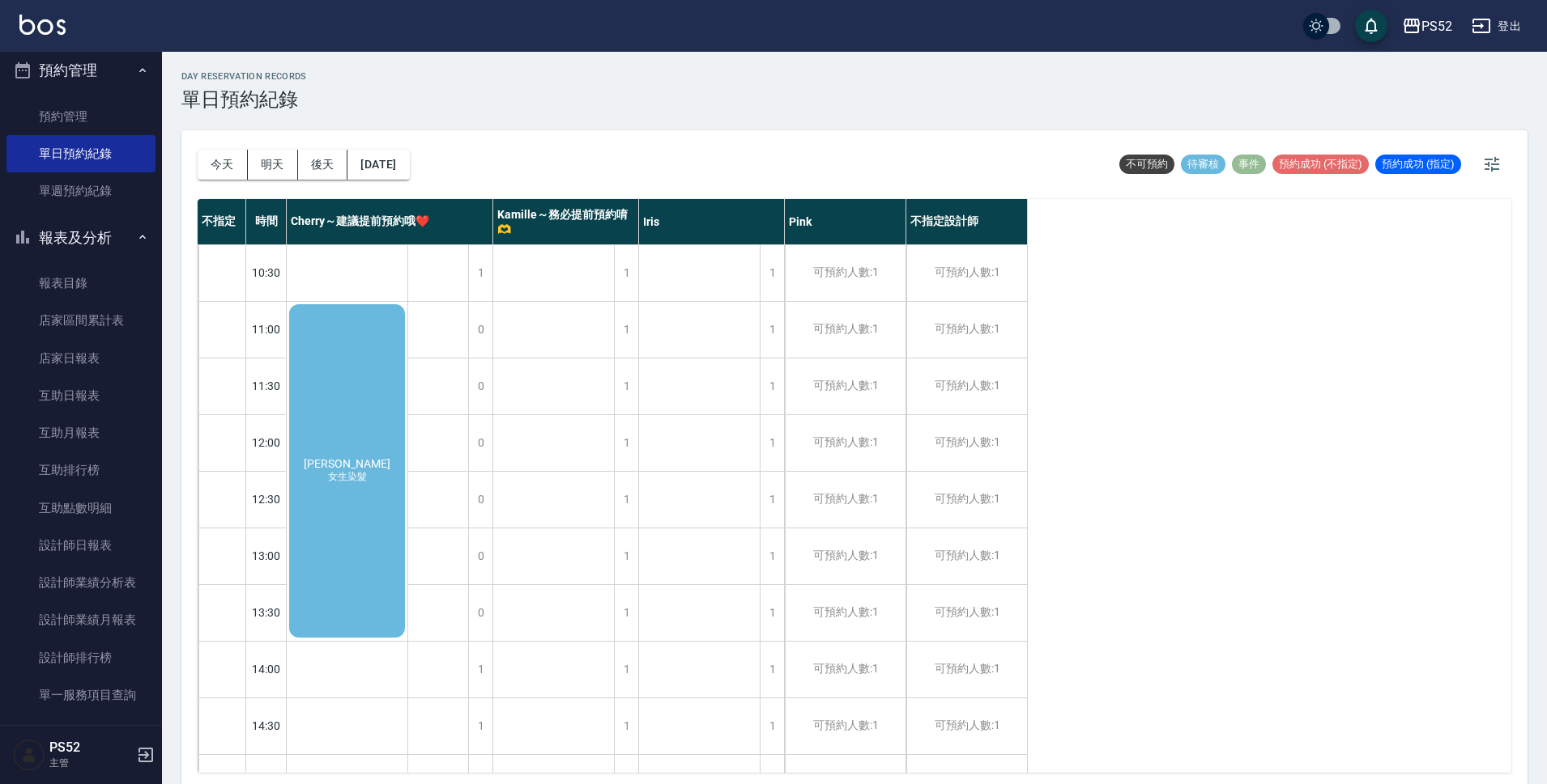
click at [313, 480] on div "[PERSON_NAME] 女生染髮" at bounding box center [347, 471] width 121 height 339
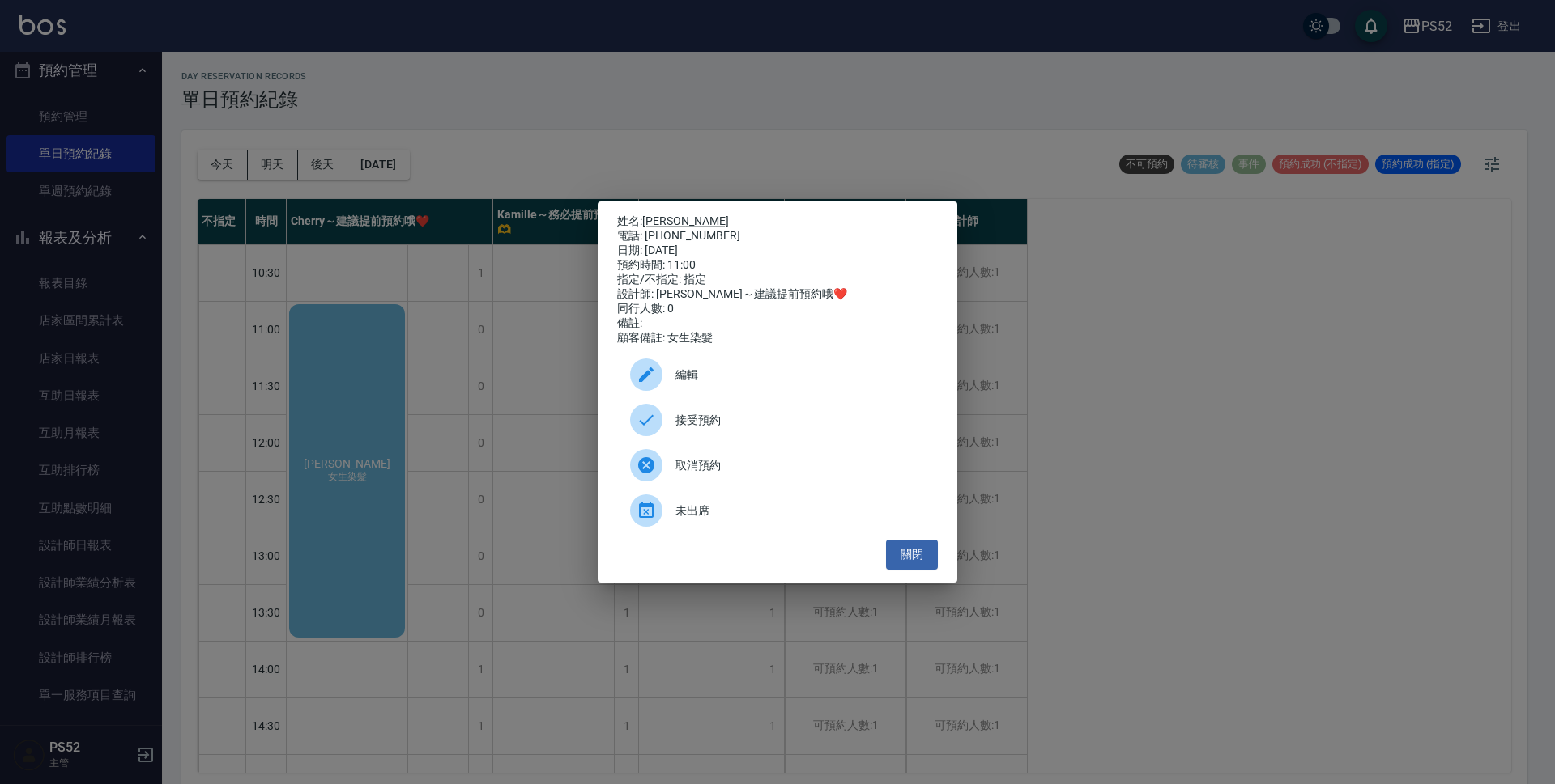
click at [692, 414] on div "接受預約" at bounding box center [778, 420] width 321 height 46
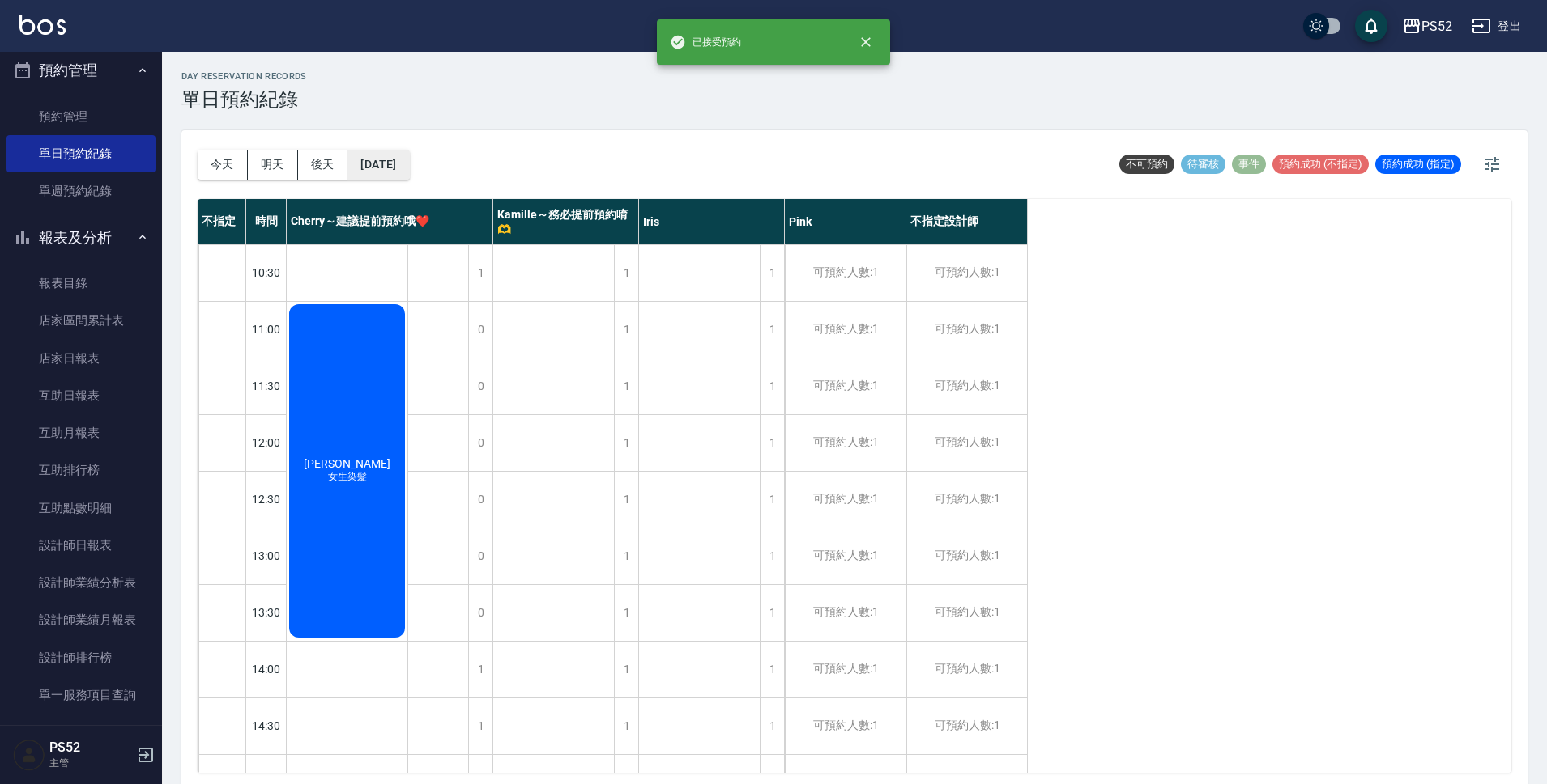
click at [398, 154] on button "[DATE]" at bounding box center [378, 164] width 62 height 30
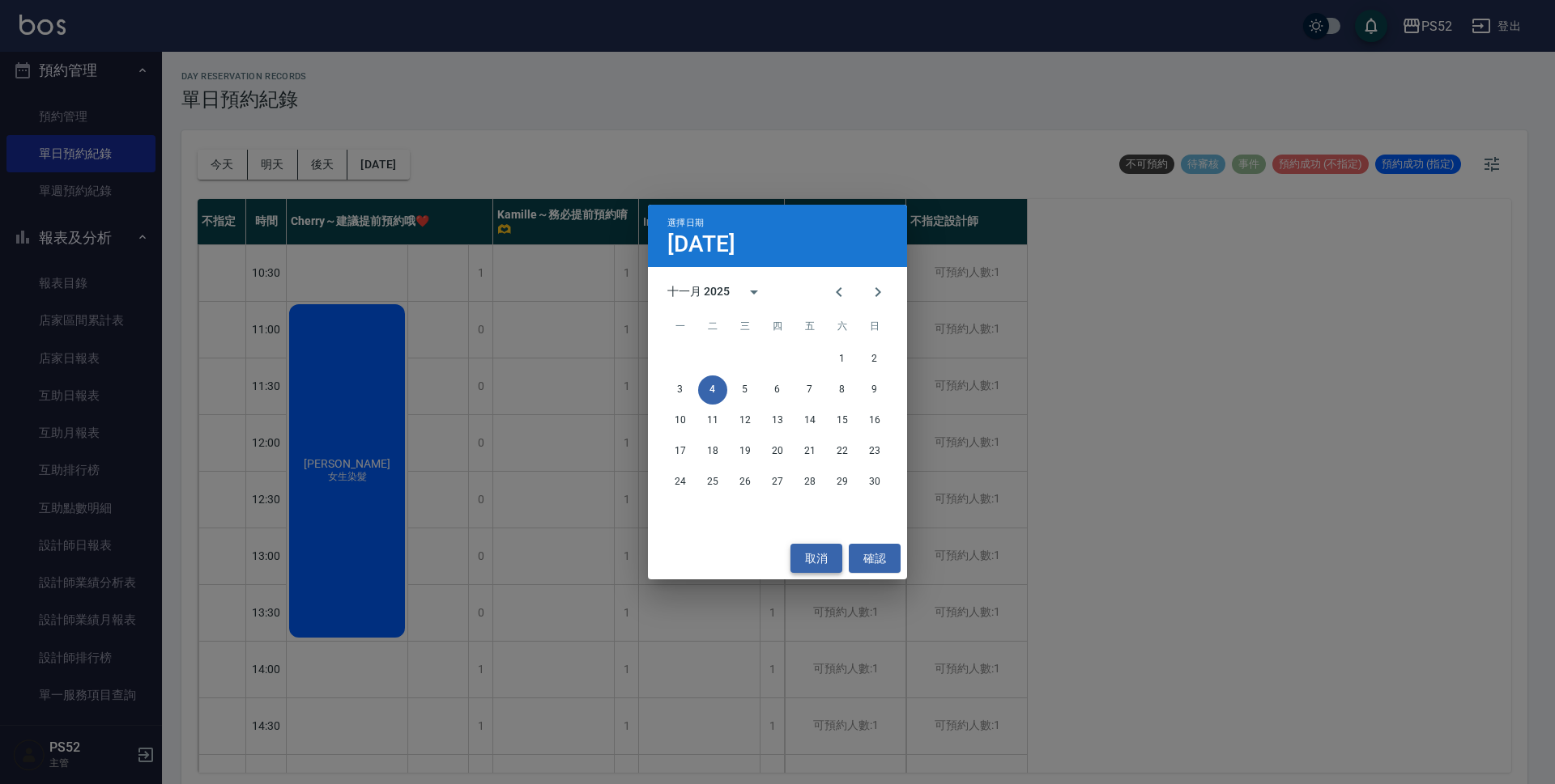
click at [808, 563] on button "取消" at bounding box center [816, 558] width 52 height 30
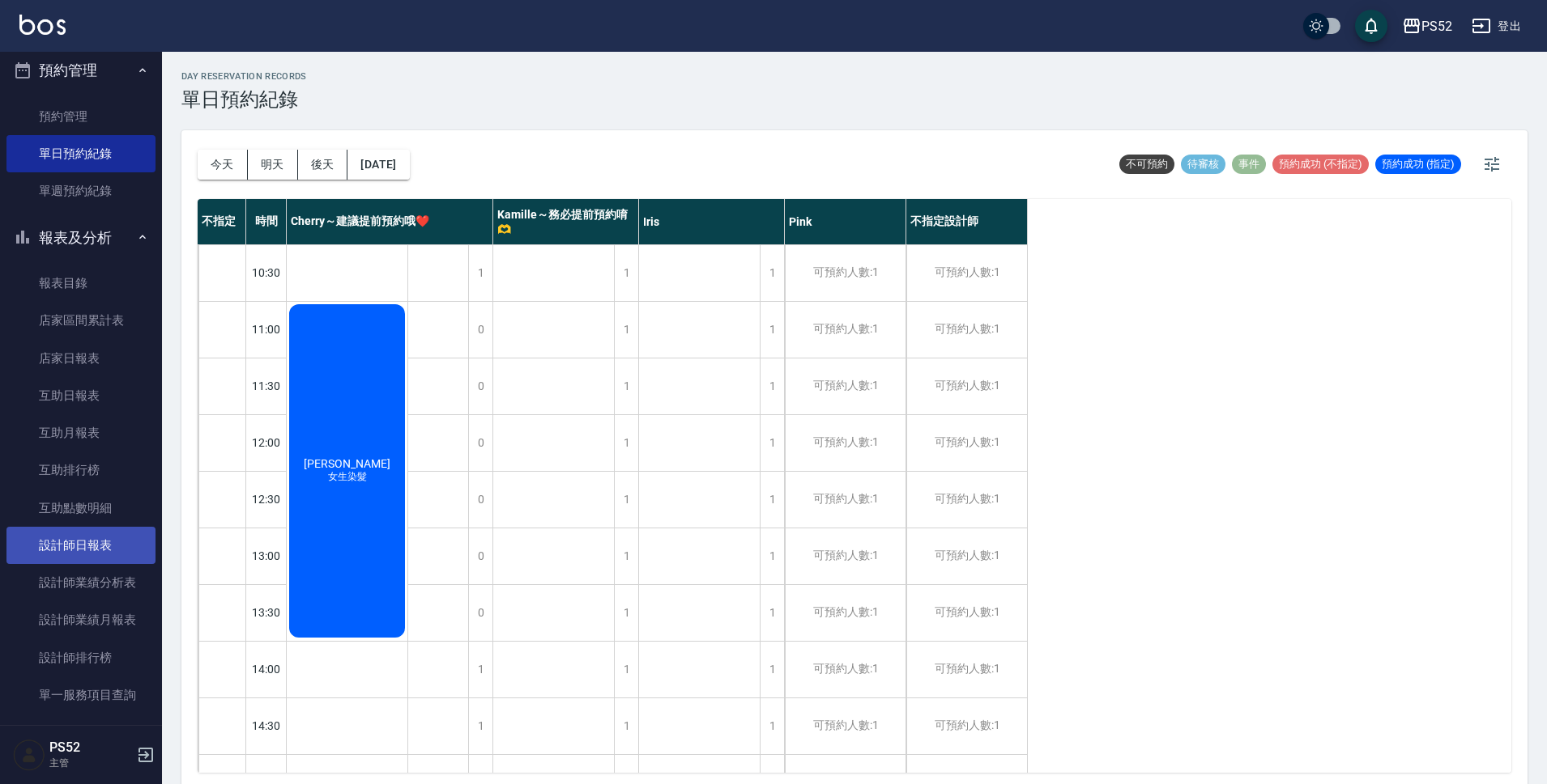
click at [99, 552] on link "設計師日報表" at bounding box center [81, 545] width 149 height 37
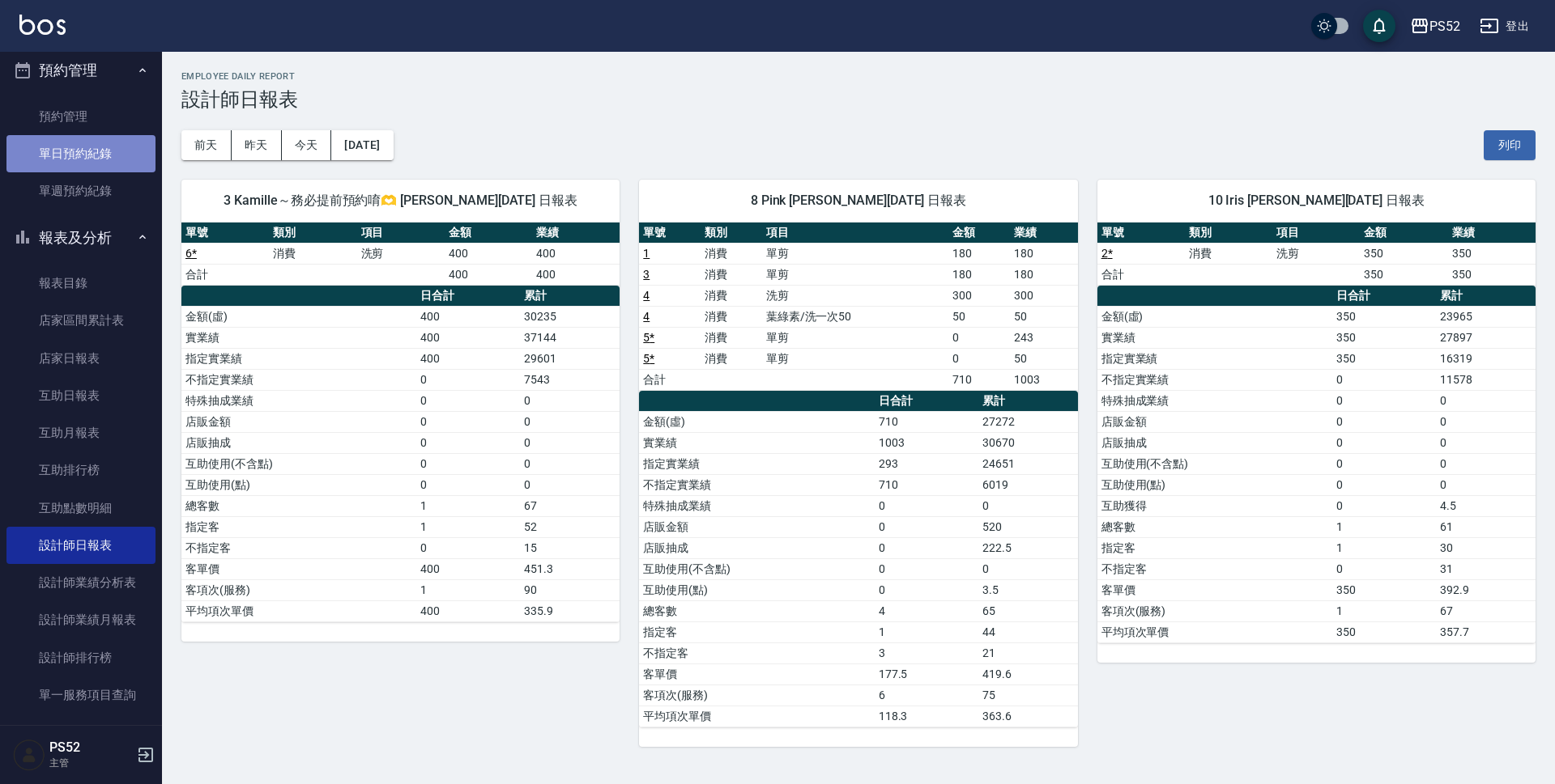
click at [89, 140] on link "單日預約紀錄" at bounding box center [81, 154] width 149 height 37
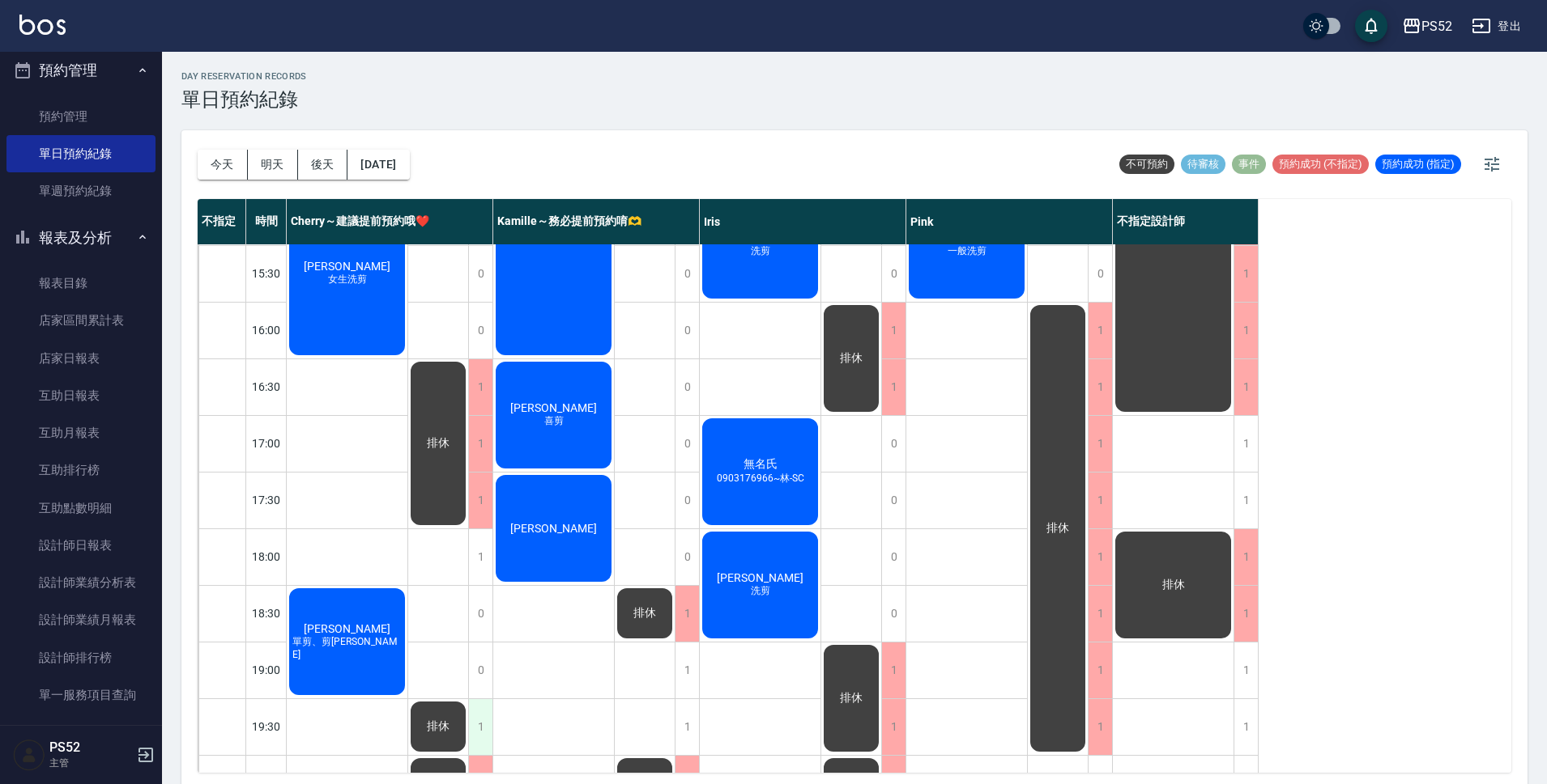
scroll to position [565, 0]
